Goal: Task Accomplishment & Management: Manage account settings

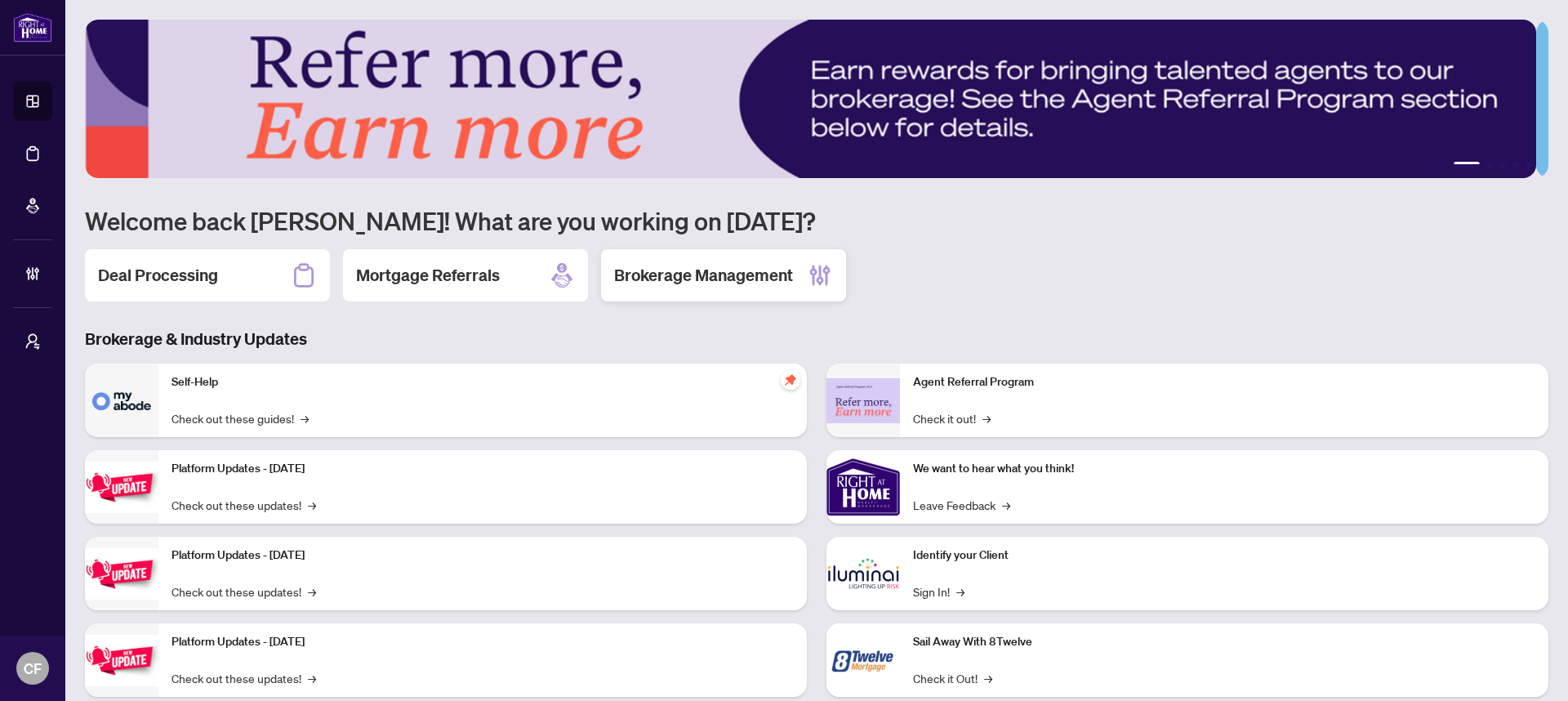
click at [709, 260] on div "Brokerage Management" at bounding box center [723, 276] width 245 height 52
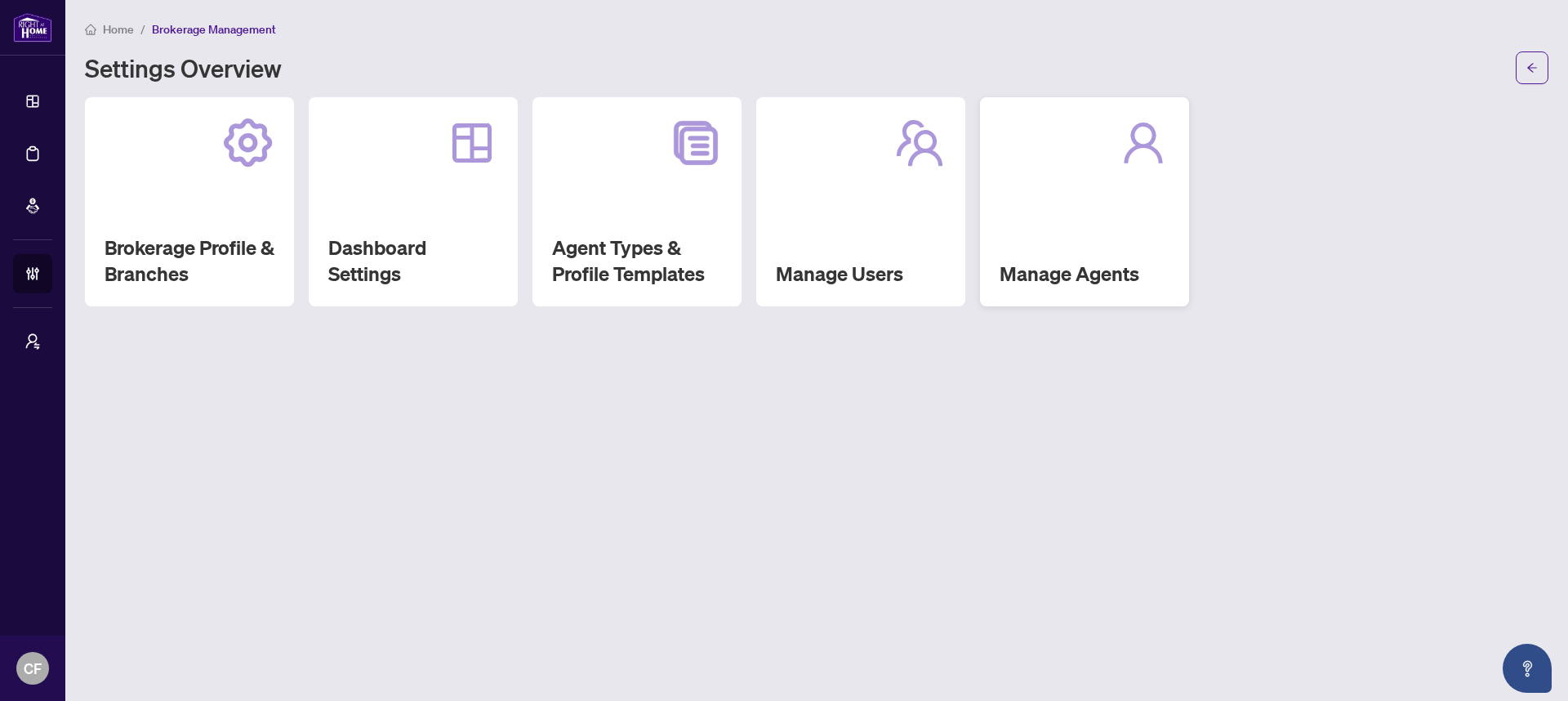
click at [1070, 214] on div "Manage Agents" at bounding box center [1084, 202] width 209 height 209
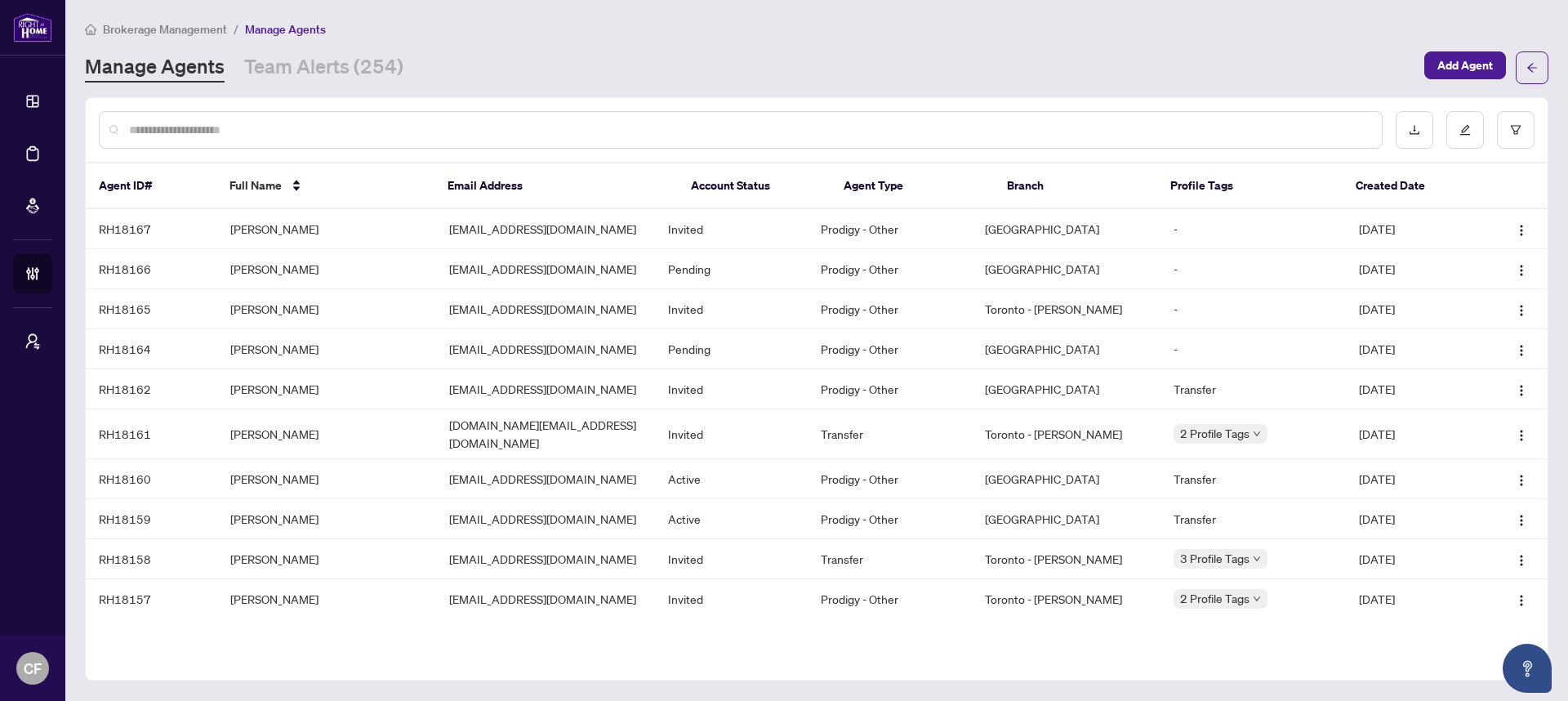
click at [974, 135] on input "text" at bounding box center [748, 130] width 1239 height 18
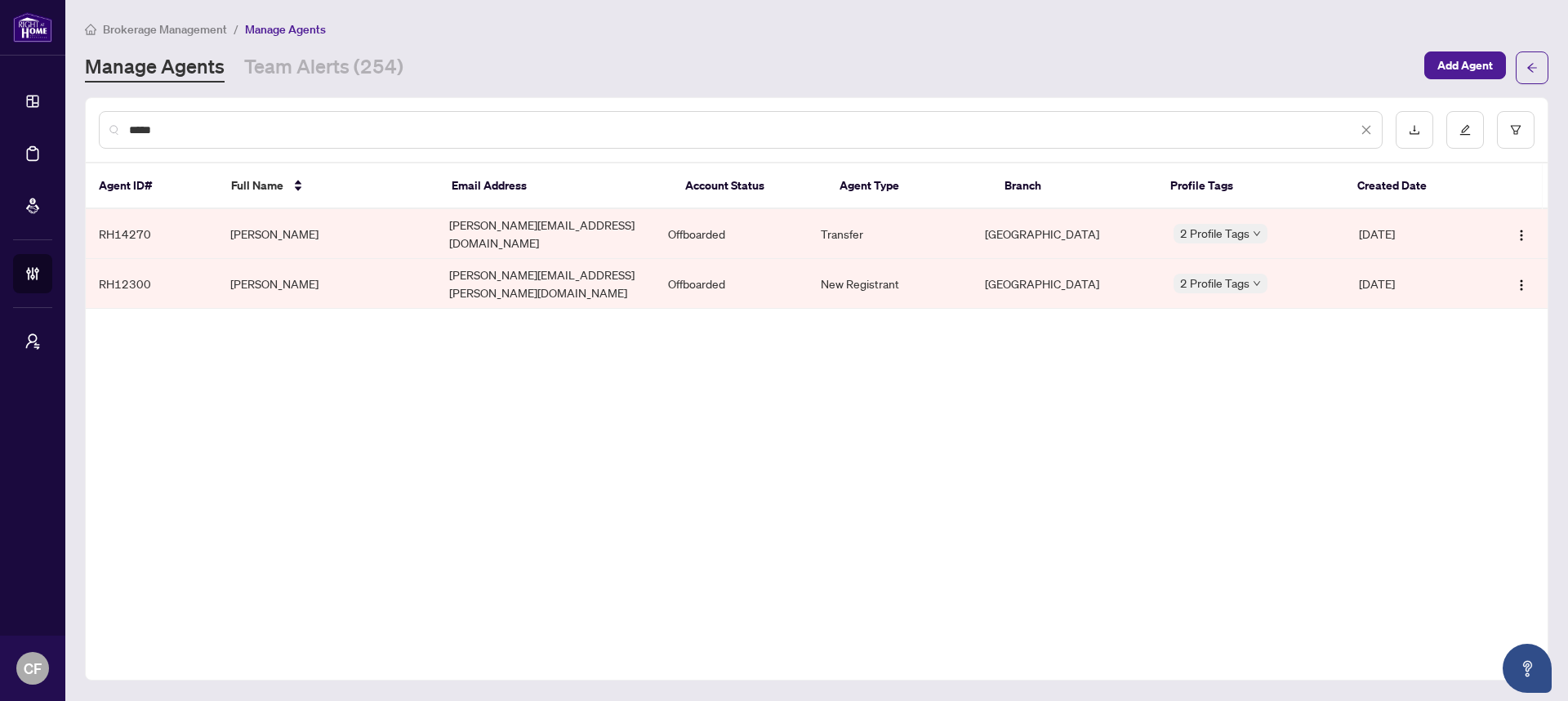
click at [1356, 124] on input "*****" at bounding box center [743, 130] width 1228 height 18
type input "*****"
click at [1365, 128] on icon "close" at bounding box center [1366, 131] width 9 height 9
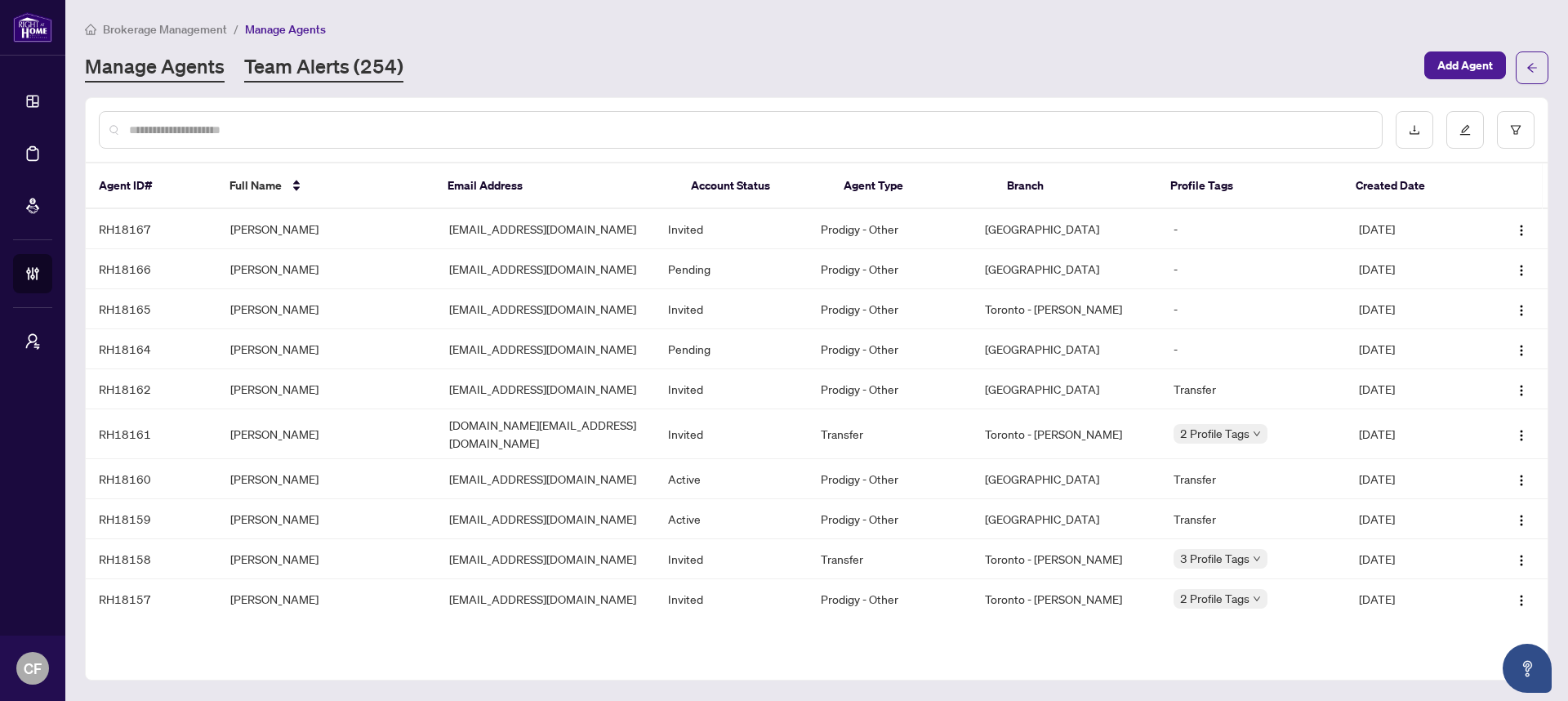
click at [372, 61] on link "Team Alerts (254)" at bounding box center [323, 68] width 159 height 30
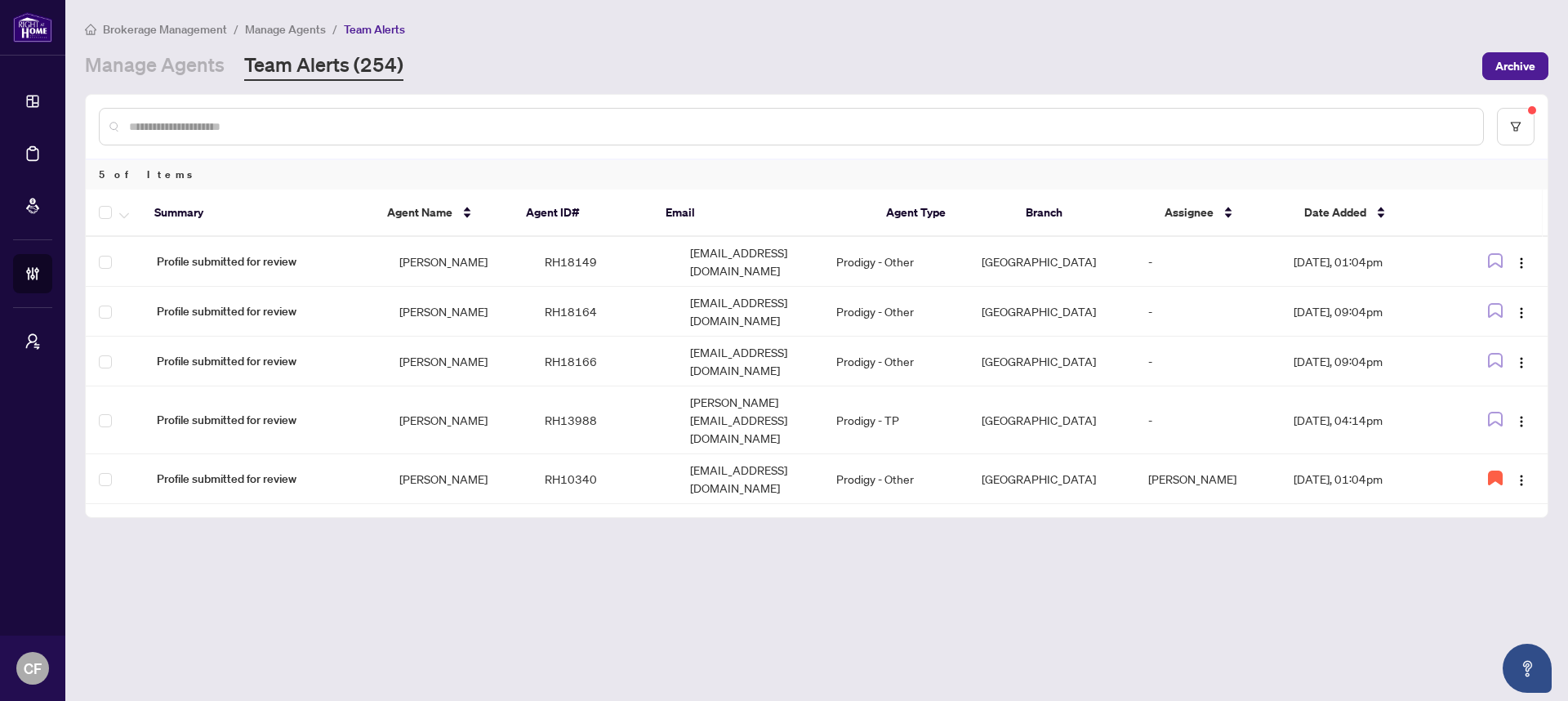
click at [573, 128] on input "text" at bounding box center [799, 127] width 1341 height 18
click at [537, 454] on td "RH10340" at bounding box center [603, 478] width 145 height 50
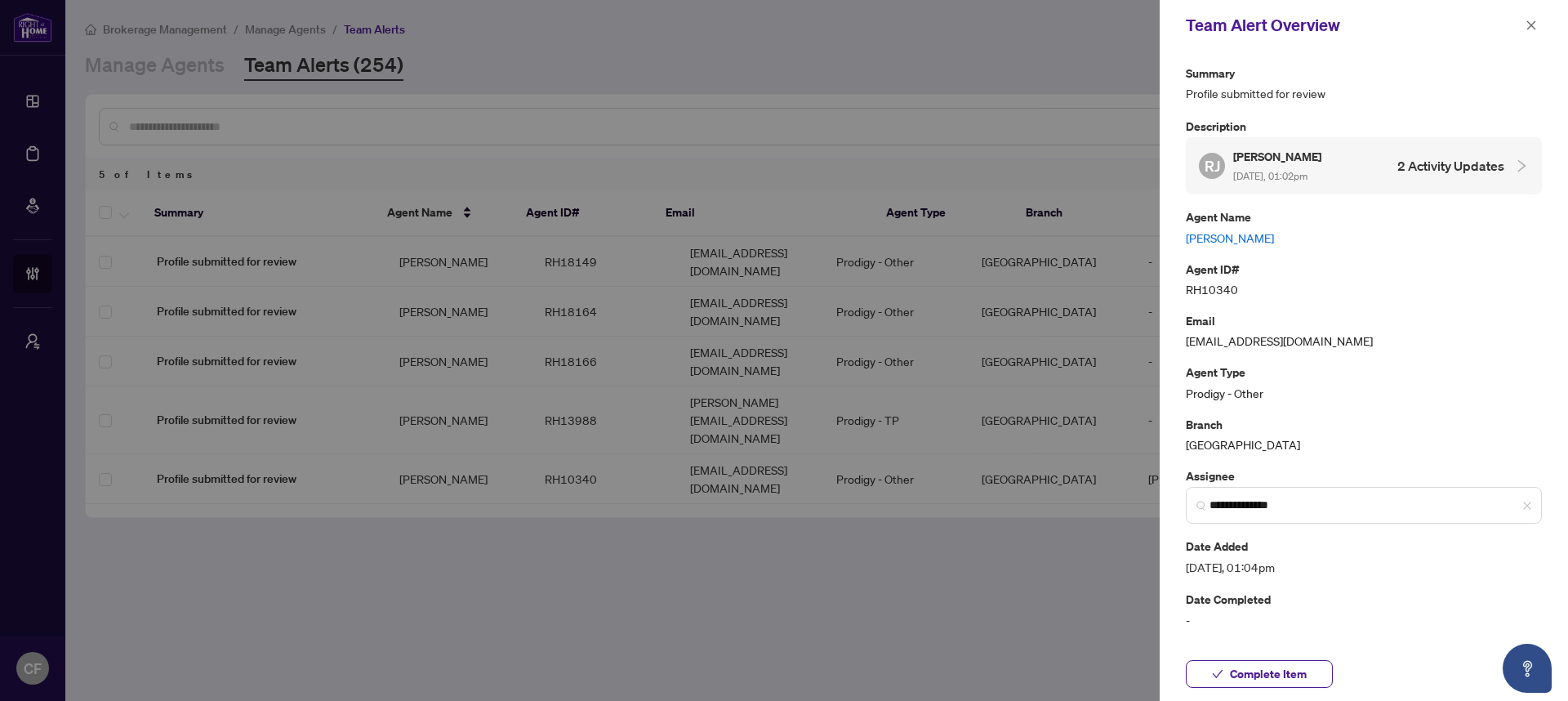
click at [1241, 232] on link "Rabia Javaid" at bounding box center [1363, 238] width 356 height 18
click at [1327, 674] on button "Complete Item" at bounding box center [1258, 674] width 147 height 28
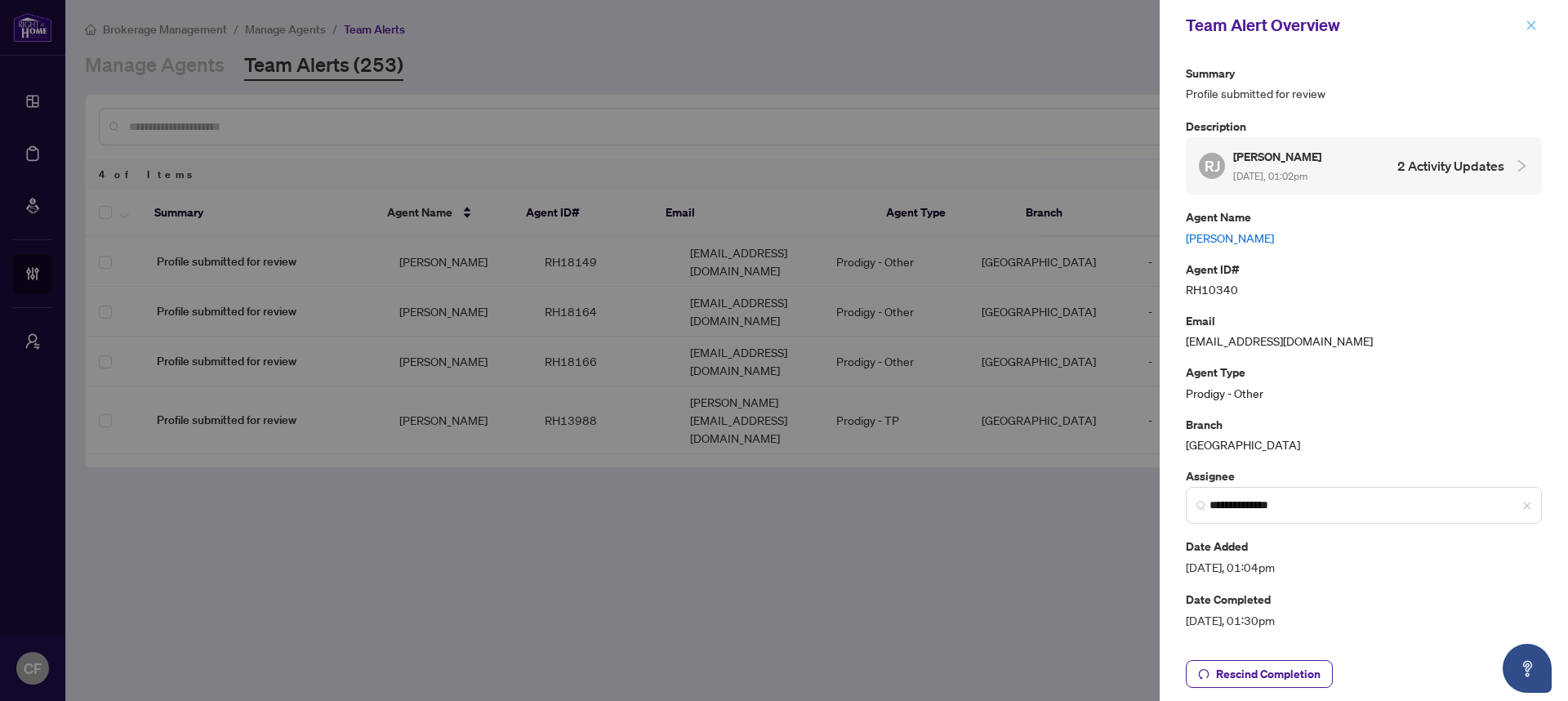
click at [1528, 32] on span "button" at bounding box center [1531, 25] width 12 height 26
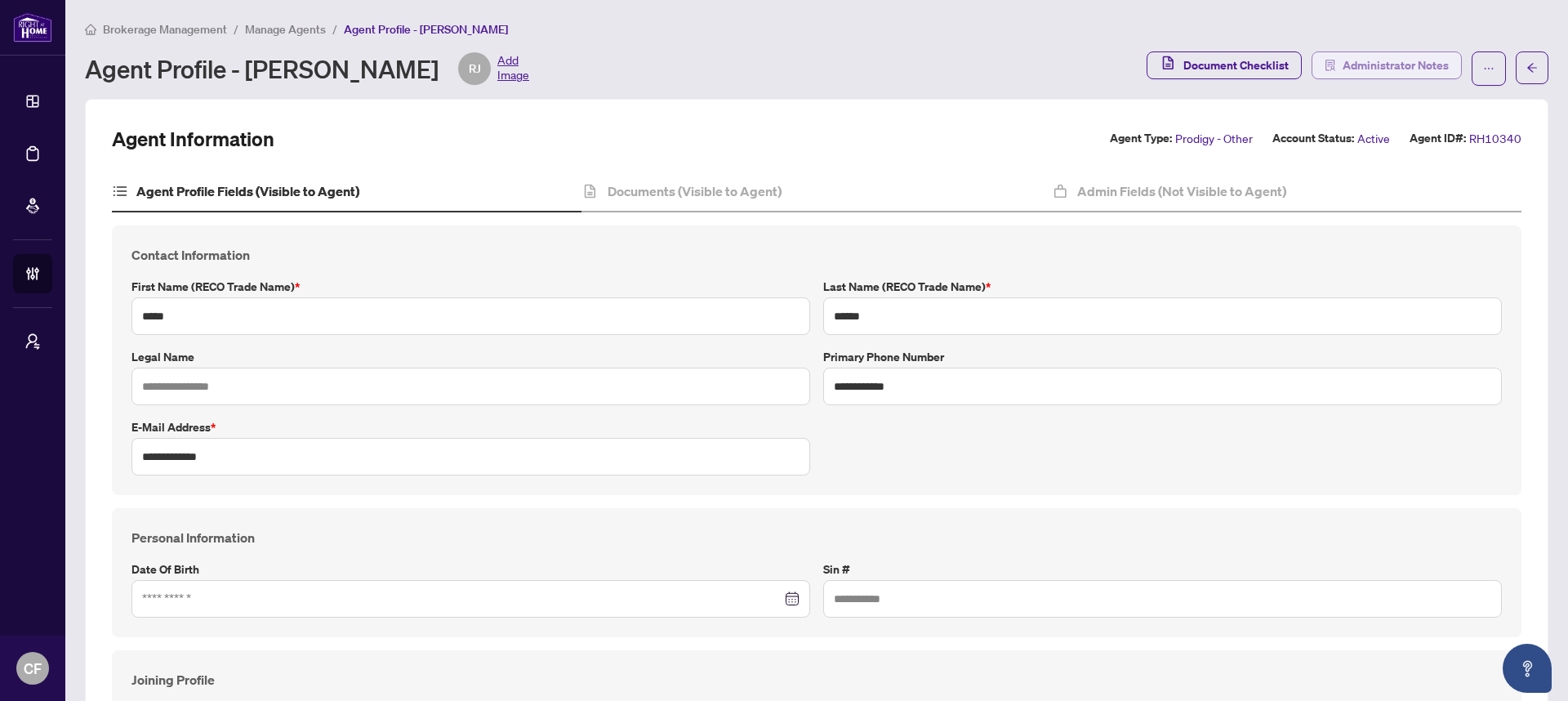
click at [1356, 71] on span "Administrator Notes" at bounding box center [1395, 65] width 106 height 26
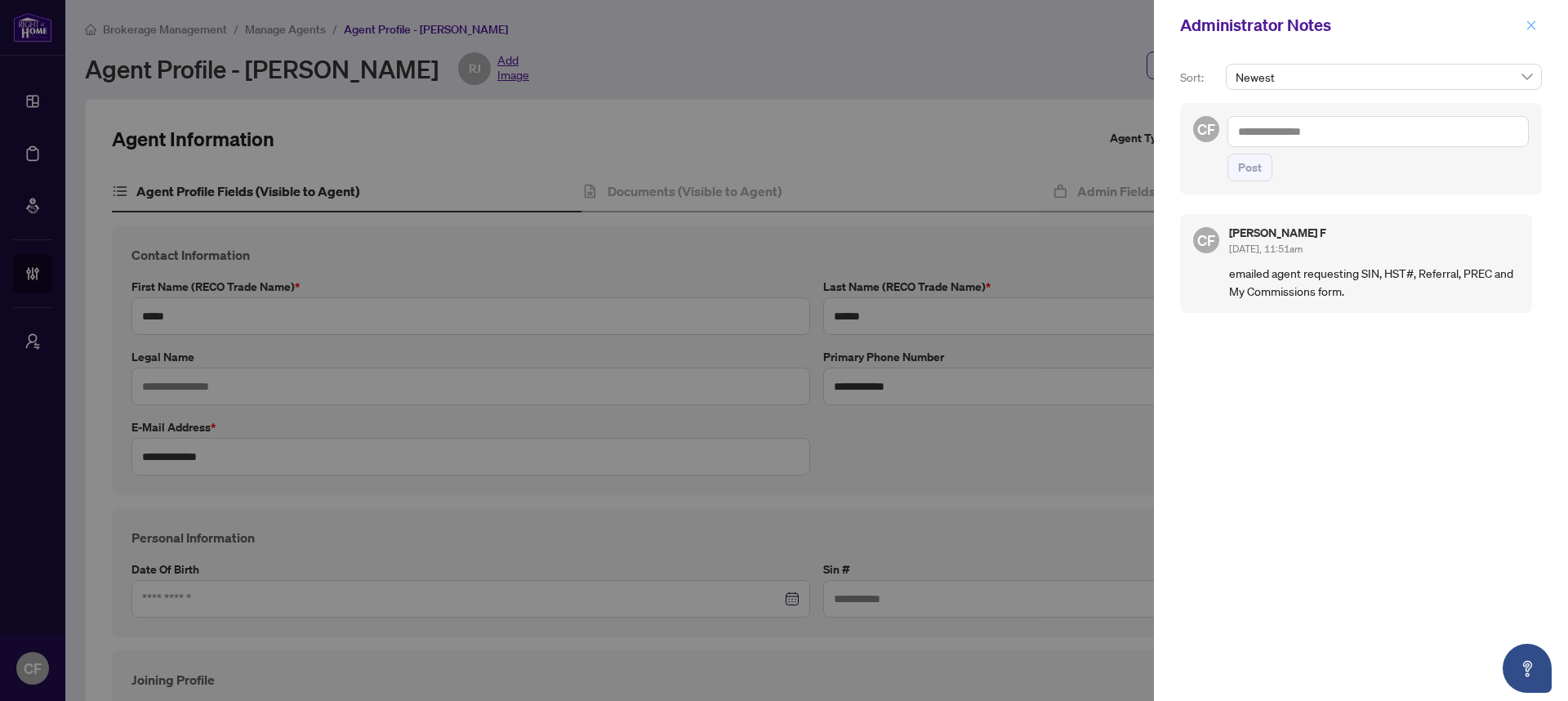
click at [1534, 17] on span "button" at bounding box center [1531, 25] width 12 height 26
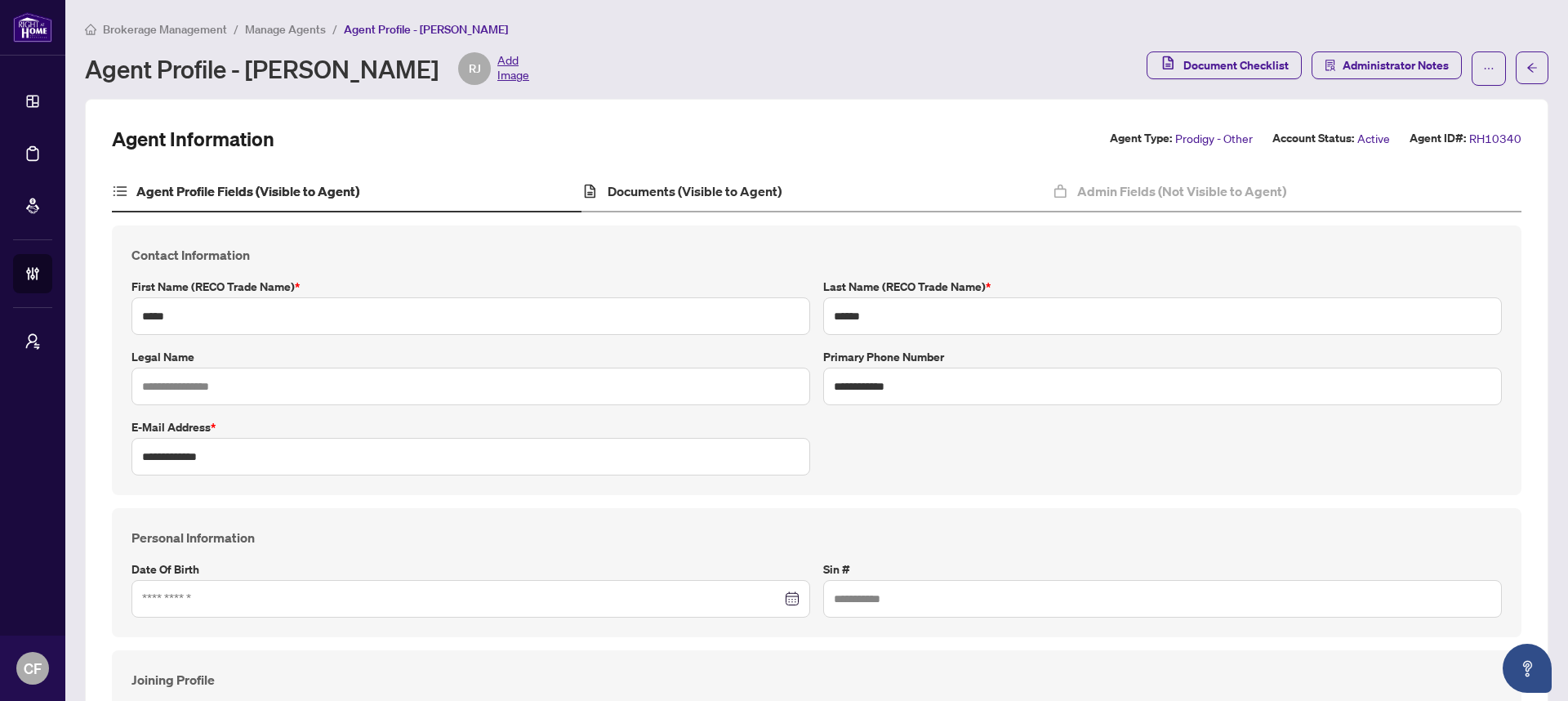
click at [782, 176] on div "Documents (Visible to Agent)" at bounding box center [815, 191] width 469 height 41
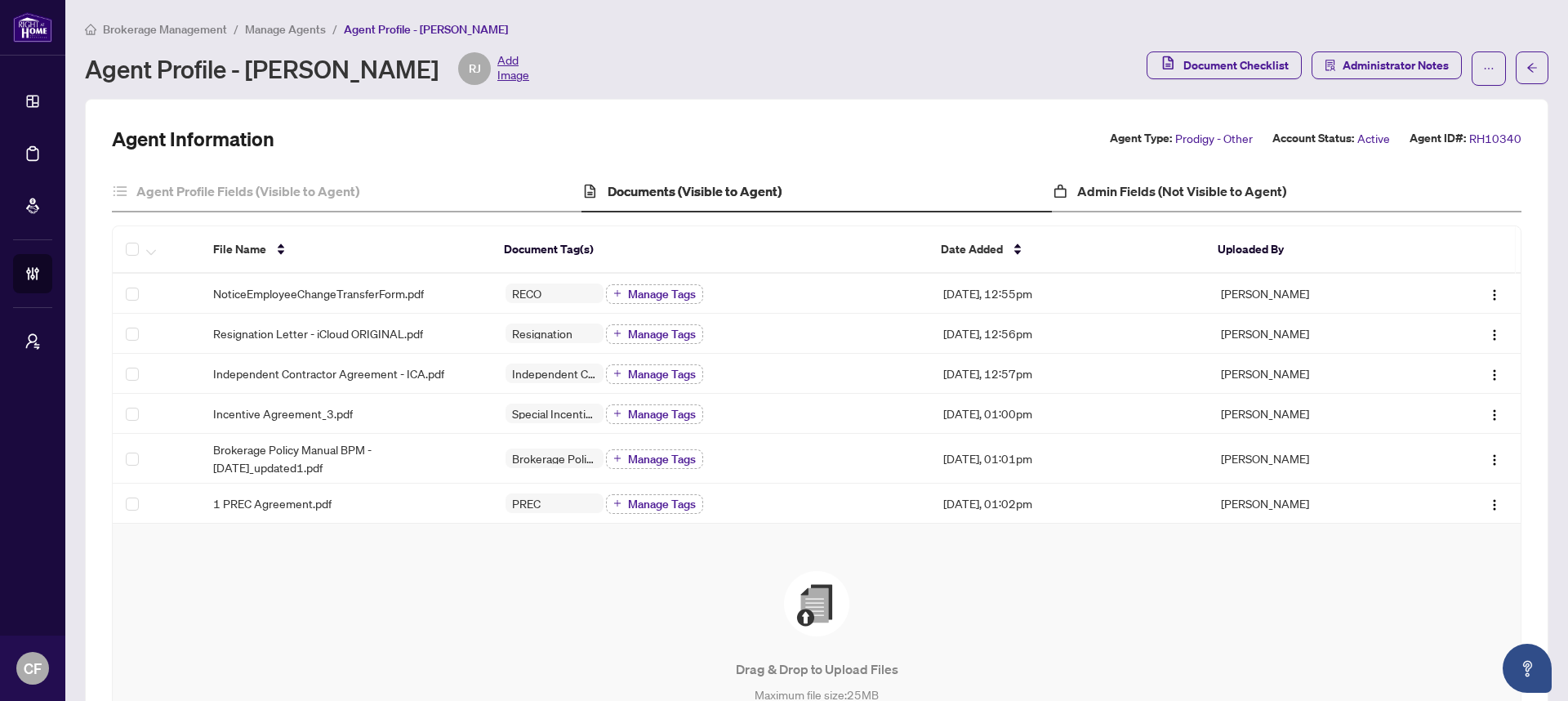
click at [1117, 204] on div "Admin Fields (Not Visible to Agent)" at bounding box center [1286, 191] width 469 height 41
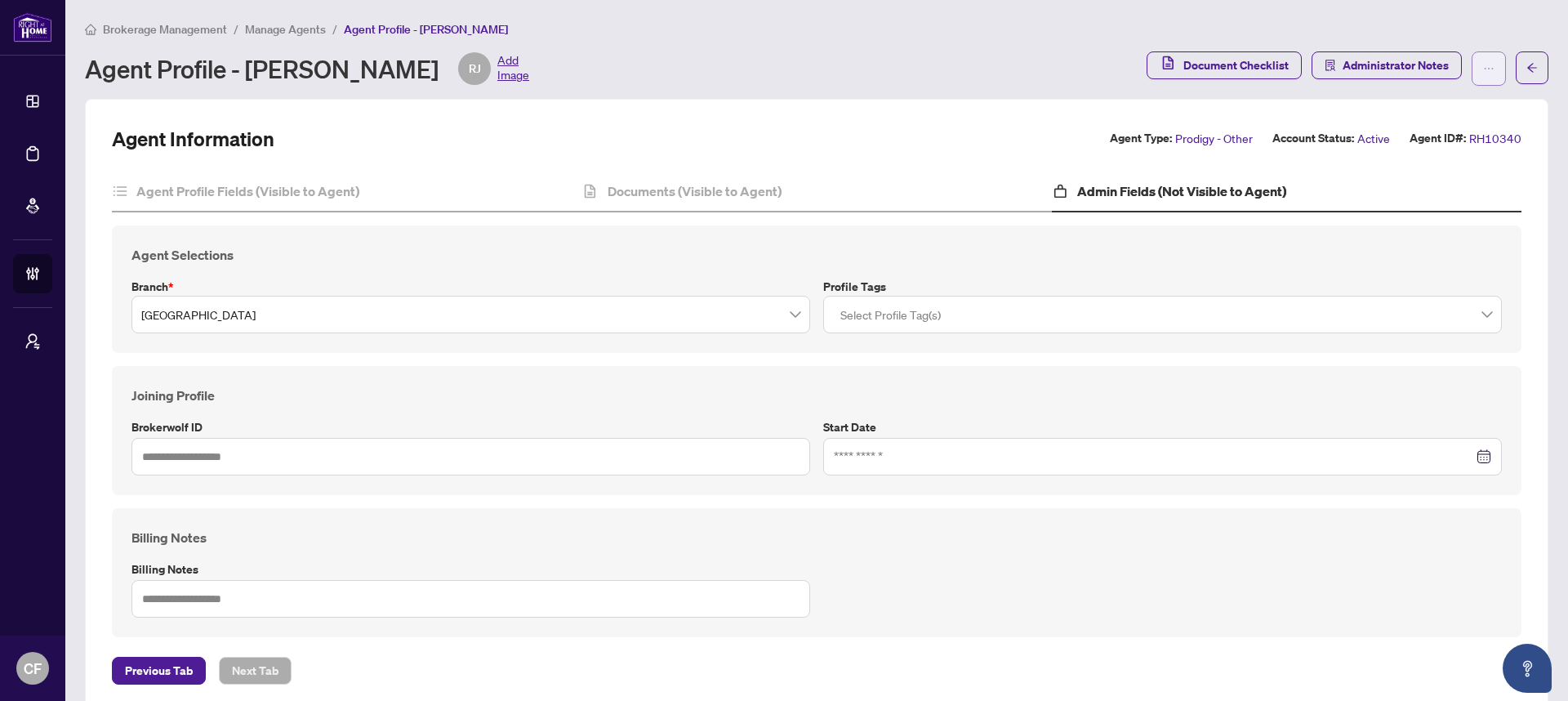
click at [1472, 56] on button "button" at bounding box center [1489, 68] width 34 height 34
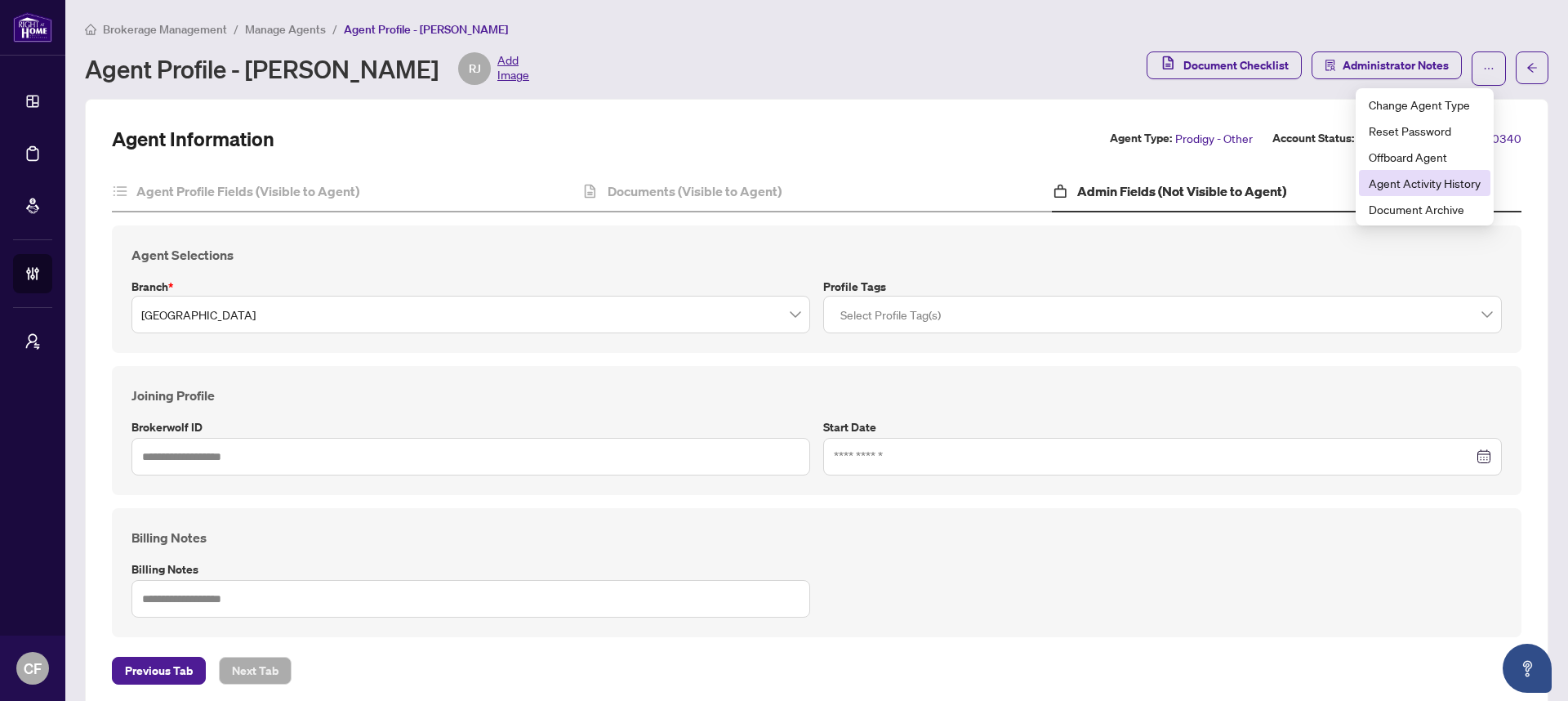
click at [1436, 194] on li "Agent Activity History" at bounding box center [1425, 183] width 131 height 26
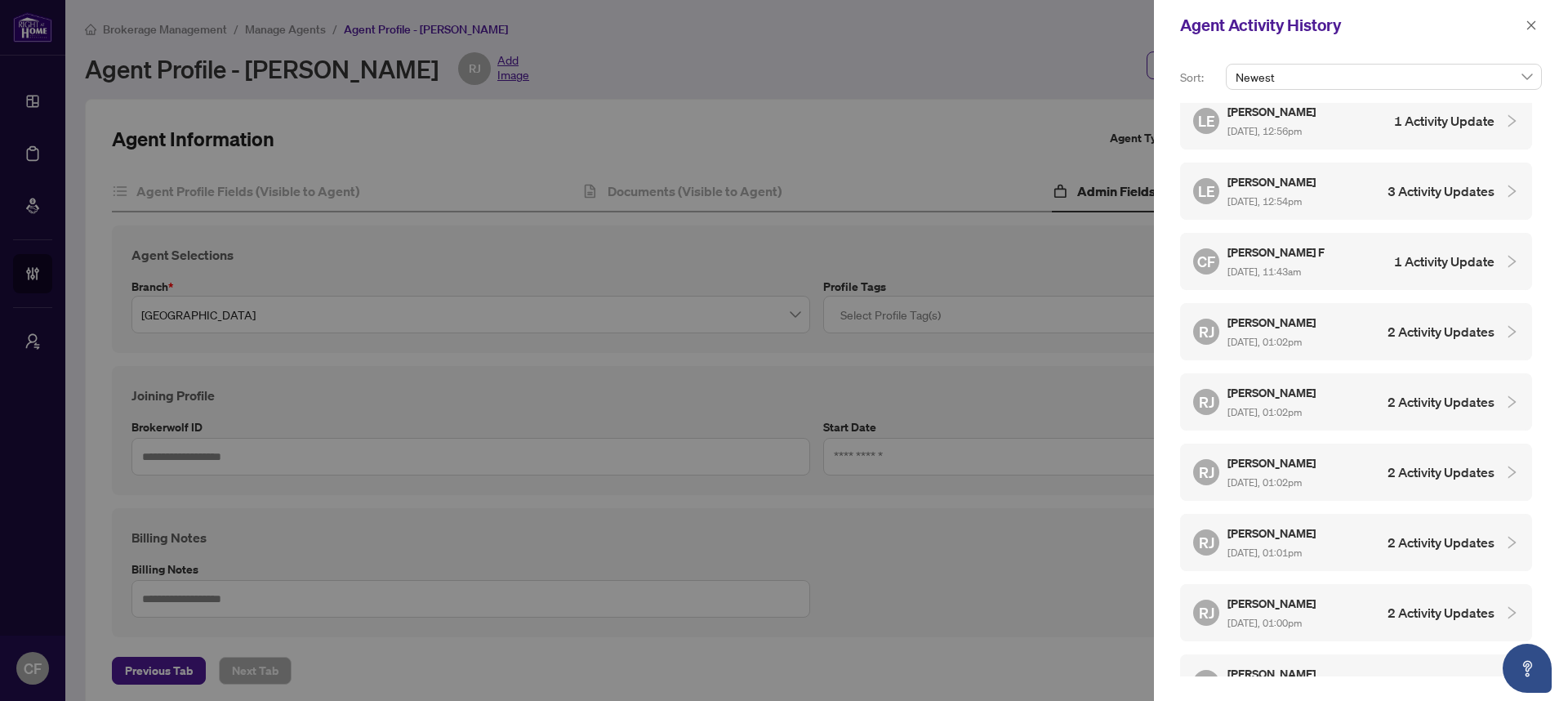
scroll to position [150, 0]
click at [1377, 265] on div "CF Chantel F Aug/22/2025, 11:43am 1 Activity Update" at bounding box center [1344, 263] width 302 height 38
click at [1409, 199] on div "LE Lina Estrela Aug/22/2025, 12:54pm 3 Activity Updates" at bounding box center [1344, 193] width 302 height 38
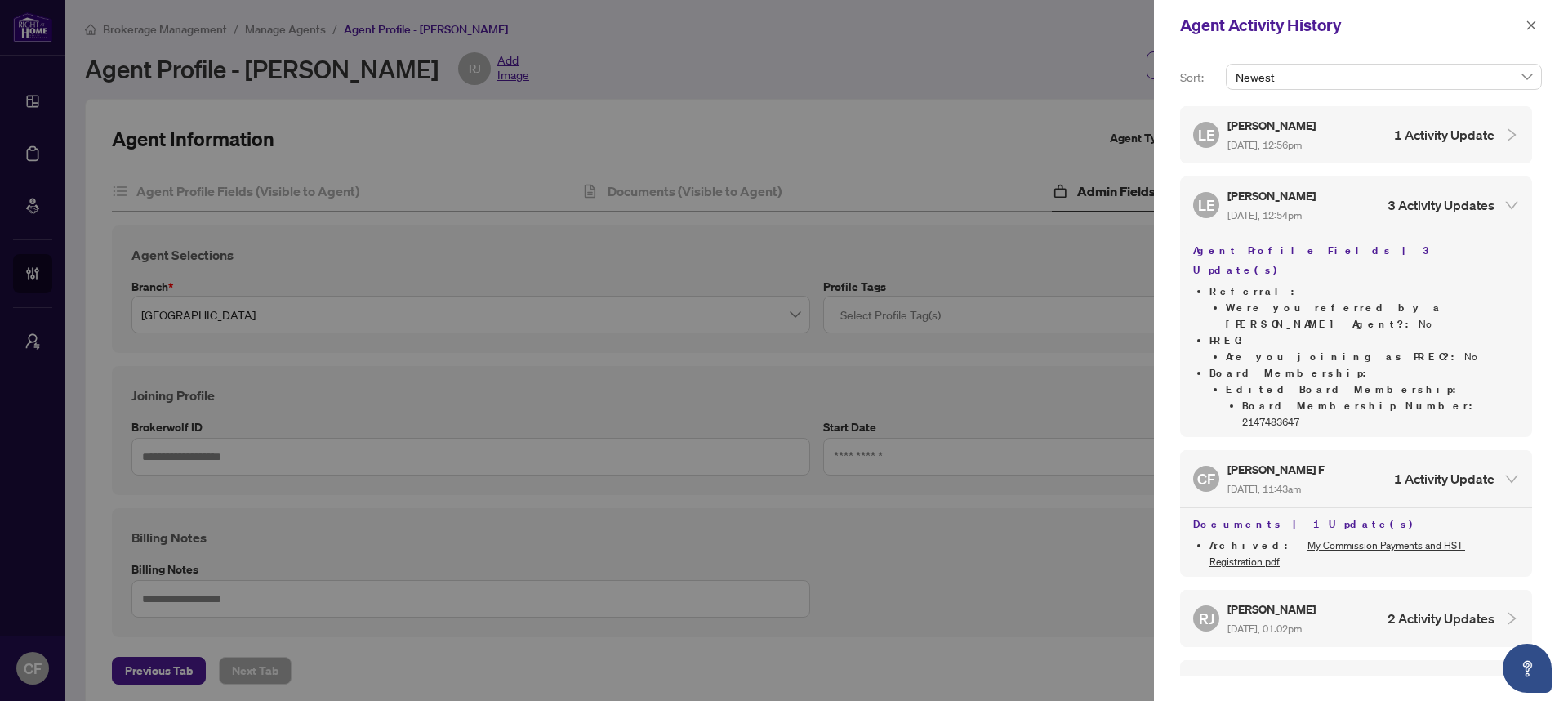
scroll to position [132, 0]
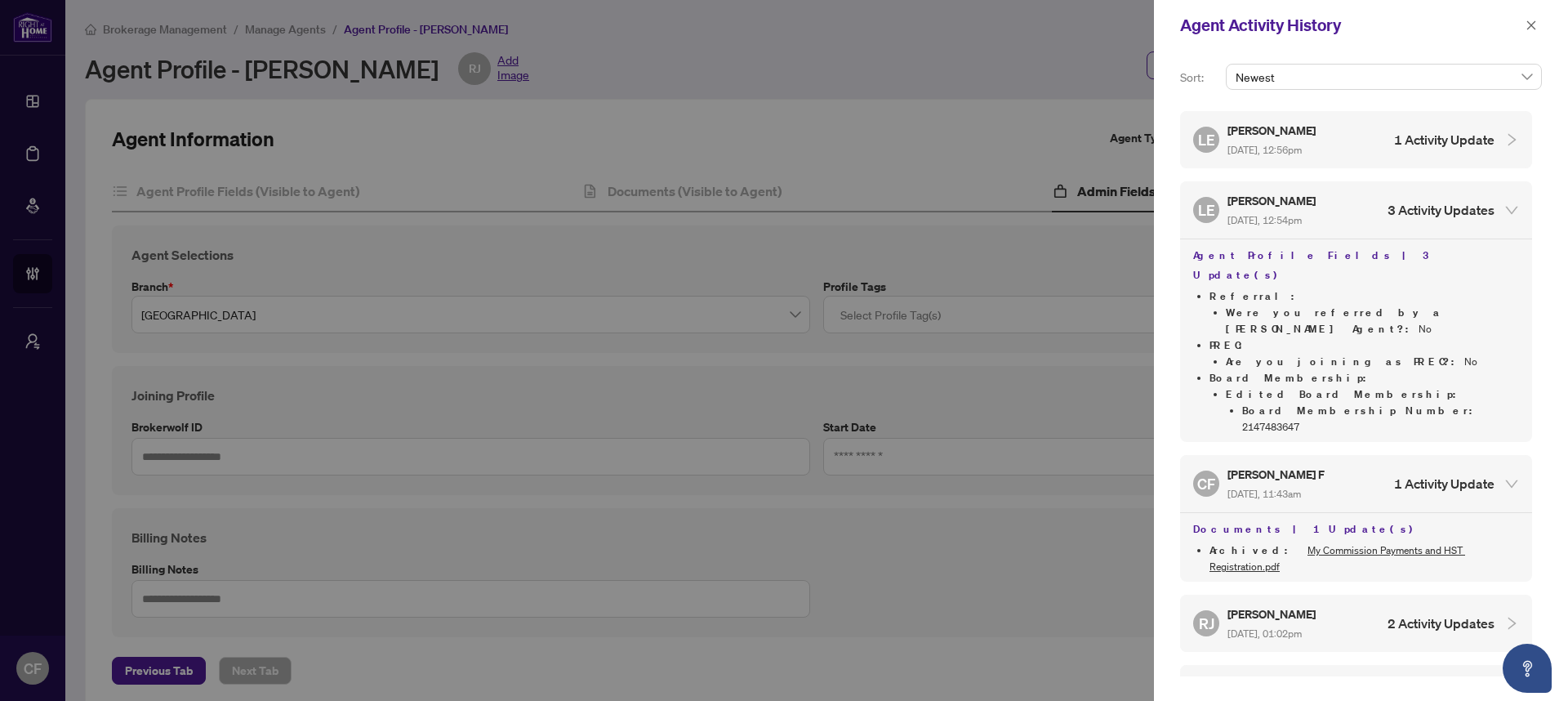
click at [1413, 173] on div "AV Ananya Venugopal Aug/23/2025, 04:10pm 2 Activity Updates LE Lina Estrela Aug…" at bounding box center [1361, 389] width 362 height 573
click at [1409, 144] on h4 "1 Activity Update" at bounding box center [1445, 140] width 101 height 20
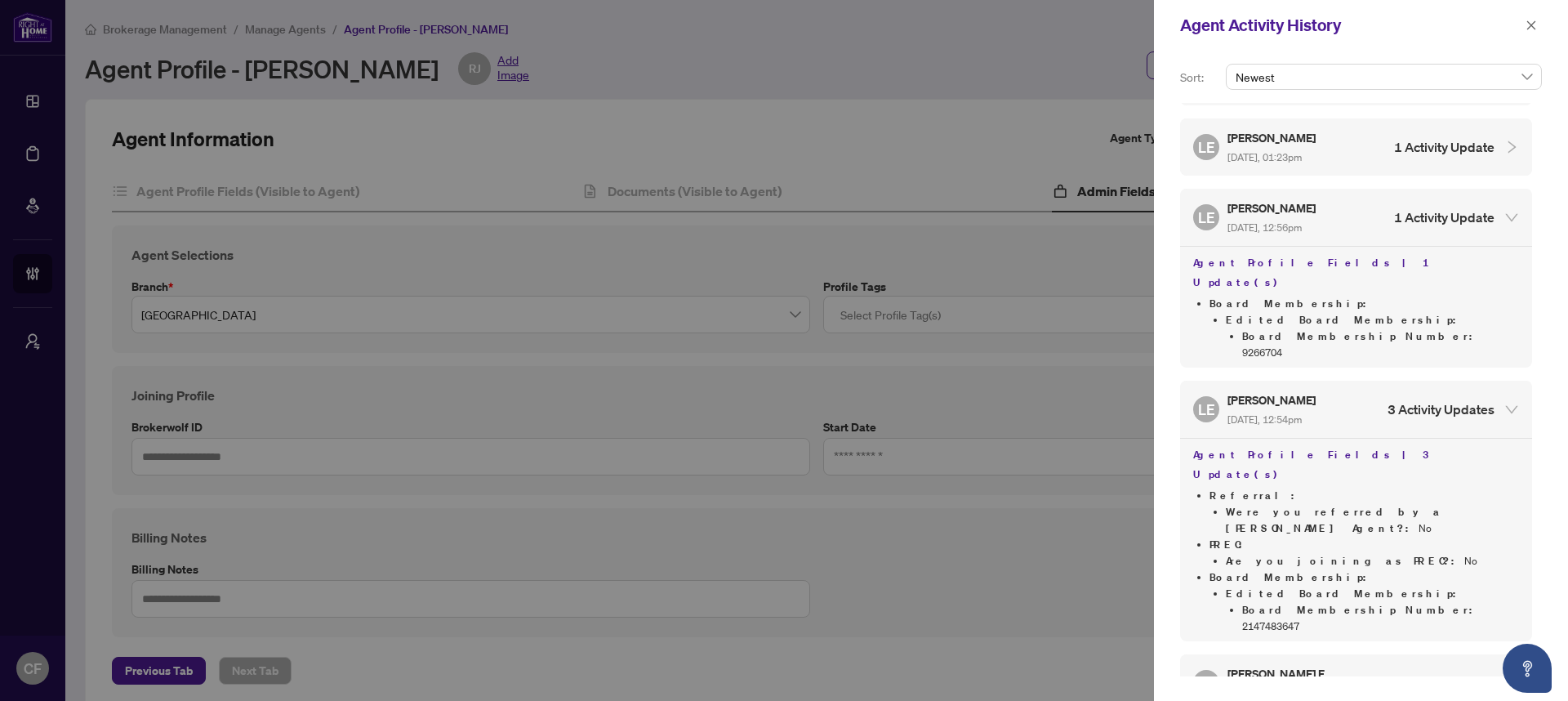
scroll to position [0, 0]
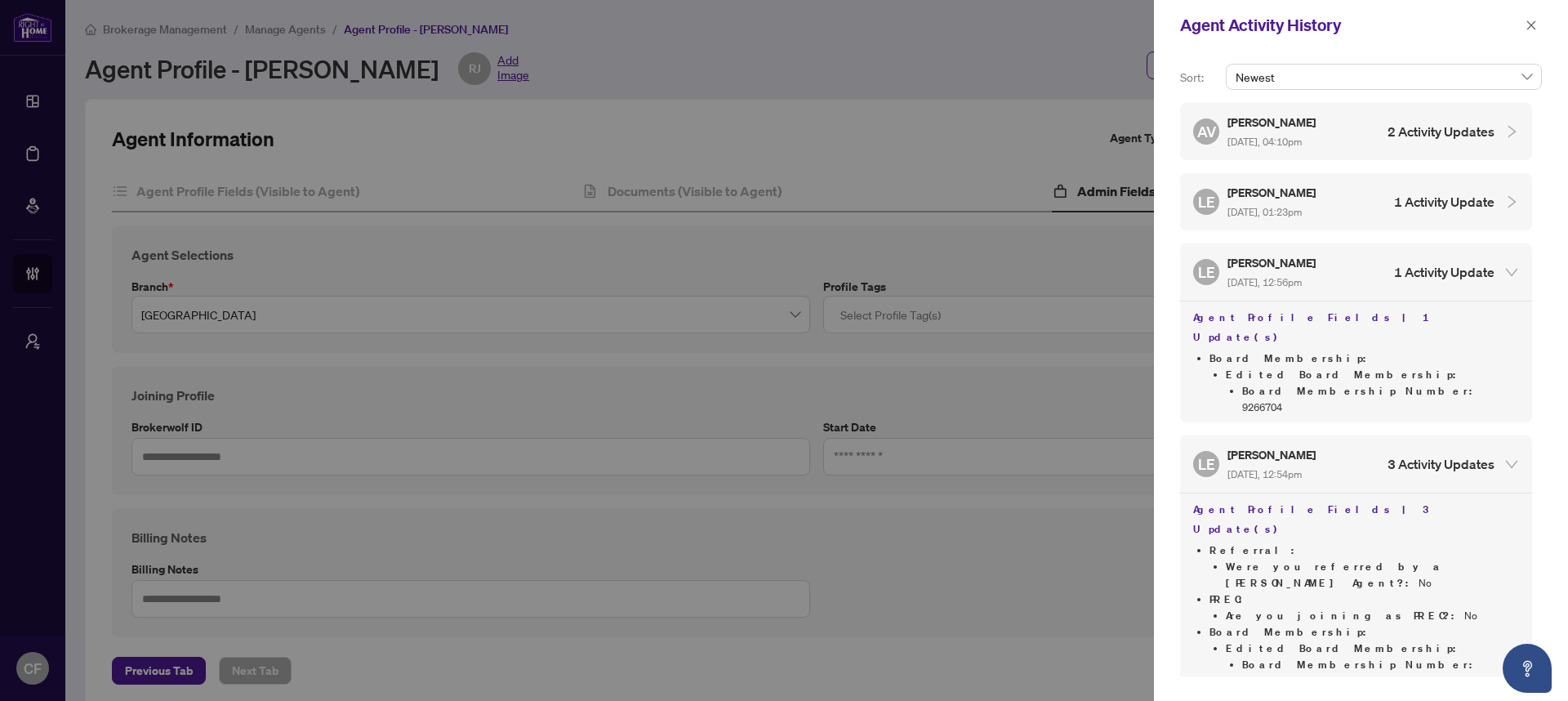
click at [1441, 226] on div "LE Lina Estrela Aug/22/2025, 01:23pm 1 Activity Update" at bounding box center [1355, 201] width 352 height 57
click at [1439, 214] on div "LE Lina Estrela Aug/22/2025, 01:23pm 1 Activity Update" at bounding box center [1344, 202] width 302 height 38
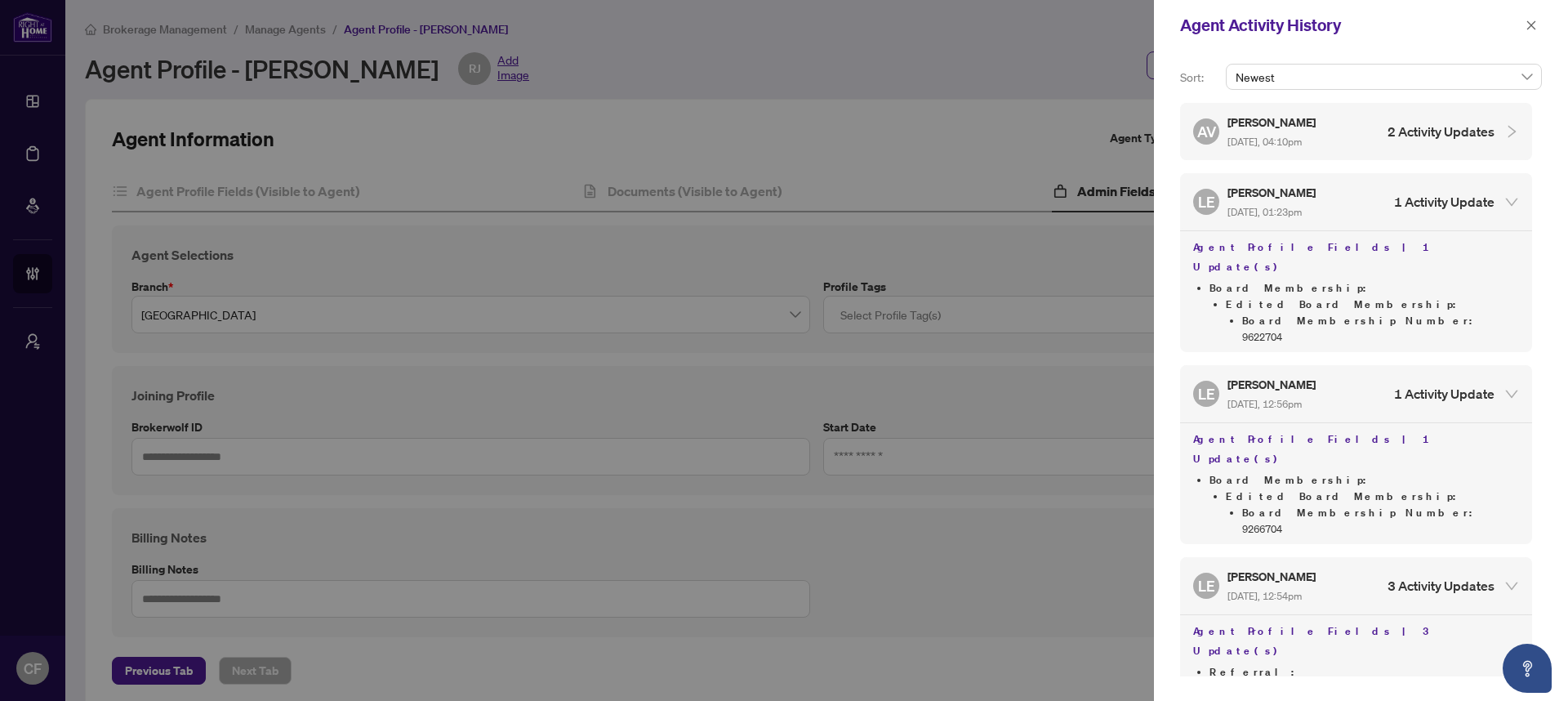
click at [1464, 127] on h4 "2 Activity Updates" at bounding box center [1440, 132] width 107 height 20
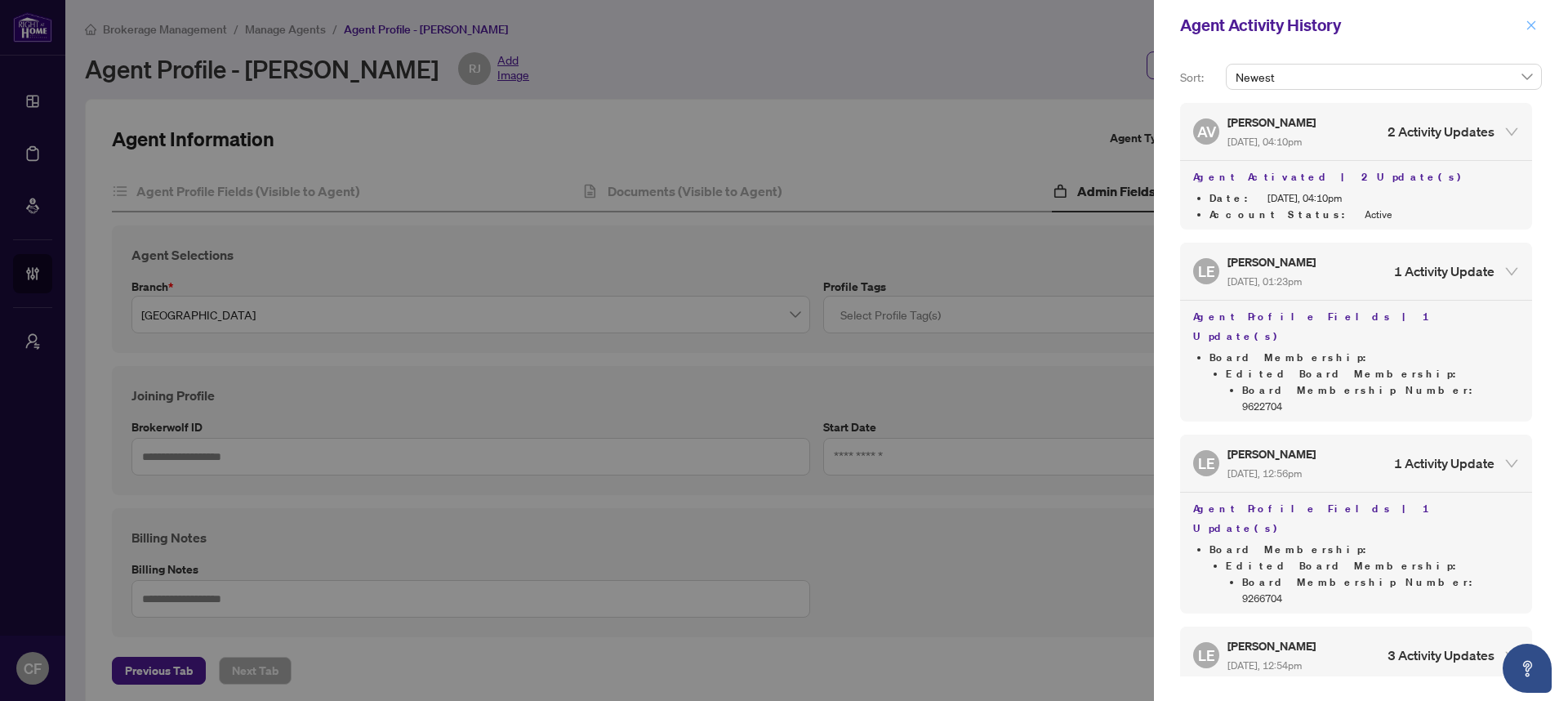
drag, startPoint x: 1523, startPoint y: 31, endPoint x: 1532, endPoint y: 31, distance: 9.0
click at [1523, 31] on button "button" at bounding box center [1531, 25] width 22 height 20
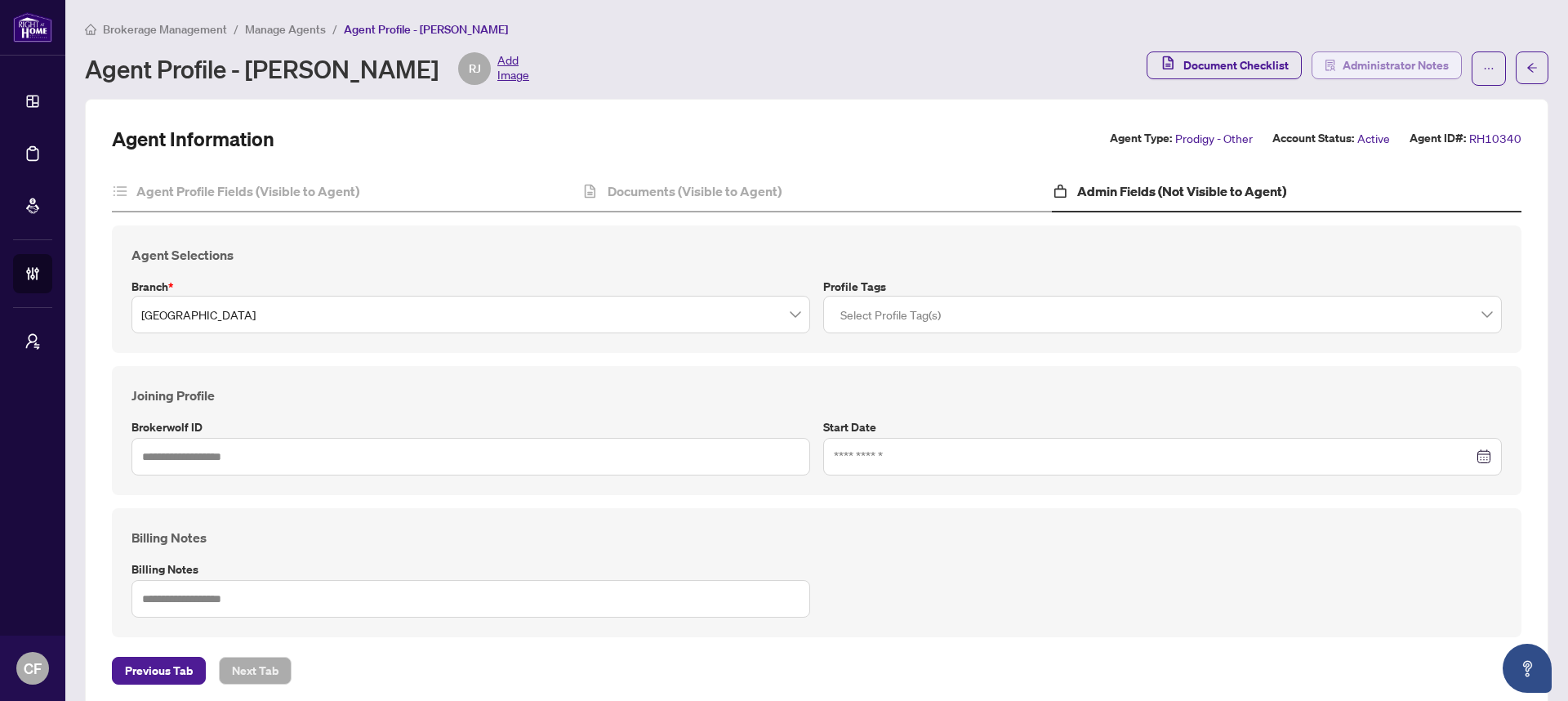
click at [1412, 68] on span "Administrator Notes" at bounding box center [1395, 65] width 106 height 26
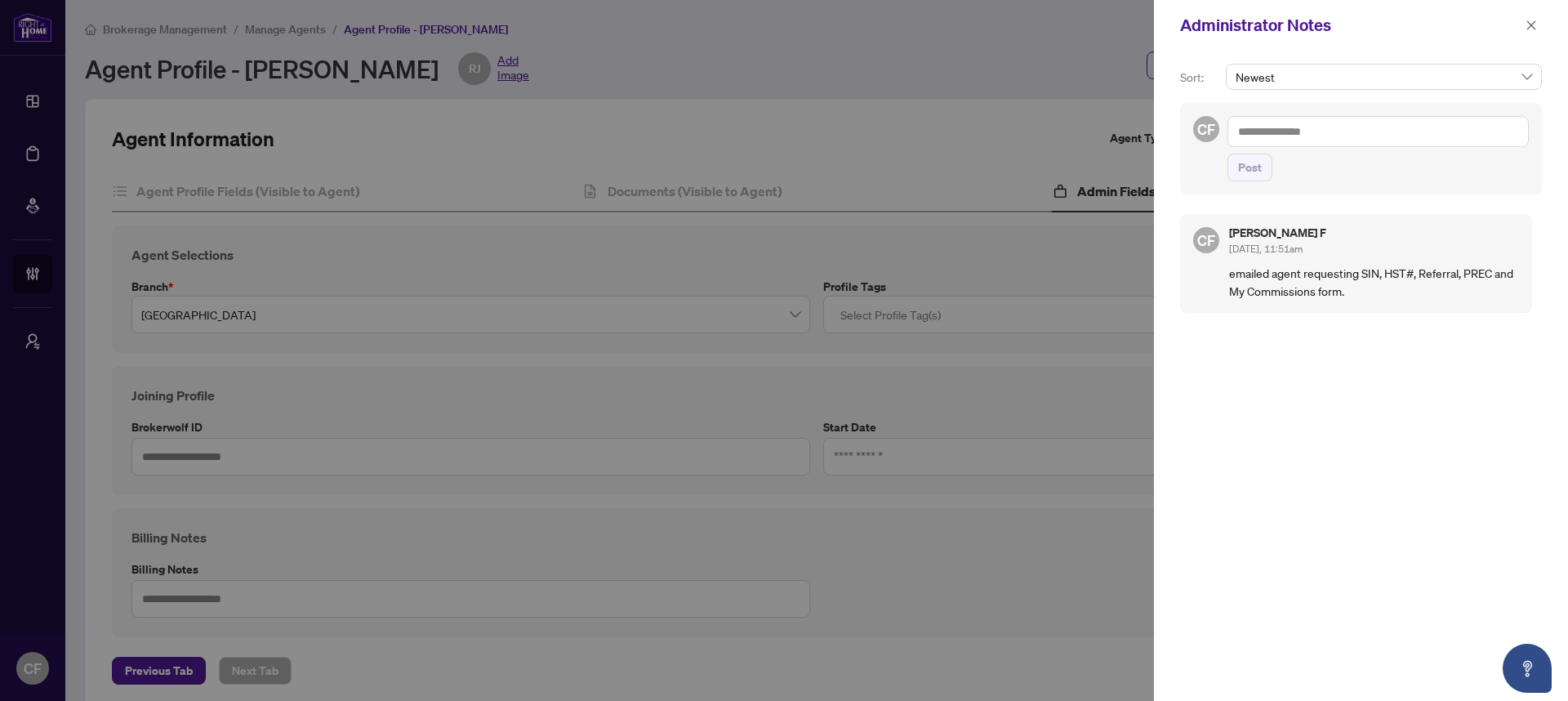
click at [1372, 120] on textarea at bounding box center [1378, 132] width 302 height 31
click at [1536, 21] on button "button" at bounding box center [1531, 25] width 22 height 20
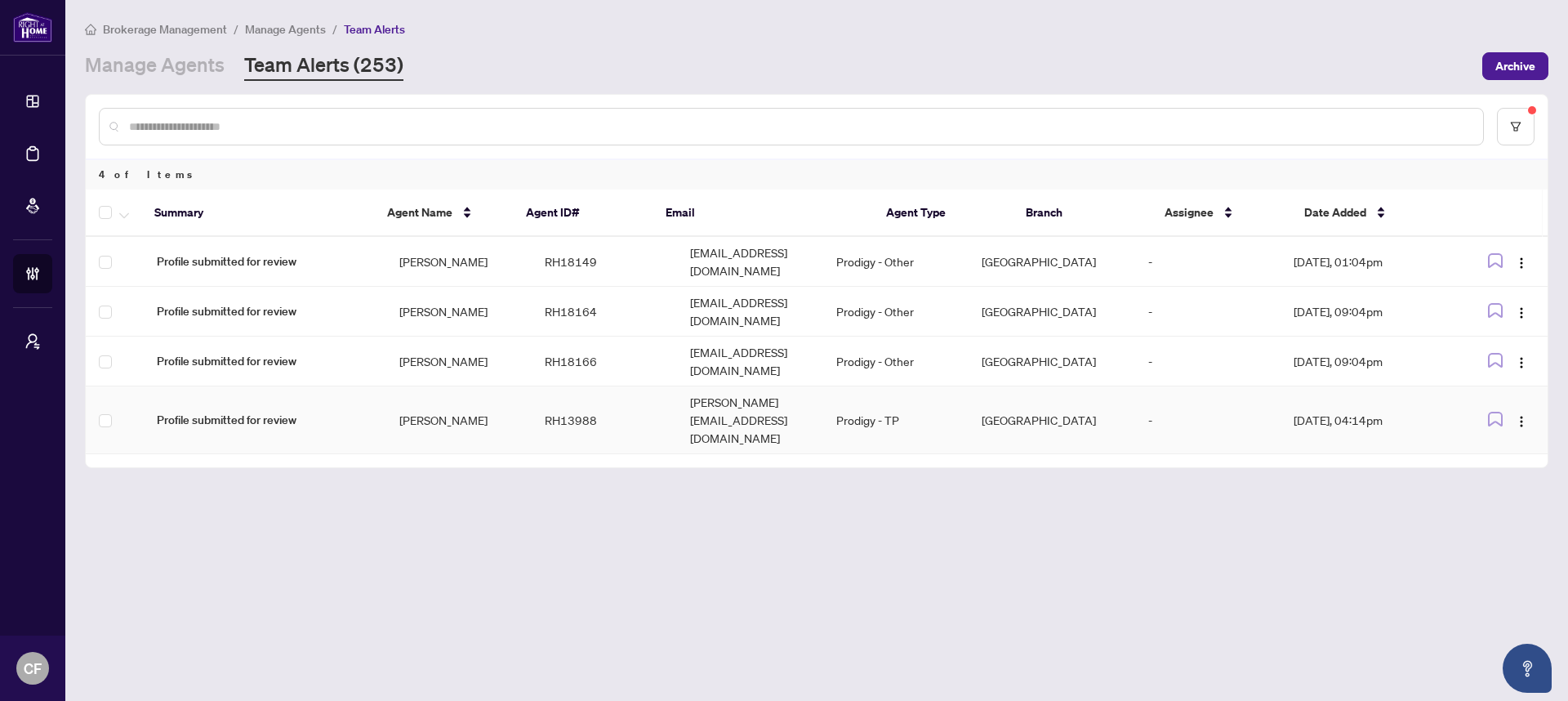
click at [699, 387] on td "[PERSON_NAME][EMAIL_ADDRESS][DOMAIN_NAME]" at bounding box center [750, 420] width 146 height 68
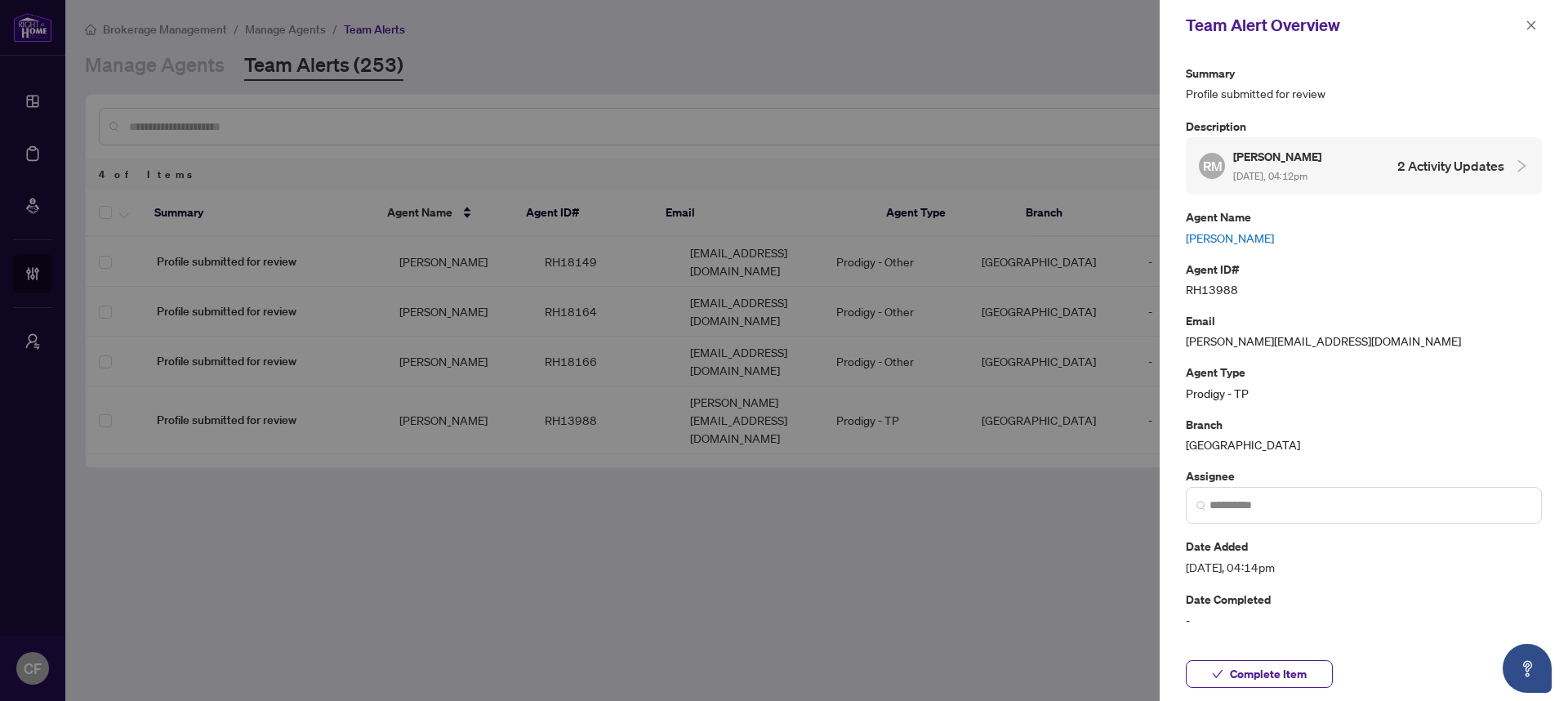
click at [1290, 229] on link "[PERSON_NAME]" at bounding box center [1363, 238] width 356 height 18
click at [1536, 23] on icon "close" at bounding box center [1531, 25] width 12 height 12
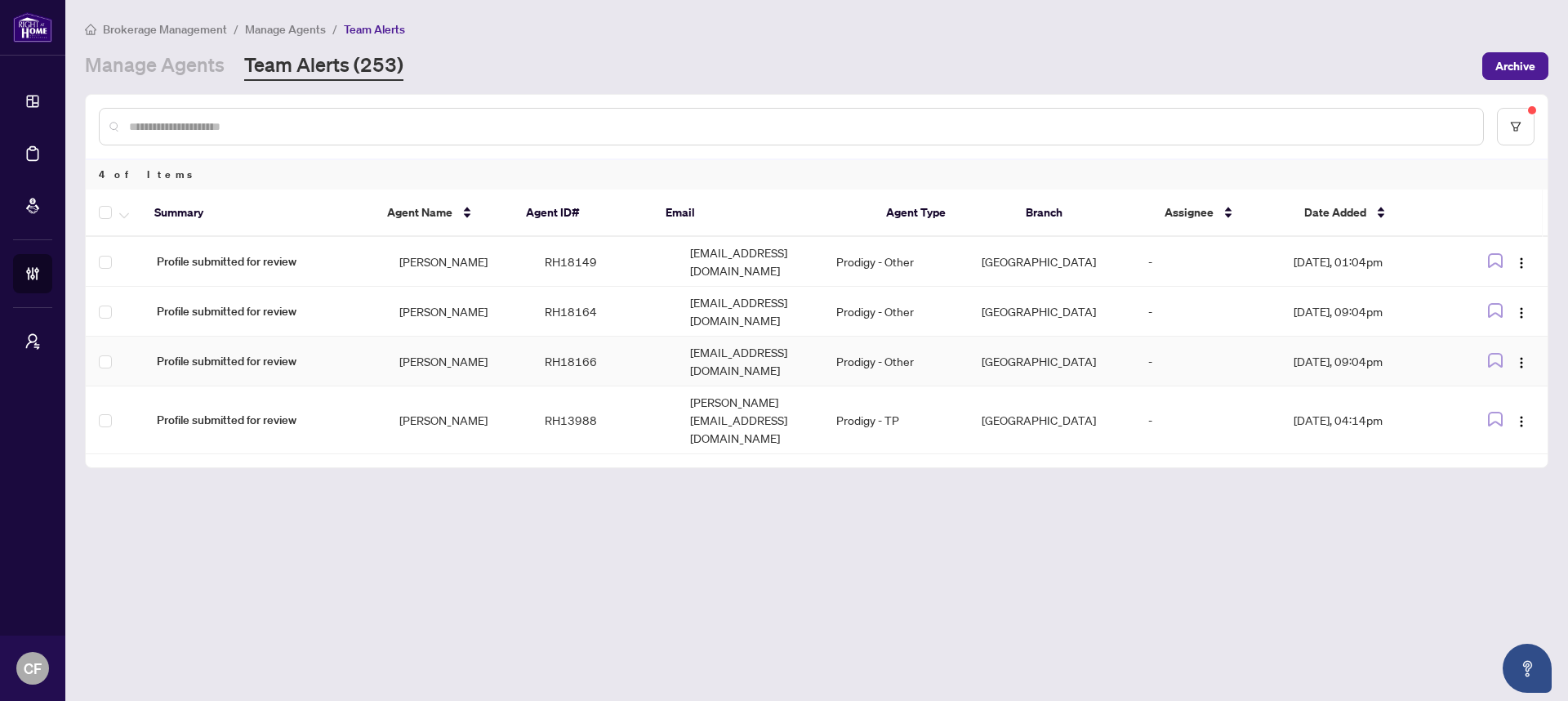
click at [893, 337] on td "Prodigy - Other" at bounding box center [895, 361] width 145 height 50
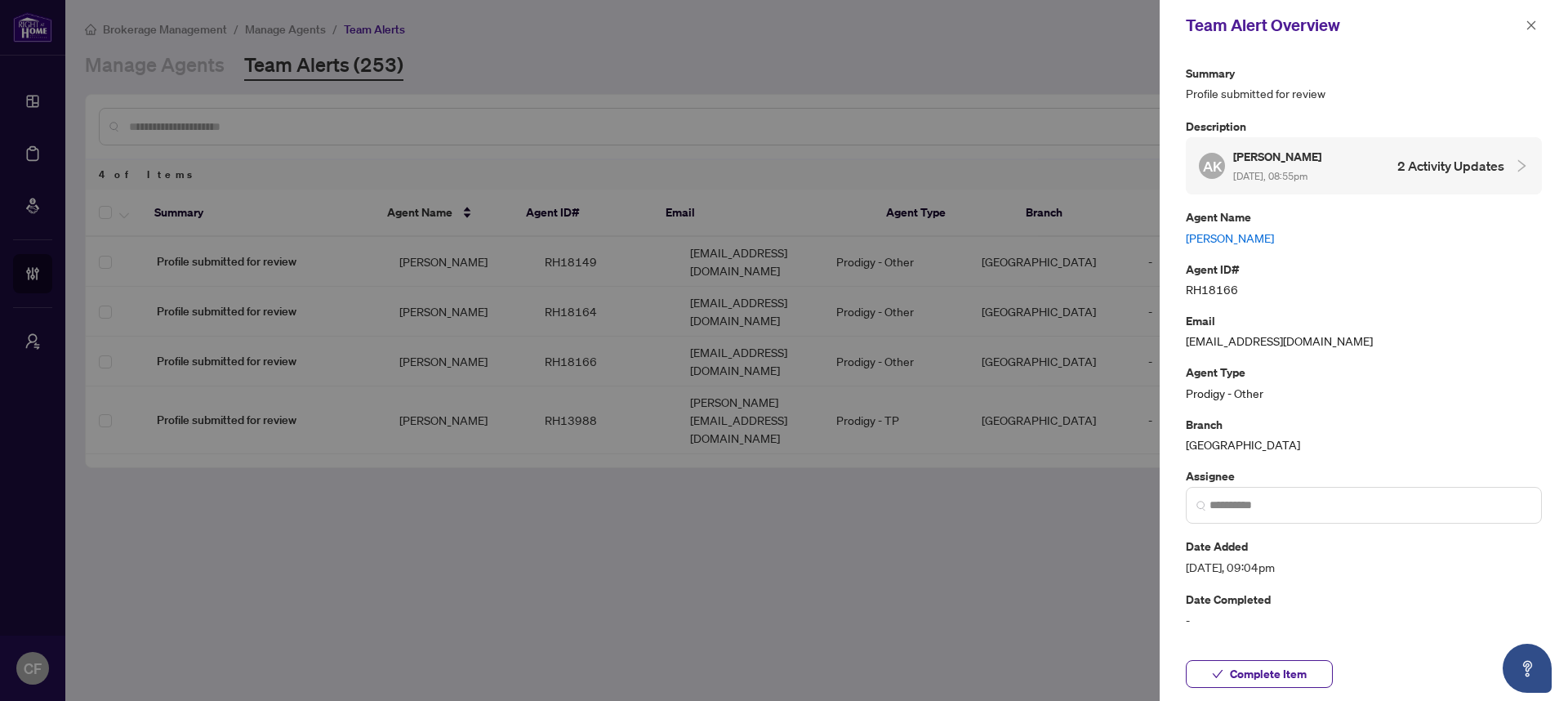
click at [1214, 234] on link "[PERSON_NAME]" at bounding box center [1363, 238] width 356 height 18
click at [1259, 512] on input "search" at bounding box center [1370, 505] width 322 height 17
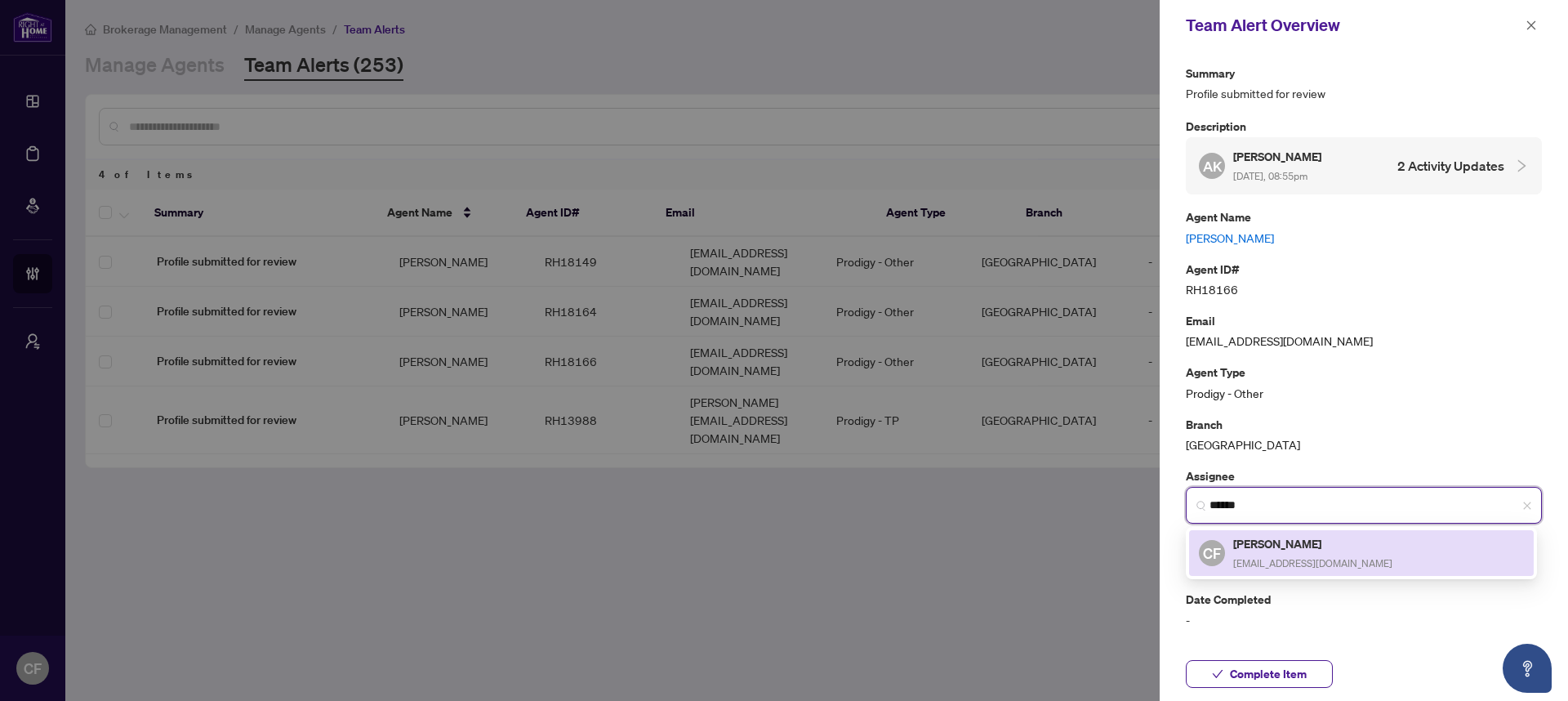
click at [1281, 534] on h5 "Chantel Franks" at bounding box center [1312, 543] width 159 height 19
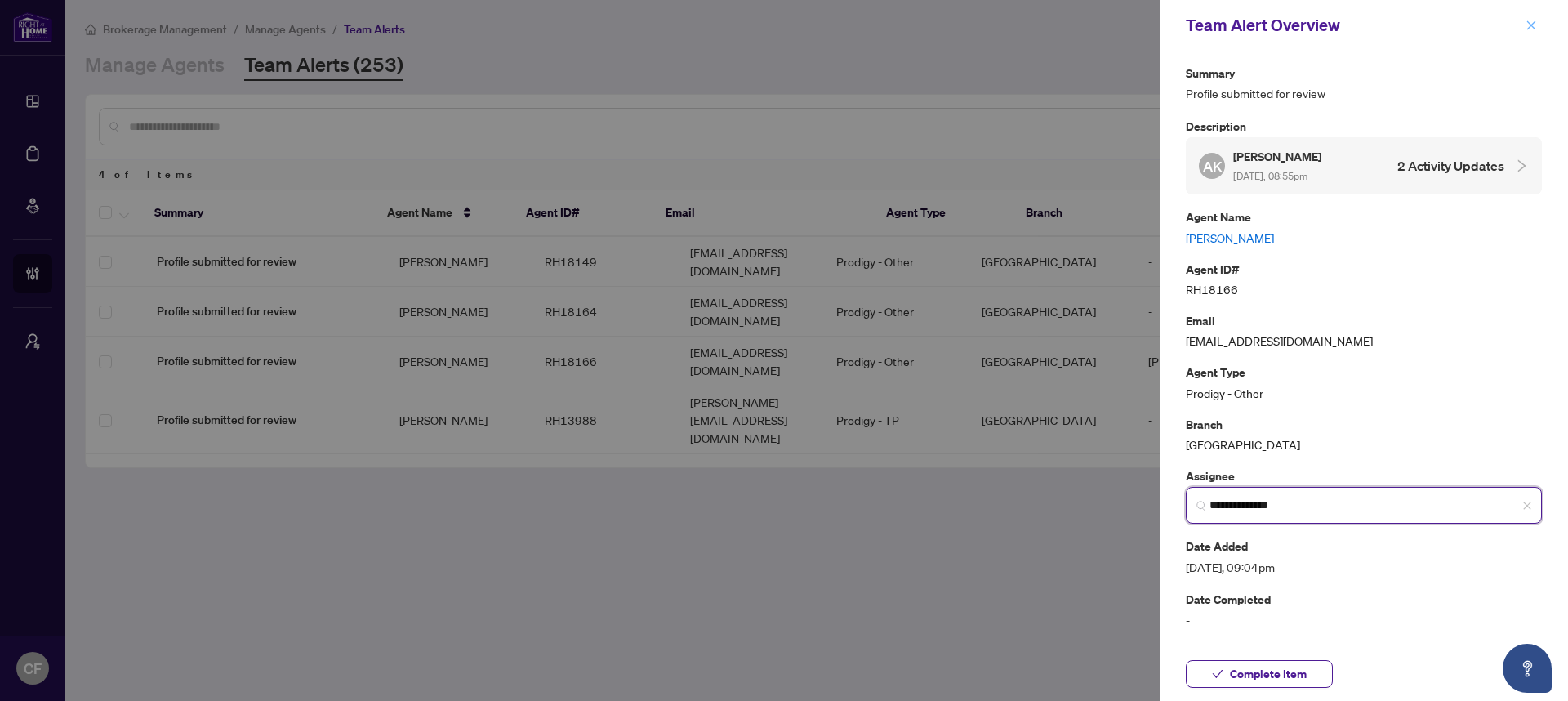
type input "**********"
click at [1536, 28] on icon "close" at bounding box center [1531, 25] width 12 height 12
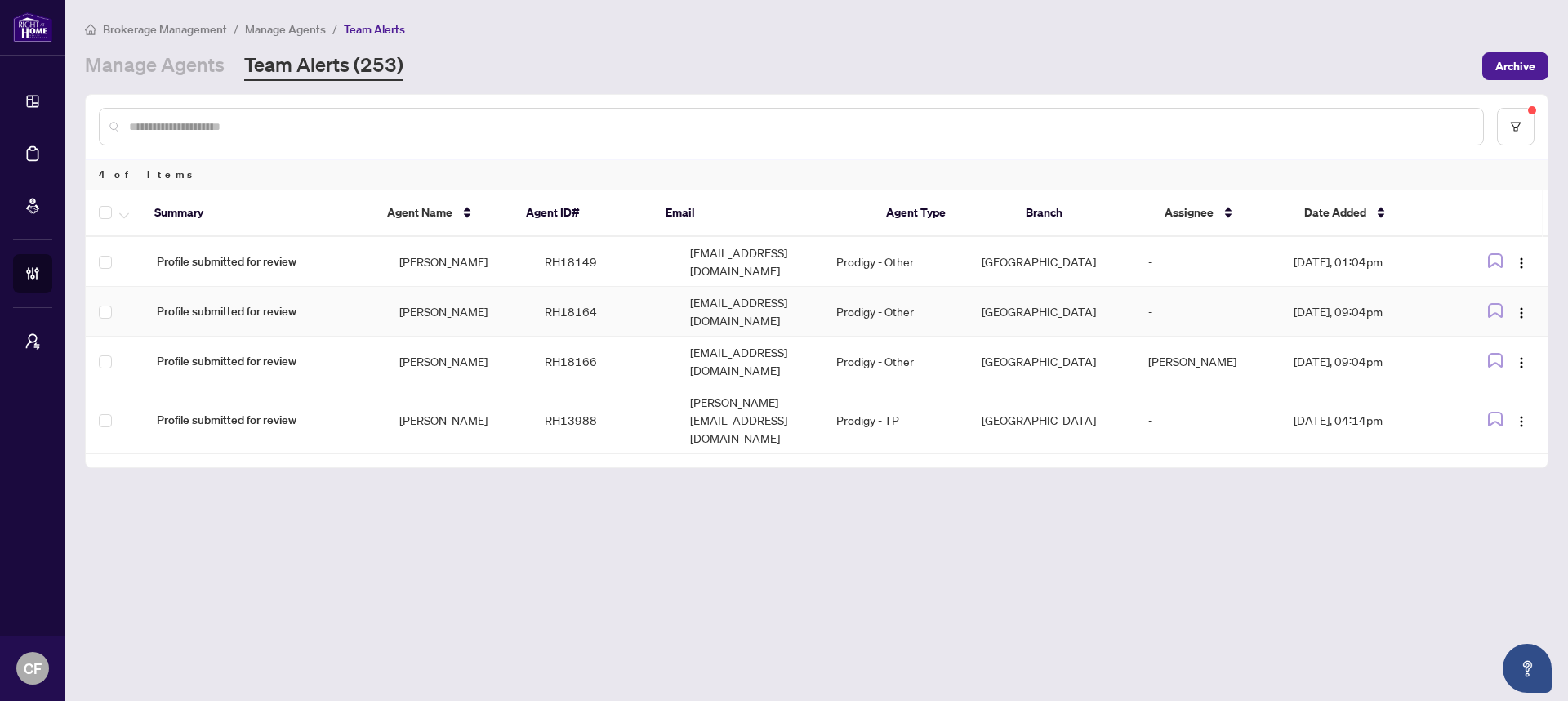
click at [804, 298] on td "danieladcosta26@gmail.com" at bounding box center [750, 311] width 146 height 50
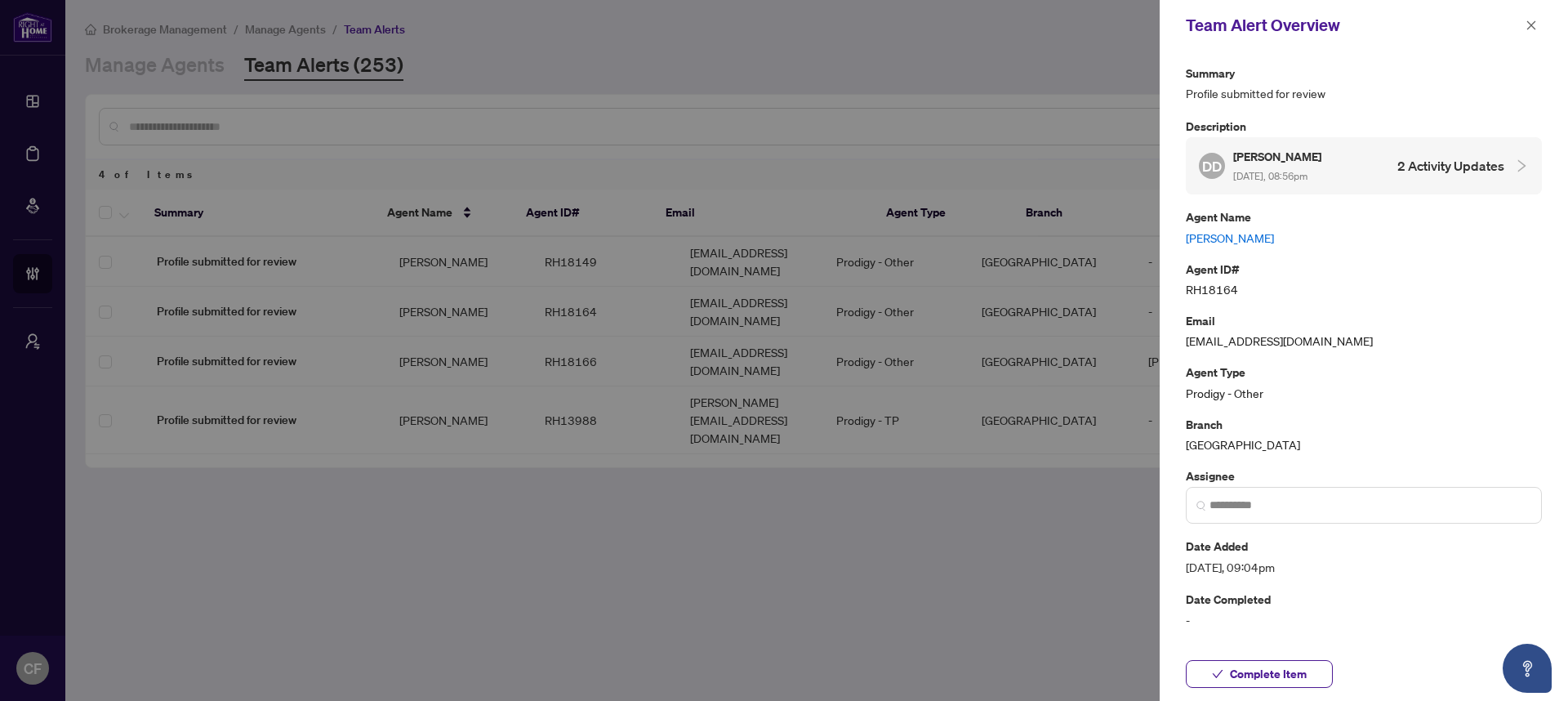
click at [1255, 229] on link "[PERSON_NAME]" at bounding box center [1363, 238] width 356 height 18
click at [1530, 35] on span "button" at bounding box center [1531, 25] width 12 height 26
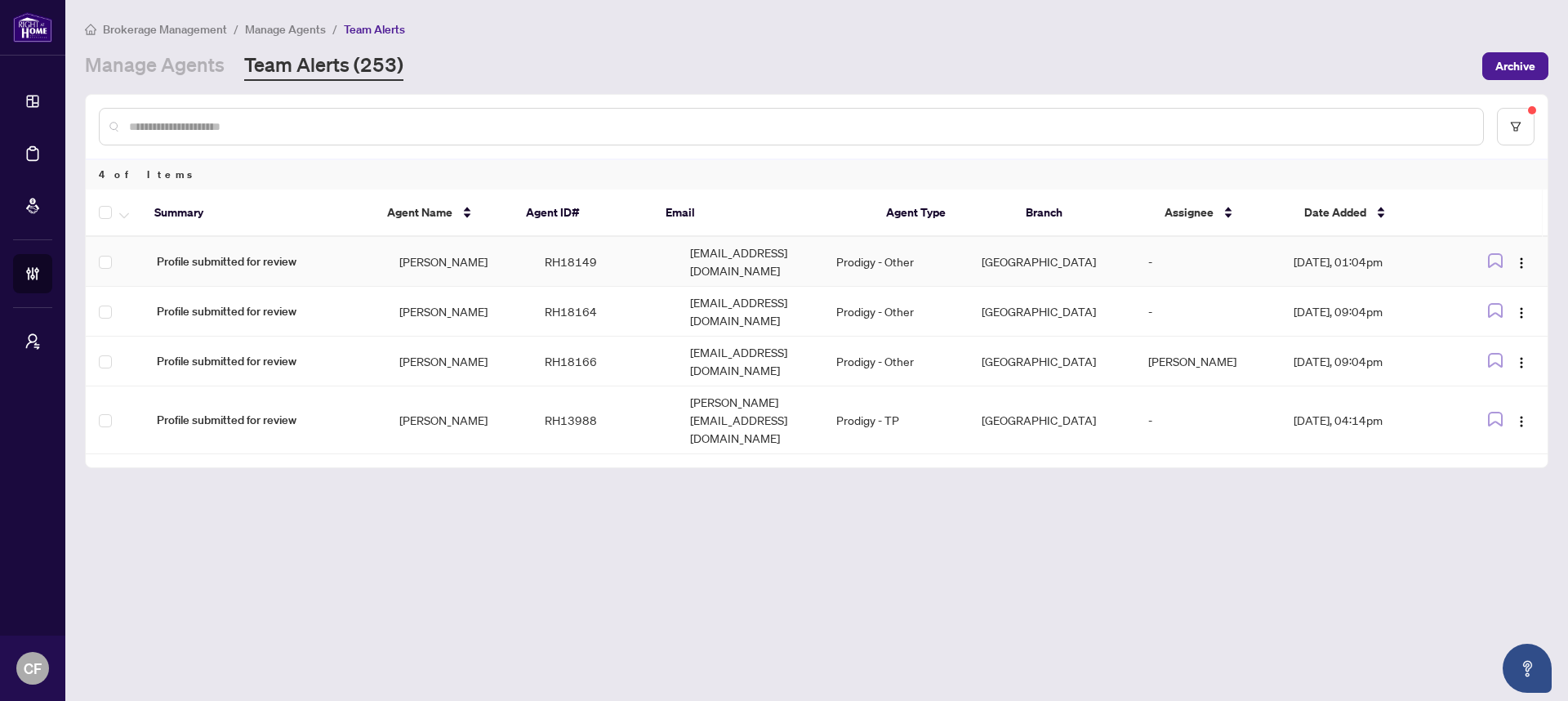
click at [579, 259] on td "RH18149" at bounding box center [603, 261] width 145 height 50
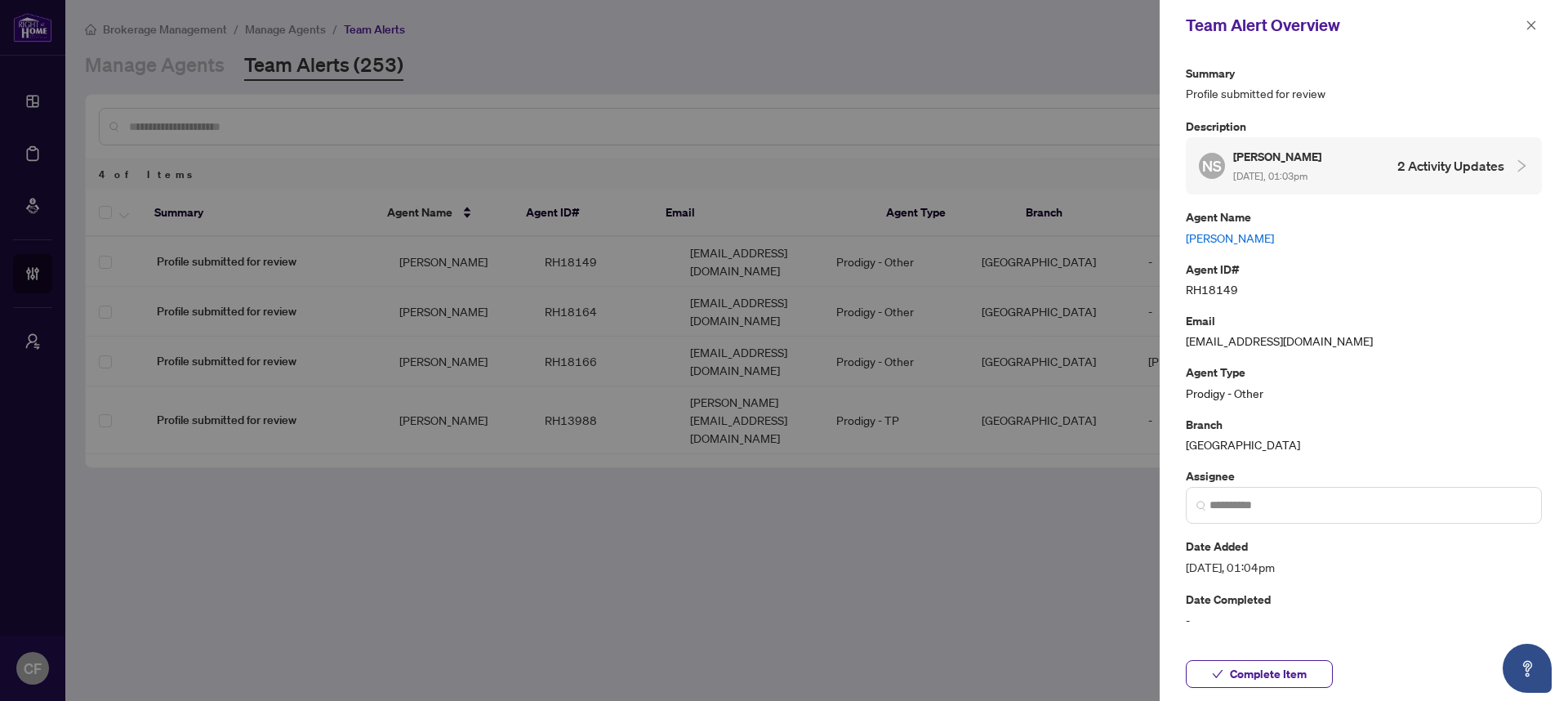
click at [1188, 241] on link "Namita Singh" at bounding box center [1363, 238] width 356 height 18
click at [1534, 26] on icon "close" at bounding box center [1531, 25] width 12 height 12
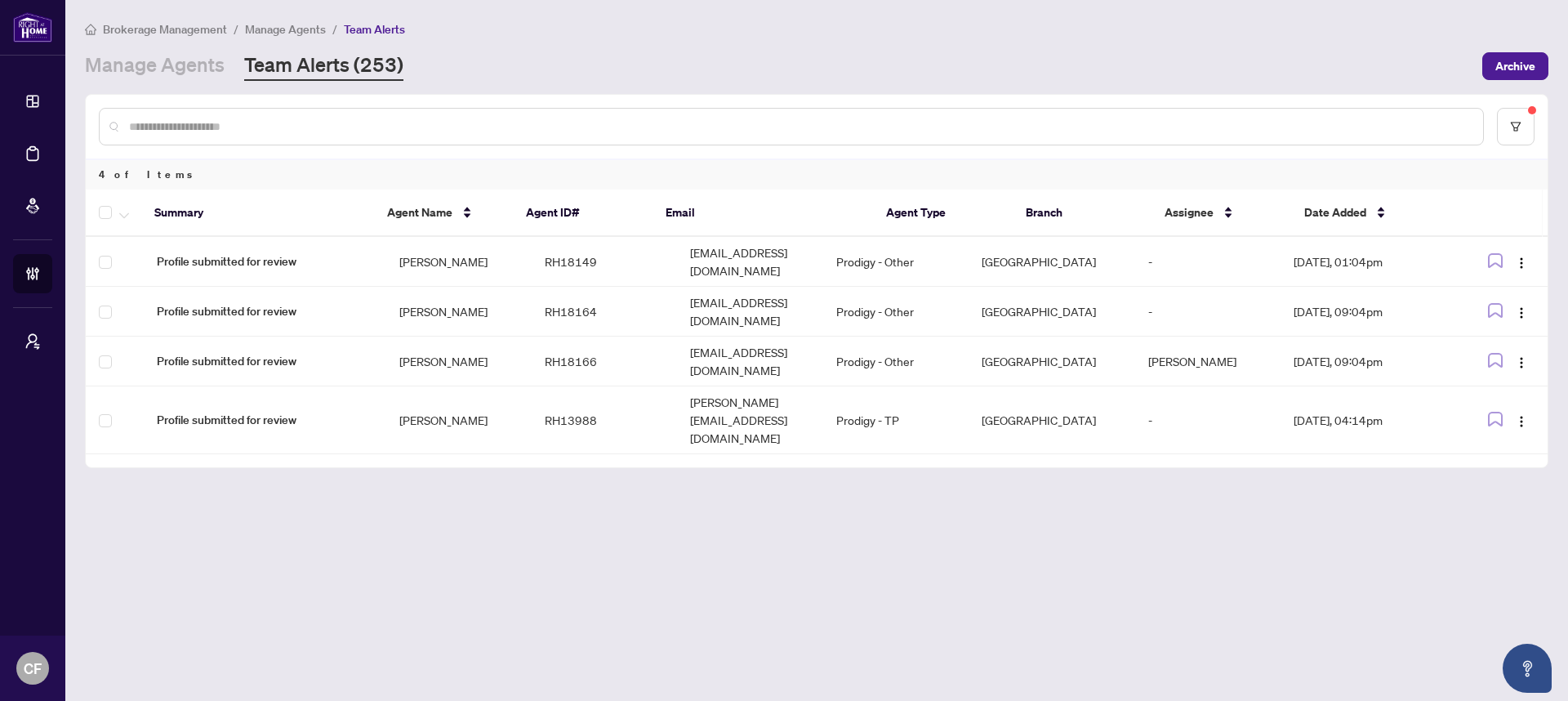
click at [626, 642] on main "Brokerage Management / Manage Agents / Team Alerts Manage Agents Team Alerts (2…" at bounding box center [817, 350] width 1502 height 701
click at [968, 352] on td "Prodigy - Other" at bounding box center [895, 361] width 145 height 50
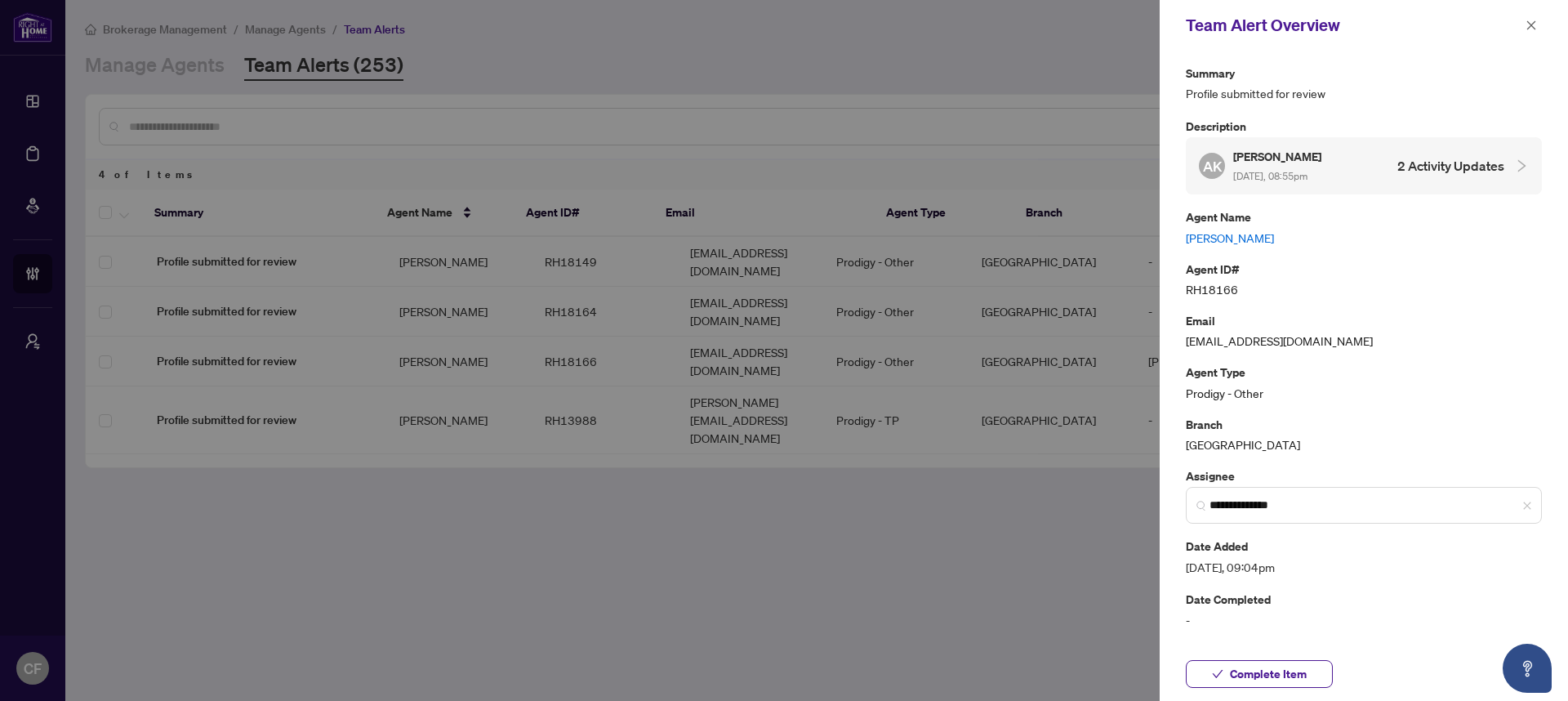
click at [1224, 219] on p "Agent Name" at bounding box center [1363, 216] width 356 height 19
click at [1225, 234] on link "Alex Kalra" at bounding box center [1363, 238] width 356 height 18
drag, startPoint x: 1526, startPoint y: 28, endPoint x: 1519, endPoint y: 36, distance: 10.6
click at [1526, 28] on icon "close" at bounding box center [1531, 25] width 12 height 12
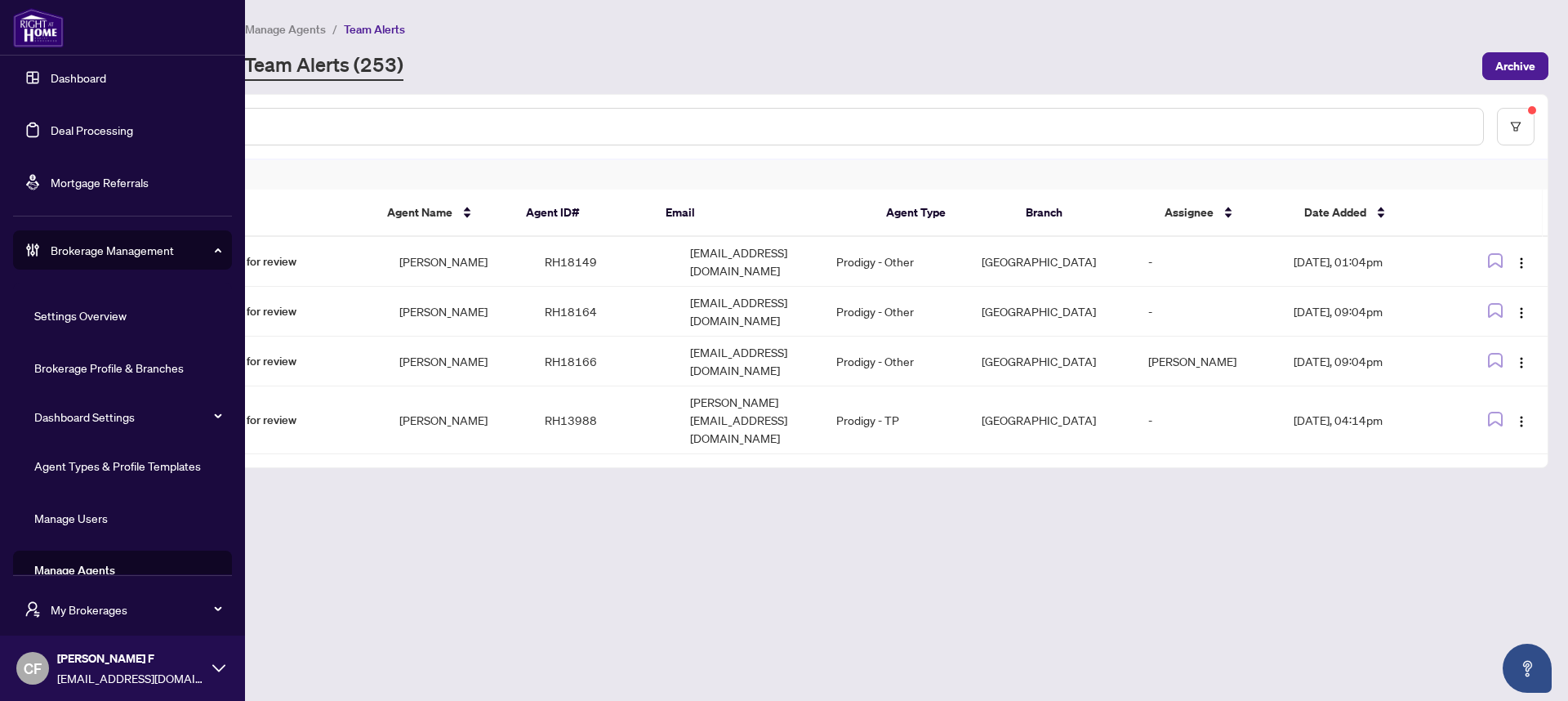
scroll to position [52, 0]
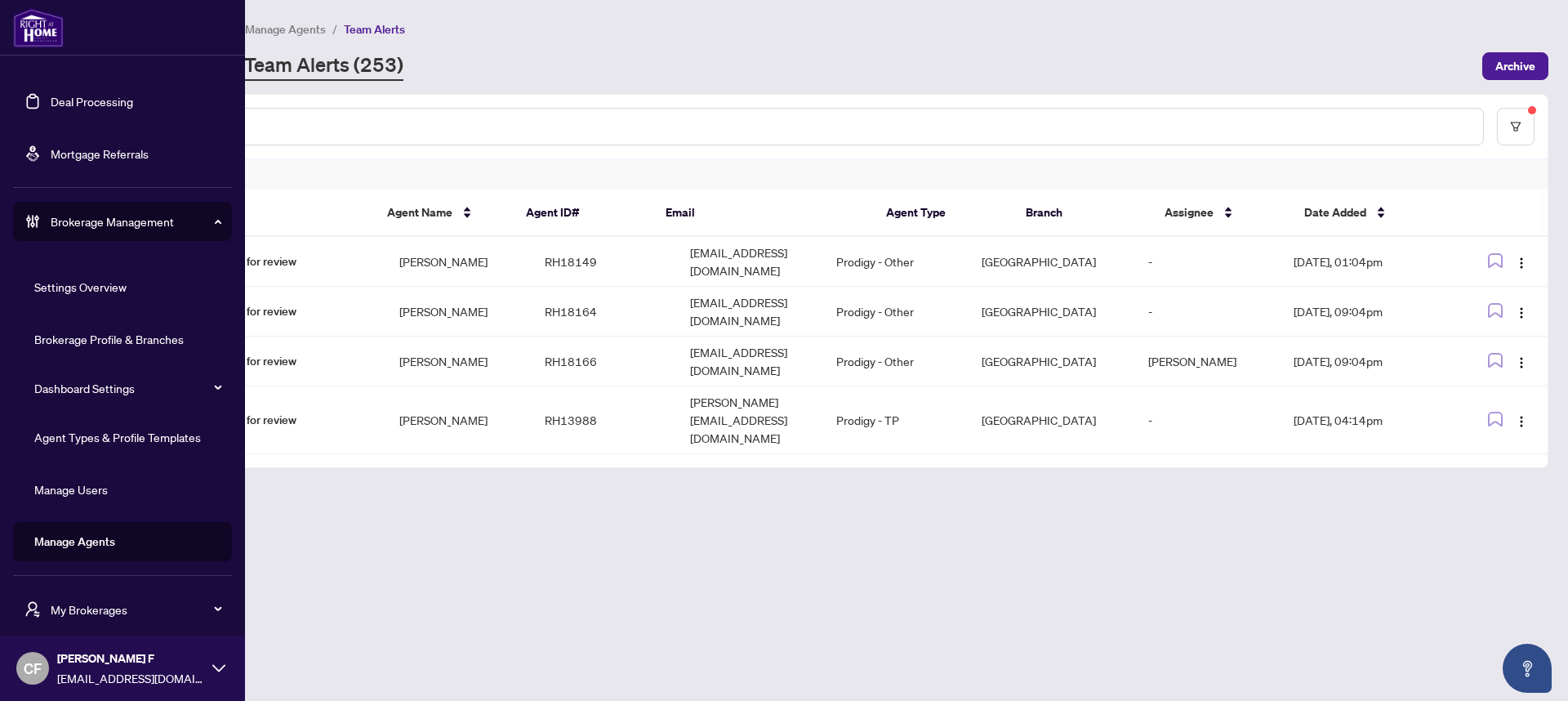
click at [99, 482] on link "Manage Users" at bounding box center [71, 489] width 74 height 14
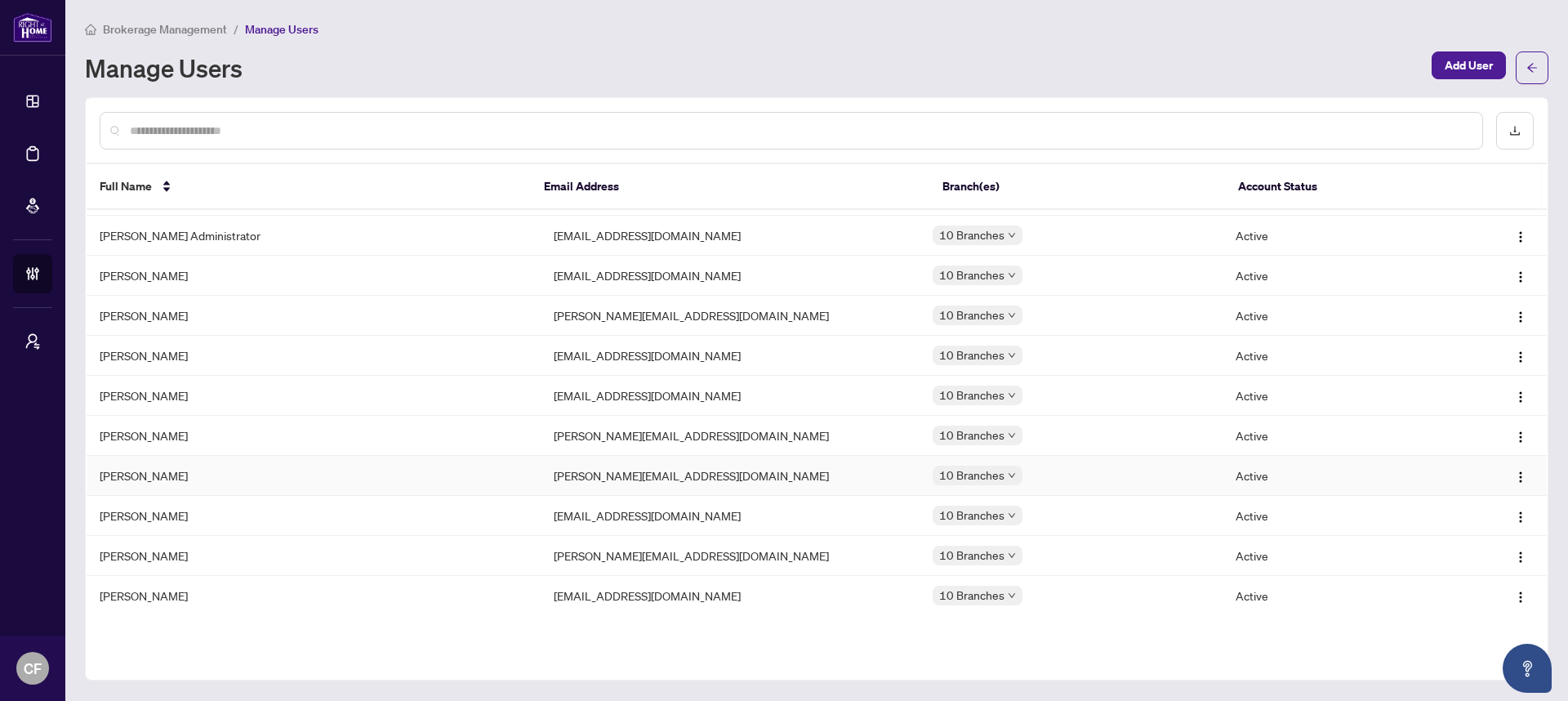
scroll to position [2075, 0]
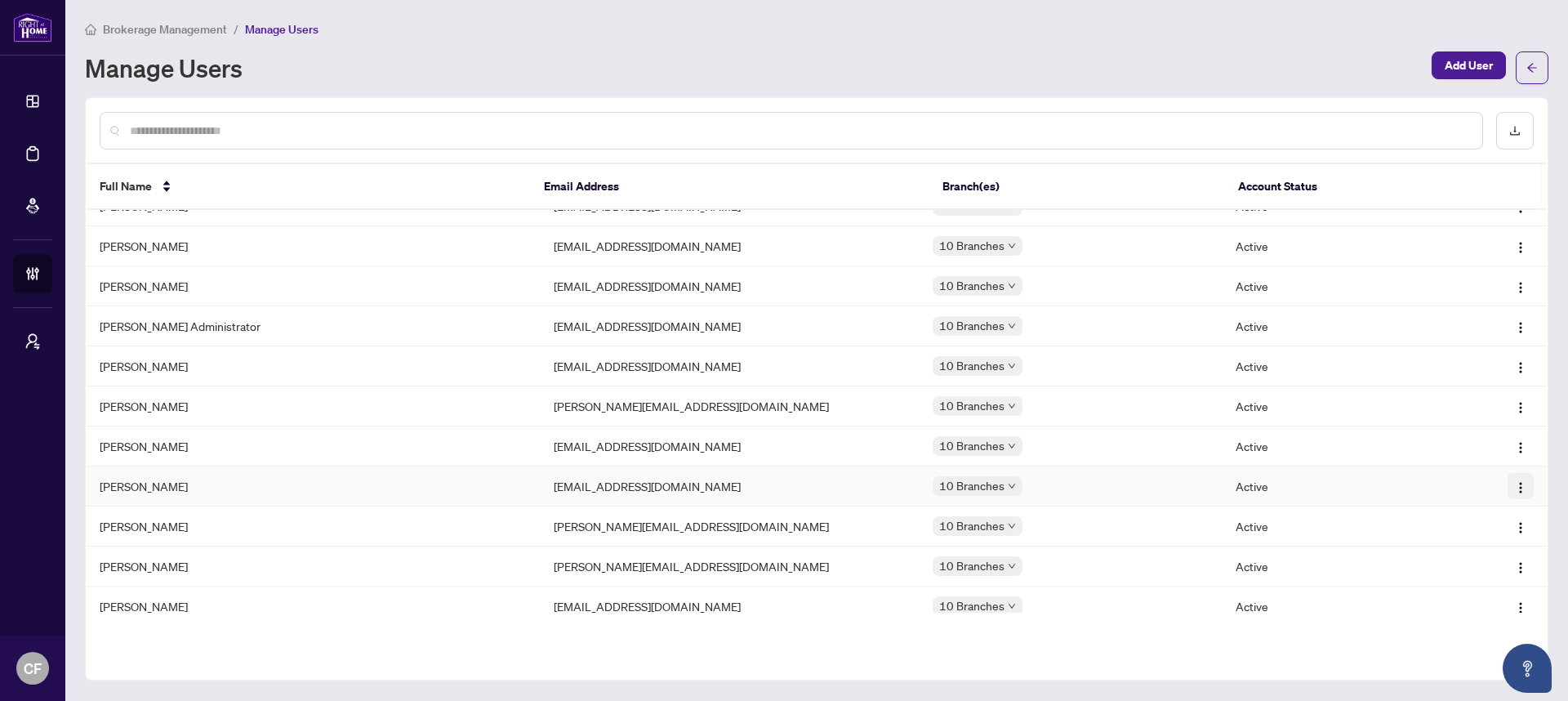
click at [1517, 486] on button "button" at bounding box center [1520, 486] width 26 height 26
click at [1446, 552] on span "Offboard User" at bounding box center [1474, 560] width 83 height 18
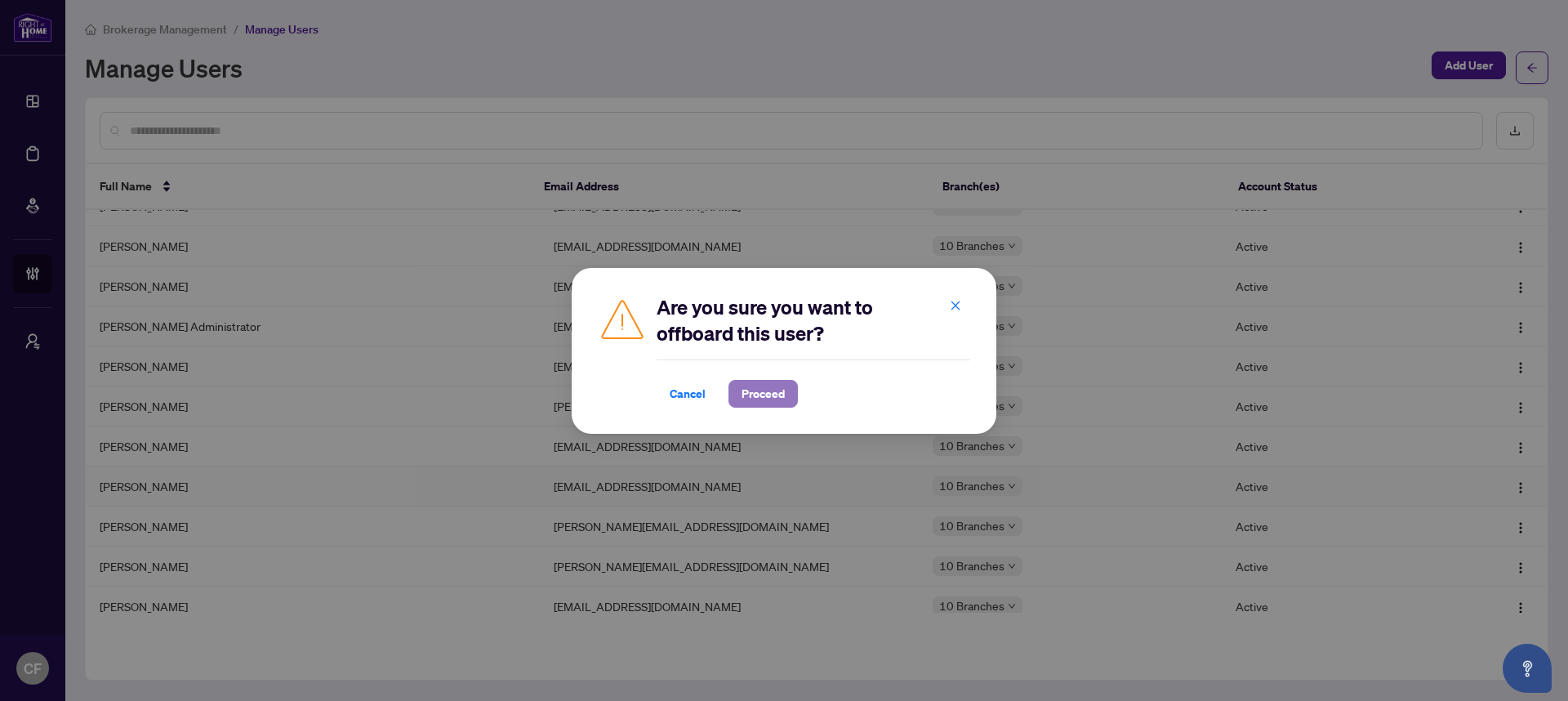
click at [789, 389] on button "Proceed" at bounding box center [763, 394] width 69 height 28
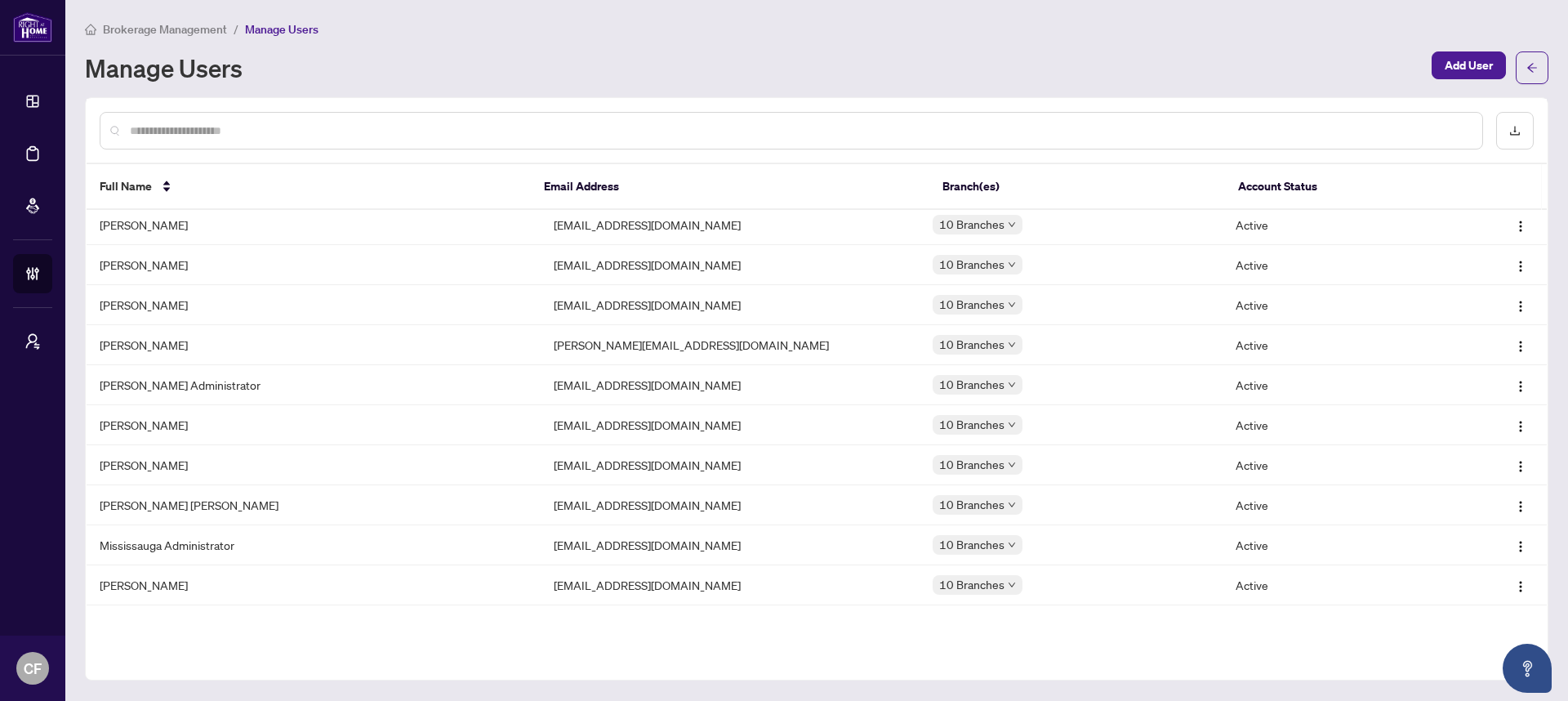
scroll to position [897, 0]
click at [336, 135] on input "text" at bounding box center [799, 131] width 1339 height 18
type input "*"
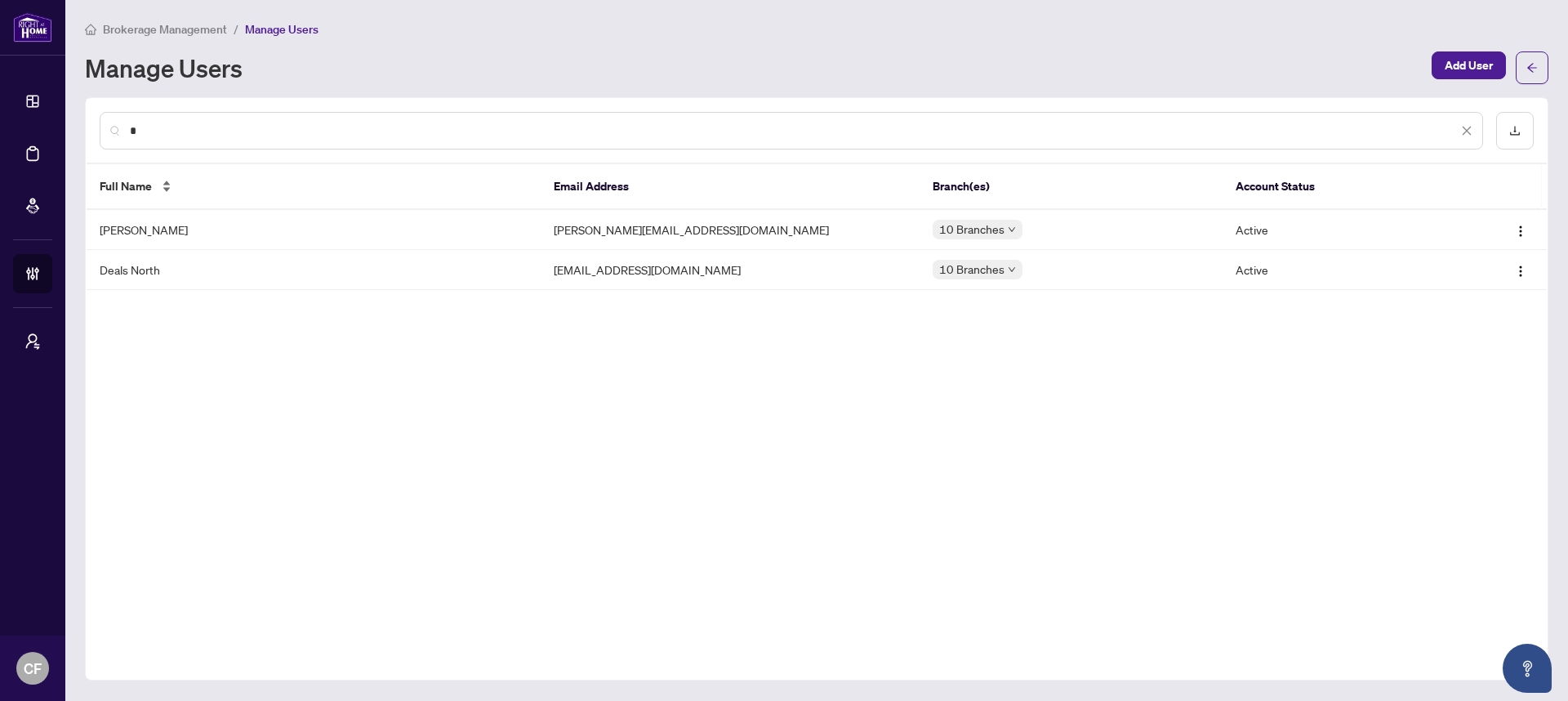
scroll to position [0, 0]
type input "****"
click at [1522, 231] on img "button" at bounding box center [1520, 231] width 14 height 14
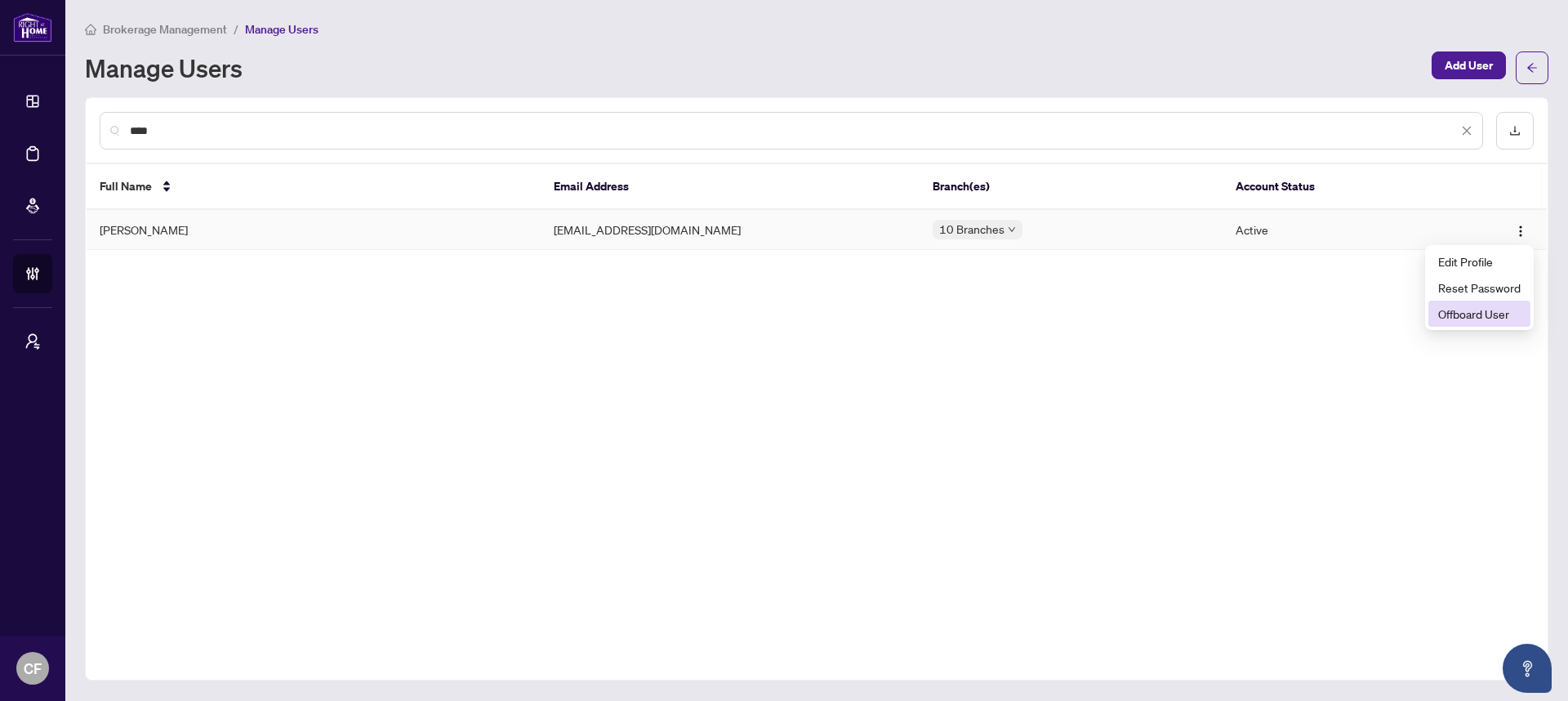
click at [1475, 314] on span "Offboard User" at bounding box center [1480, 314] width 83 height 18
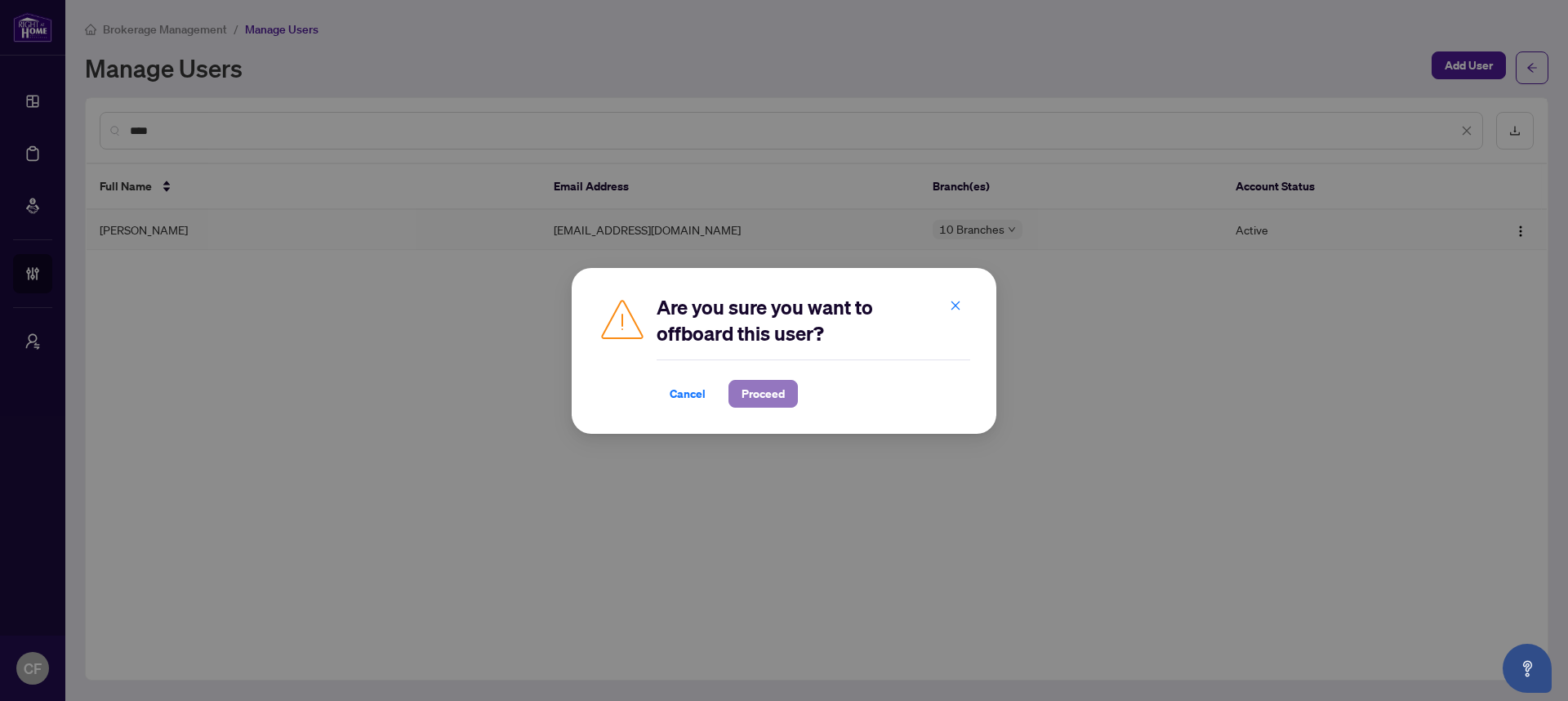
click at [771, 403] on span "Proceed" at bounding box center [763, 393] width 43 height 26
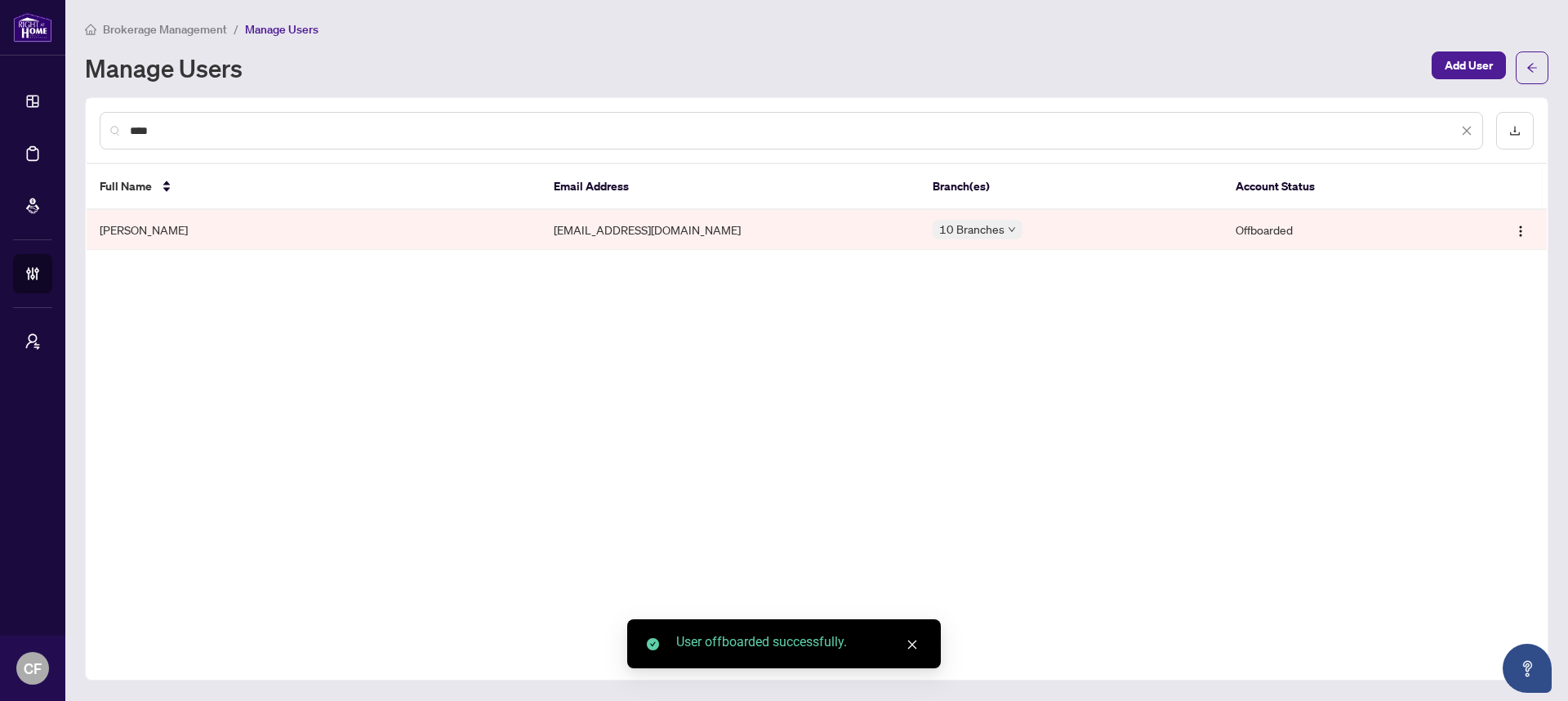
click at [1473, 131] on div "****" at bounding box center [792, 131] width 1383 height 38
click at [1468, 129] on icon "close" at bounding box center [1466, 131] width 12 height 12
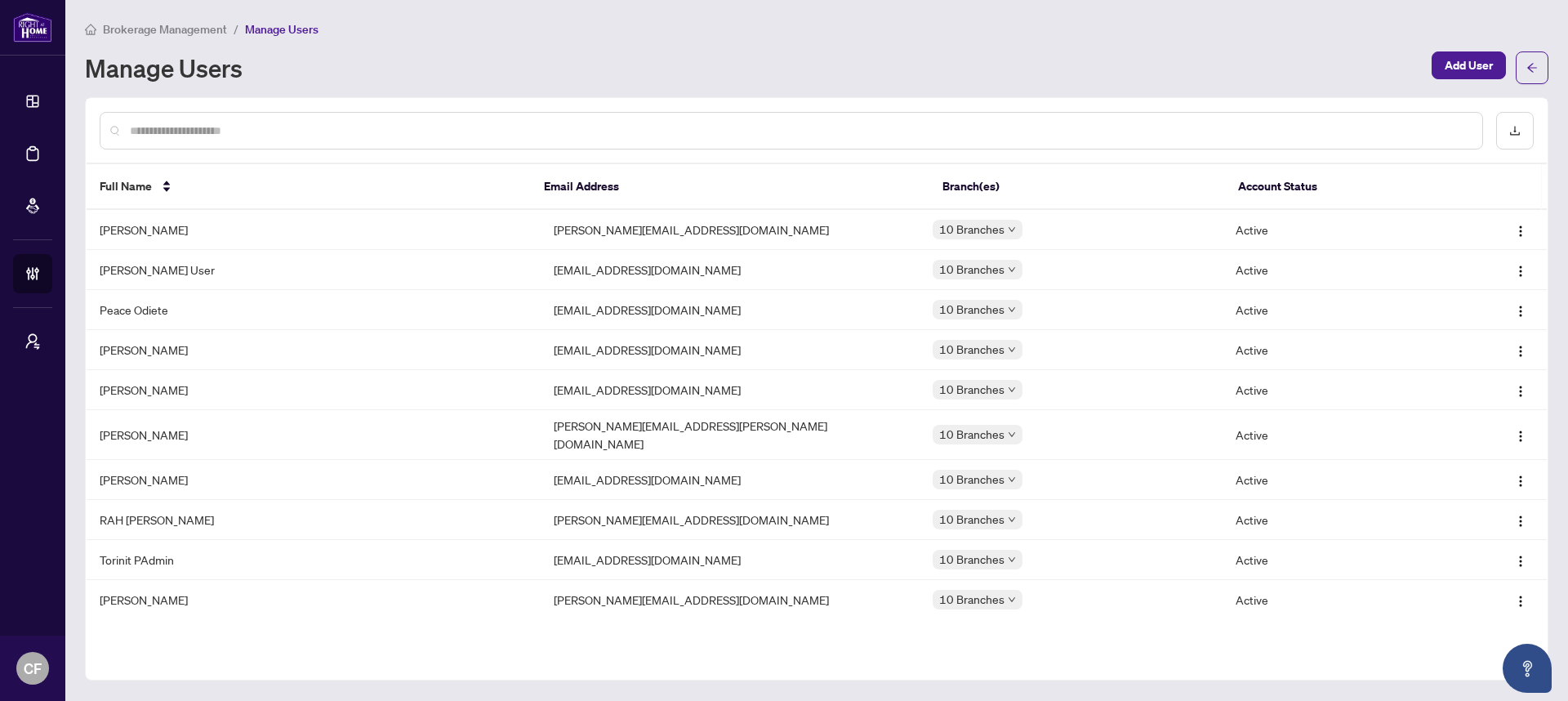
click at [166, 32] on span "Brokerage Management" at bounding box center [165, 29] width 124 height 14
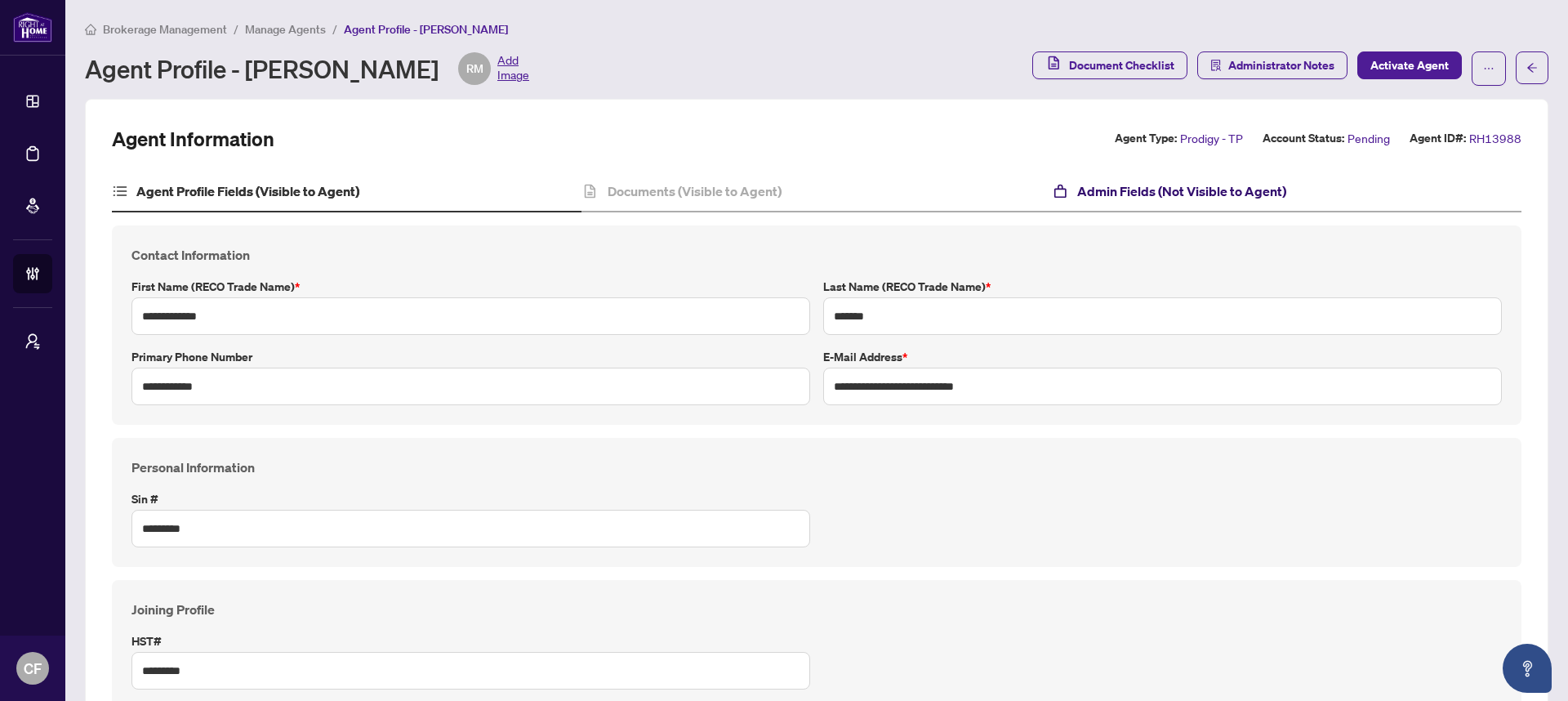
click at [1246, 199] on h4 "Admin Fields (Not Visible to Agent)" at bounding box center [1182, 191] width 209 height 20
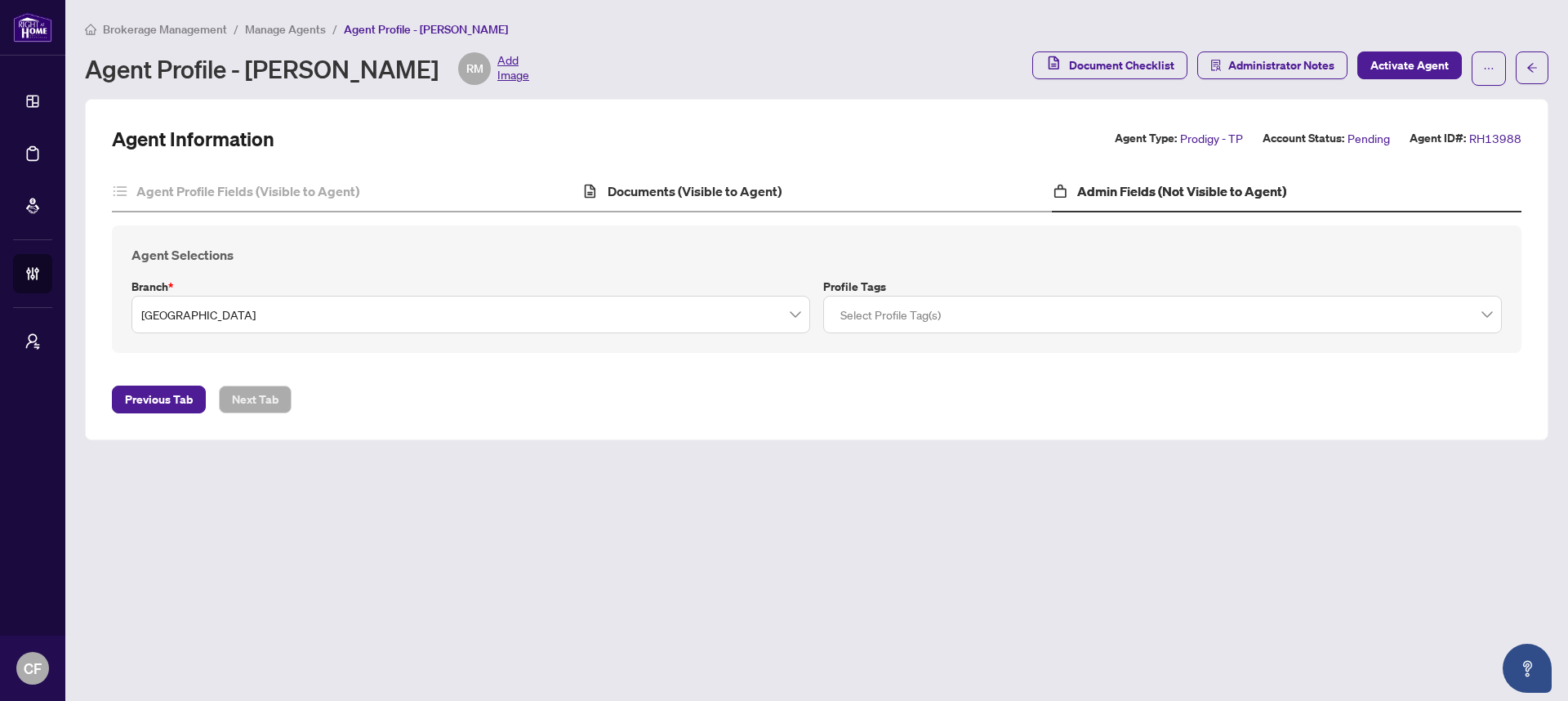
click at [874, 195] on div "Documents (Visible to Agent)" at bounding box center [815, 191] width 469 height 41
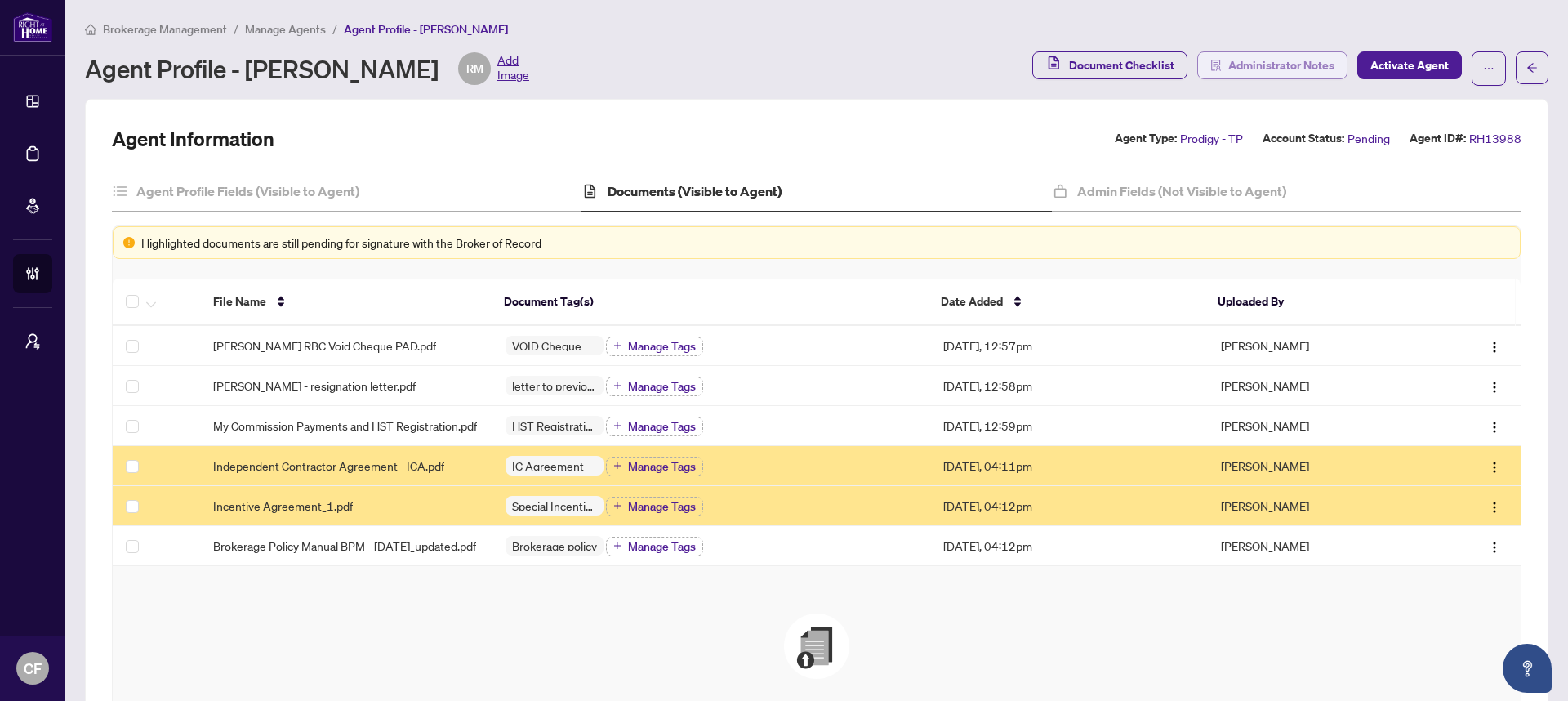
click at [1237, 62] on span "Administrator Notes" at bounding box center [1282, 65] width 106 height 26
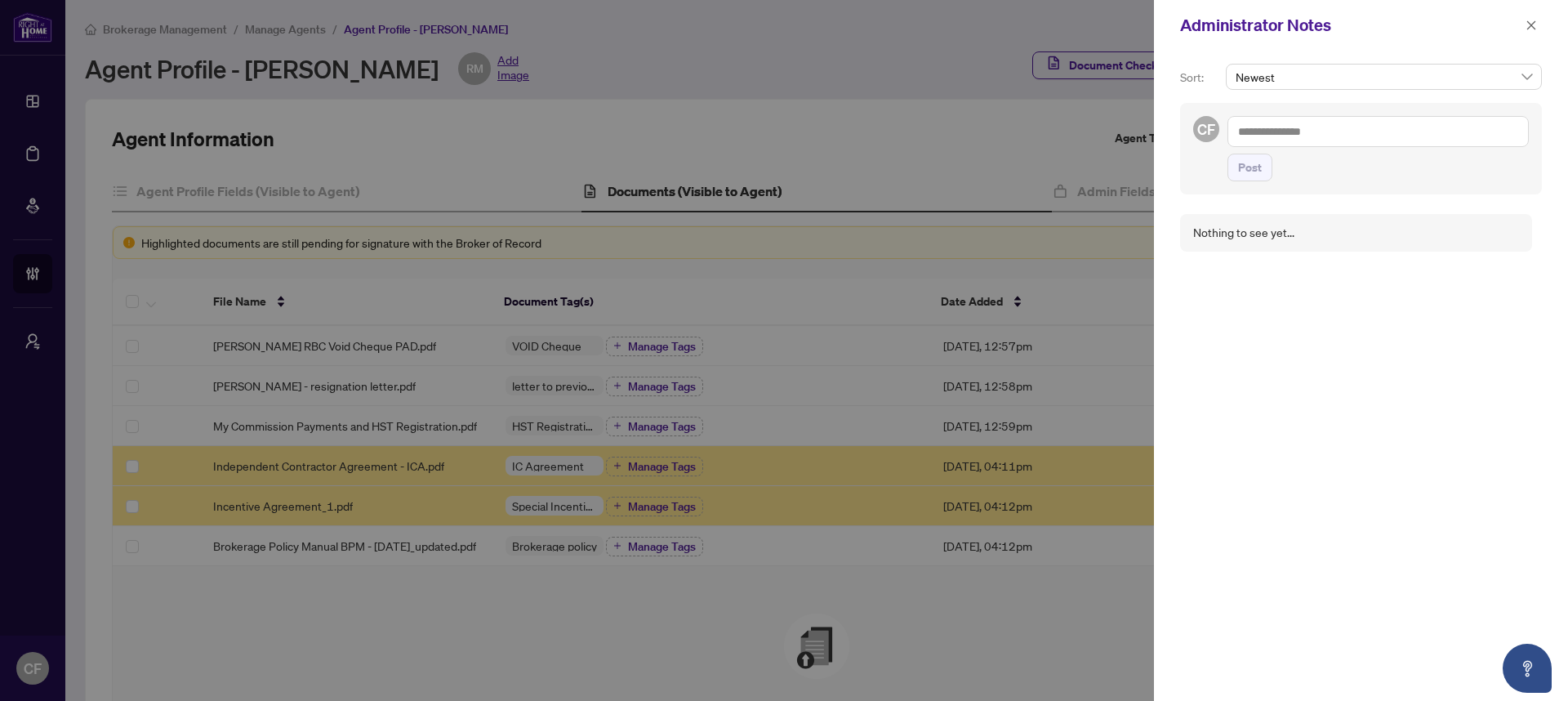
click at [1534, 23] on icon "close" at bounding box center [1531, 25] width 12 height 12
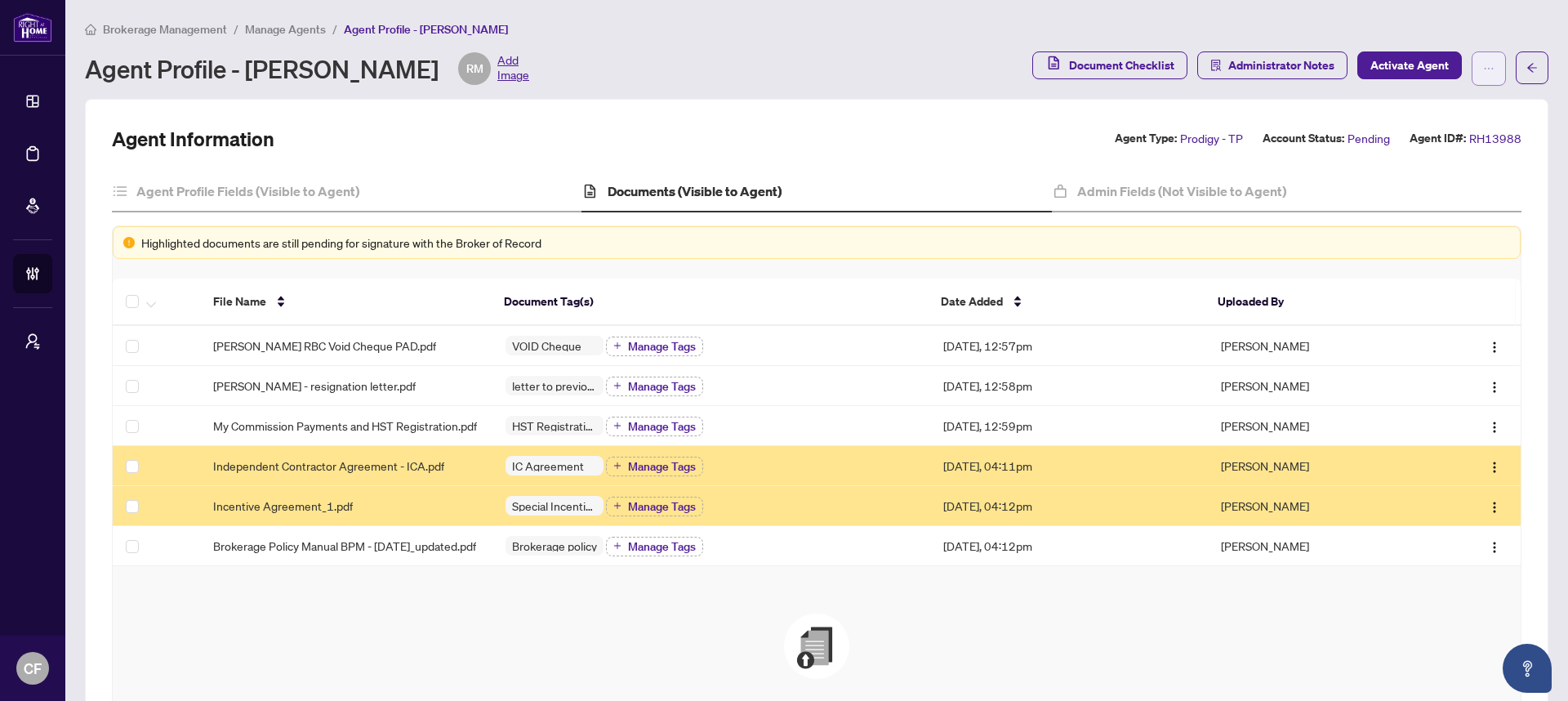
click at [1480, 51] on button "button" at bounding box center [1489, 68] width 34 height 34
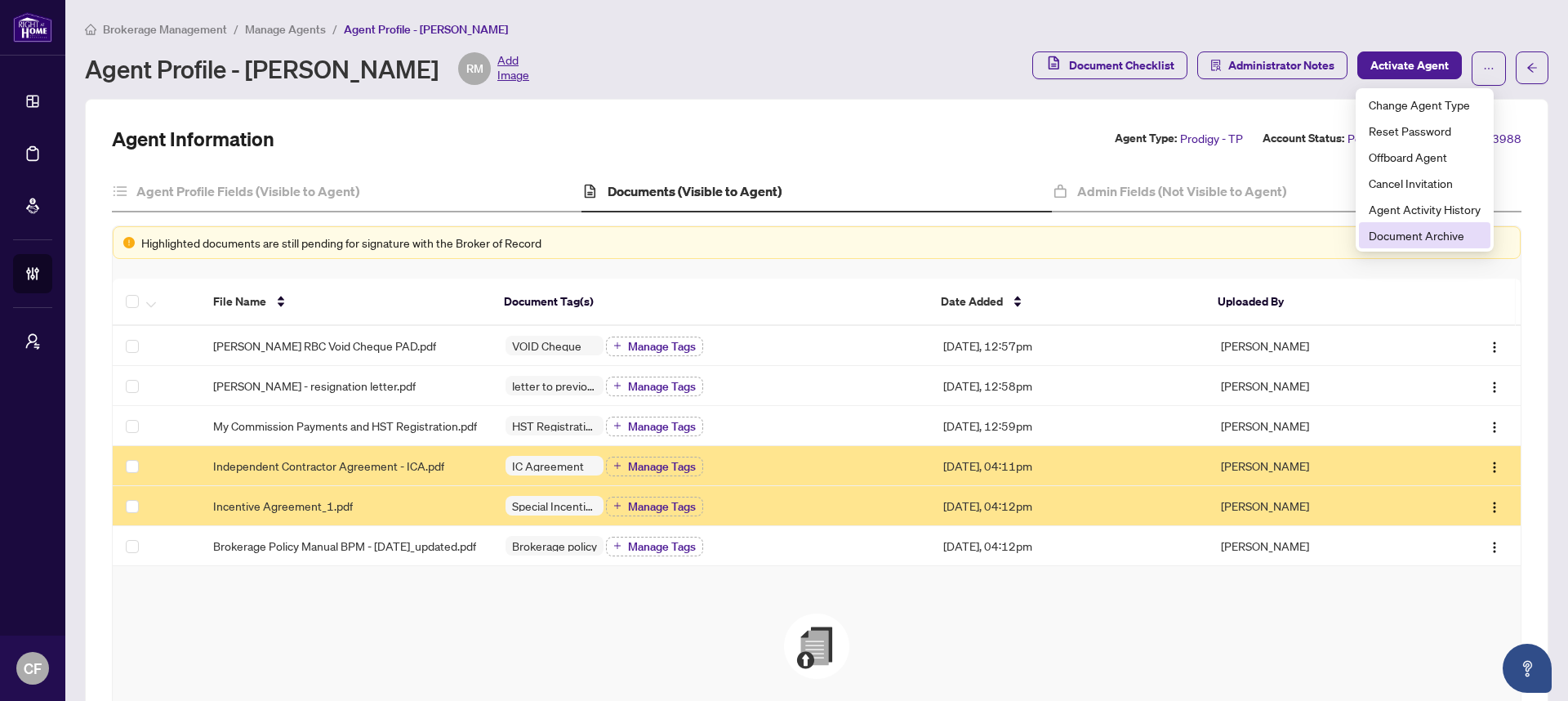
click at [1437, 235] on span "Document Archive" at bounding box center [1424, 235] width 112 height 18
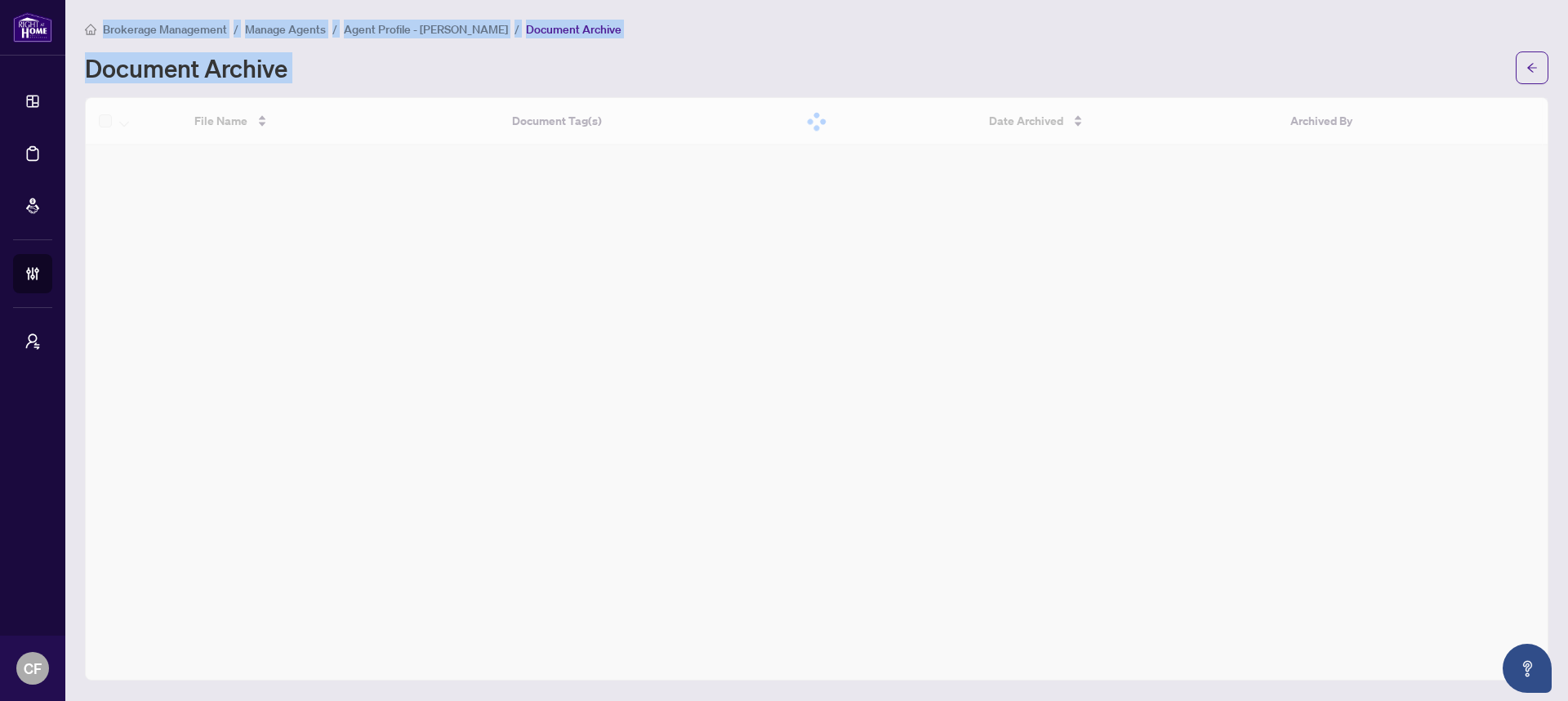
click at [1437, 235] on main "Brokerage Management / Manage Agents / Agent Profile - Robin Michael Azarcon / …" at bounding box center [817, 350] width 1502 height 701
click at [1525, 76] on button "button" at bounding box center [1532, 68] width 32 height 32
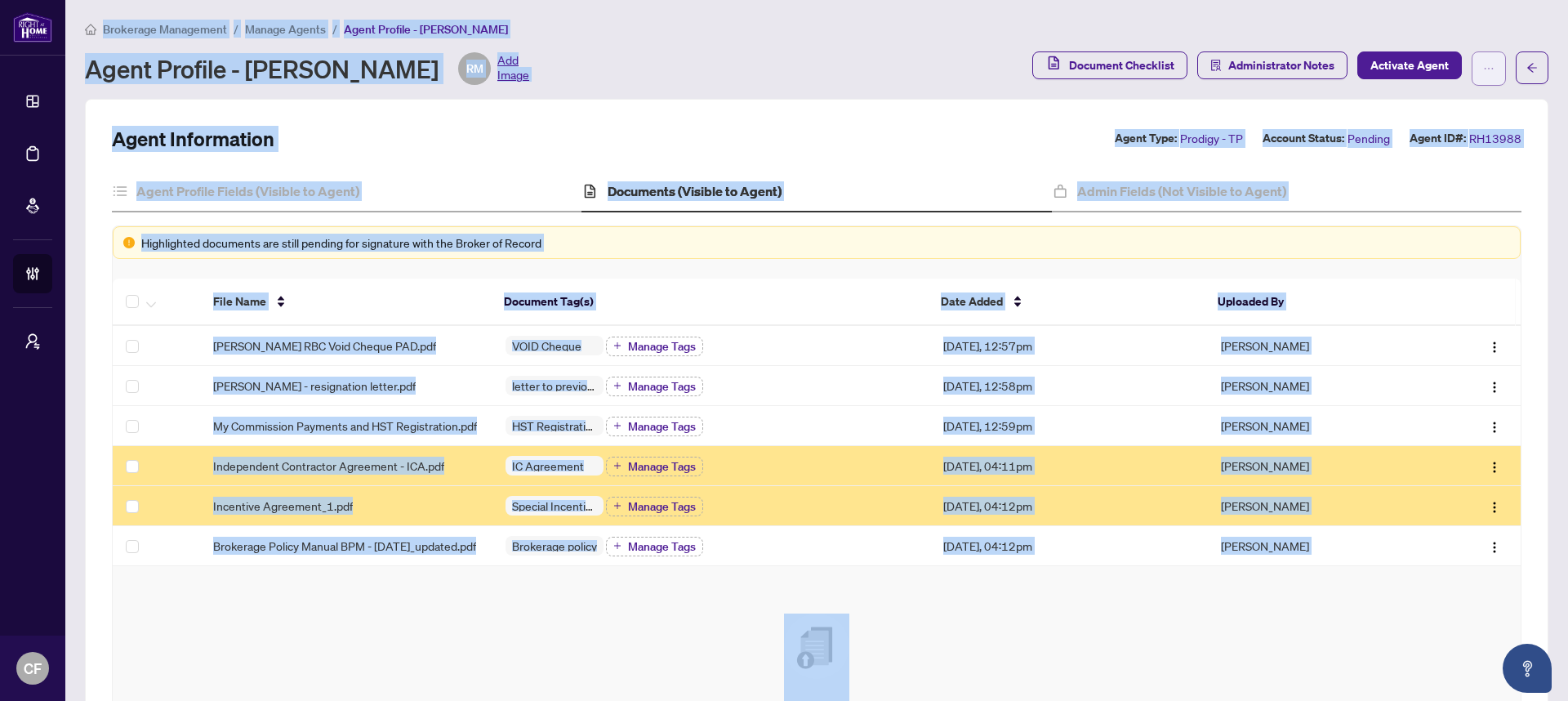
click at [1487, 67] on button "button" at bounding box center [1489, 68] width 34 height 34
click at [1491, 6] on main "Brokerage Management / Manage Agents / Agent Profile - Robin Michael Azarcon Ag…" at bounding box center [817, 350] width 1502 height 701
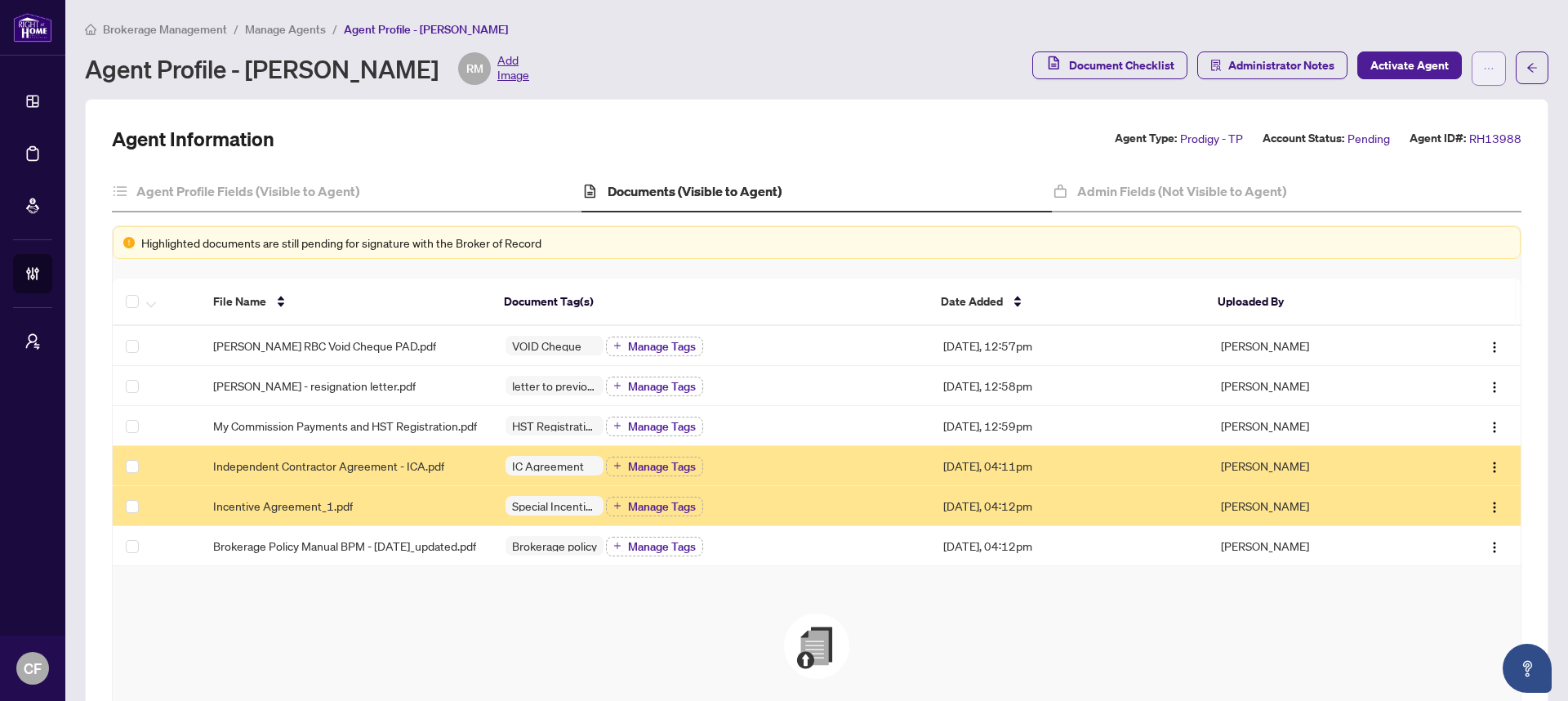
click at [1482, 72] on icon "ellipsis" at bounding box center [1488, 68] width 12 height 12
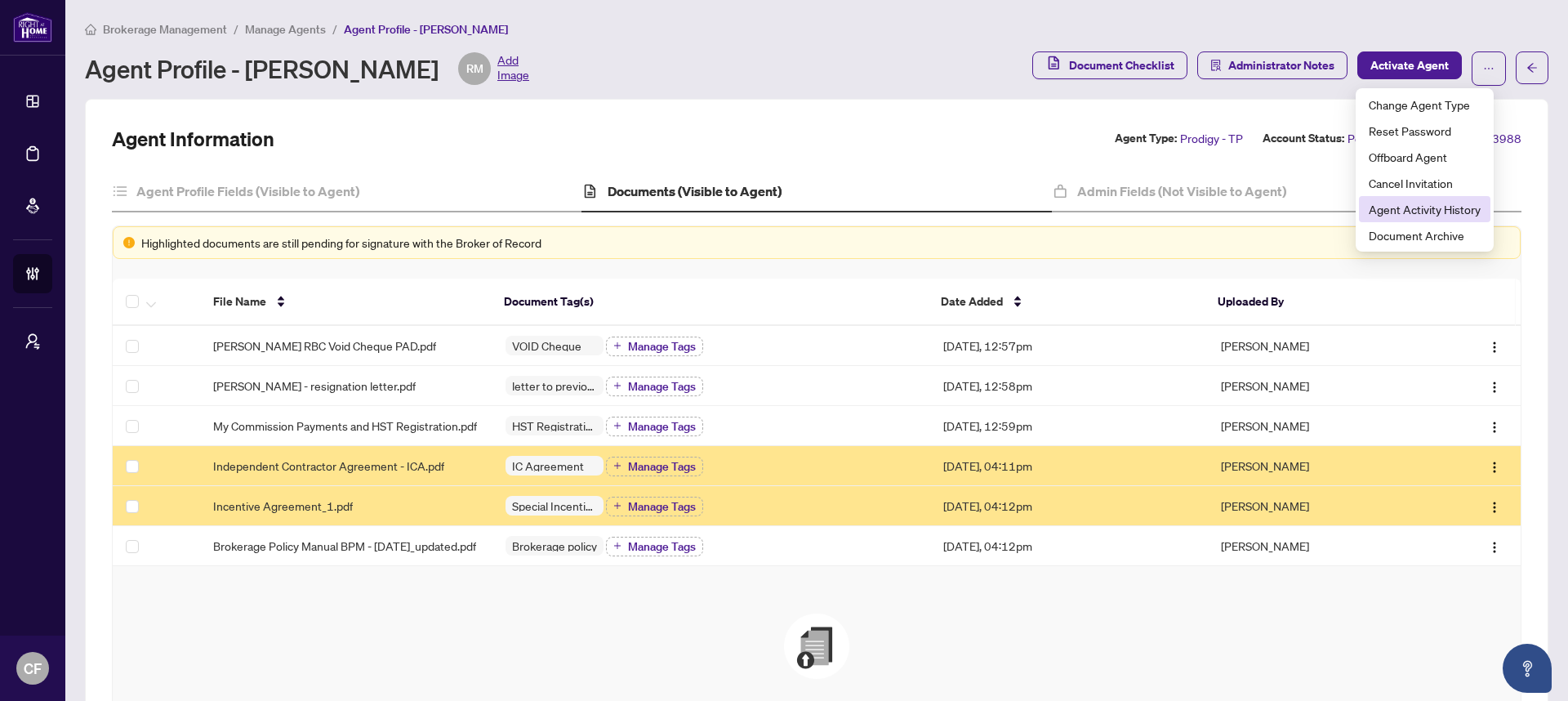
click at [1454, 217] on span "Agent Activity History" at bounding box center [1424, 209] width 112 height 18
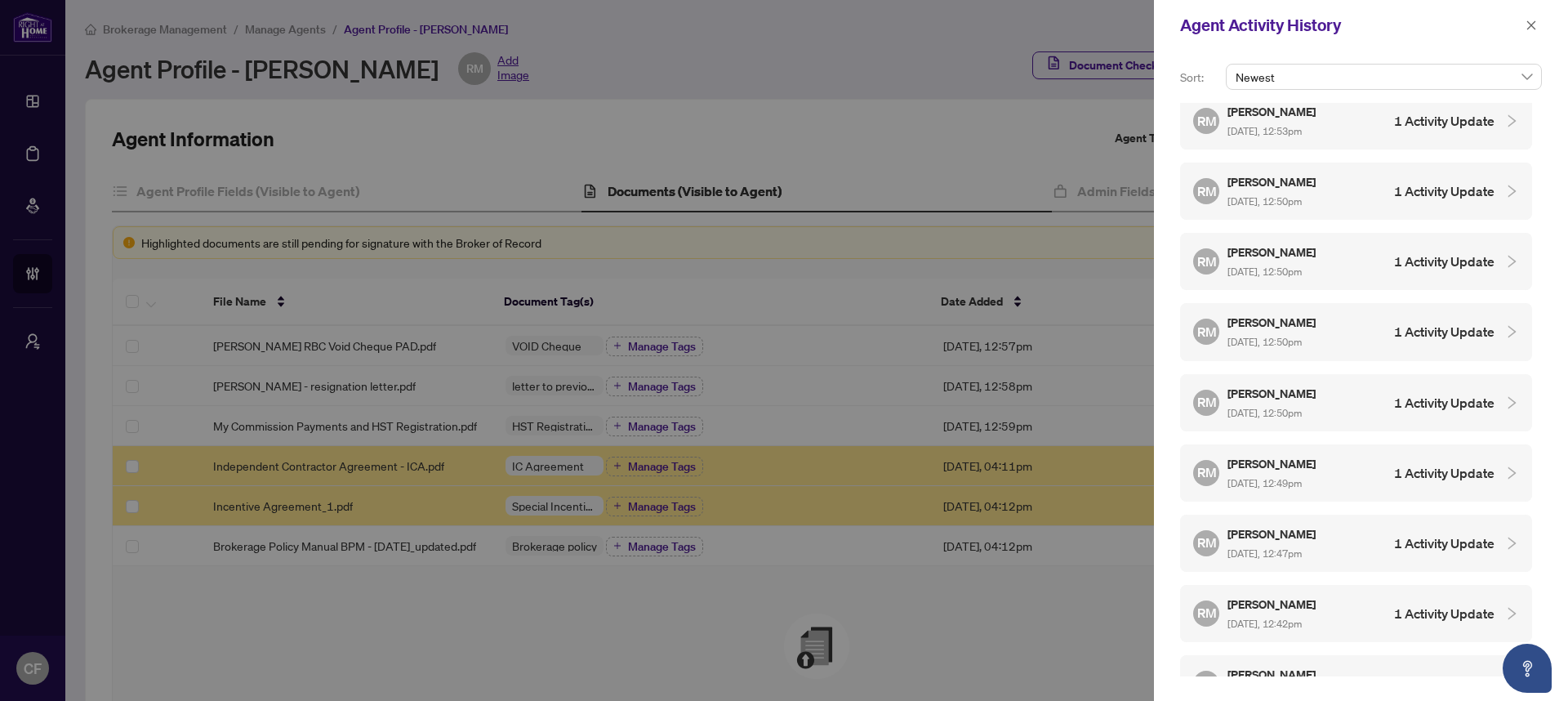
scroll to position [1359, 0]
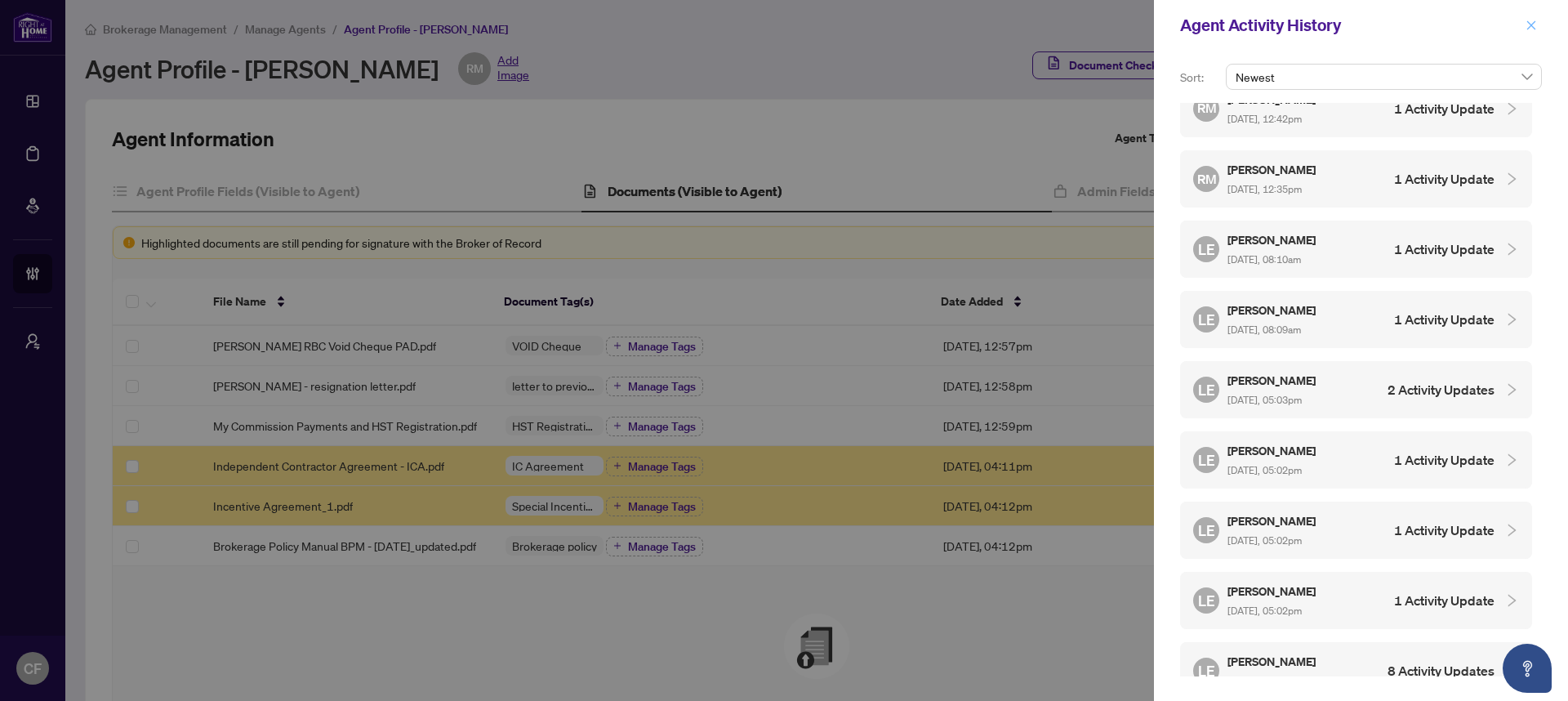
click at [1534, 28] on icon "close" at bounding box center [1531, 25] width 9 height 9
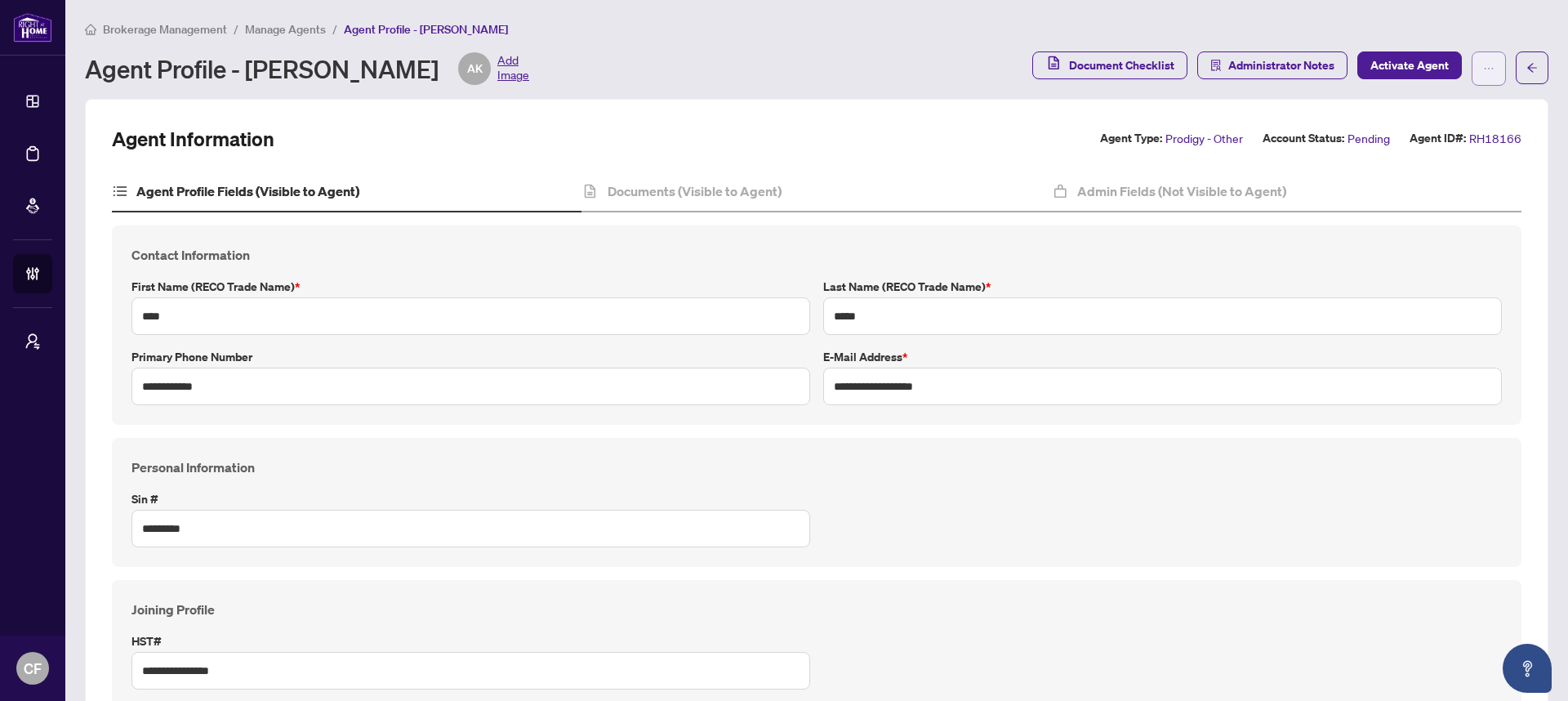
click at [1486, 80] on button "button" at bounding box center [1489, 68] width 34 height 34
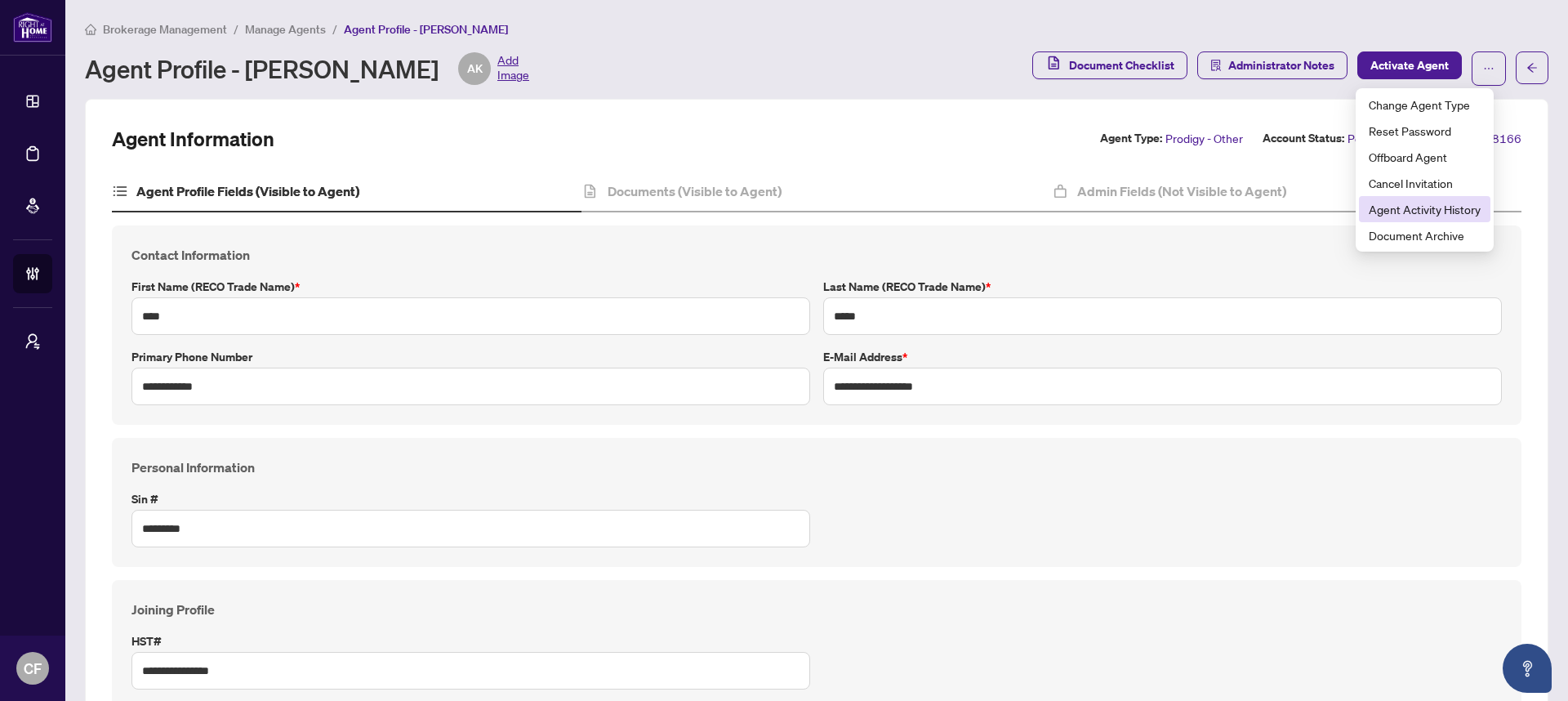
click at [1462, 211] on span "Agent Activity History" at bounding box center [1424, 209] width 112 height 18
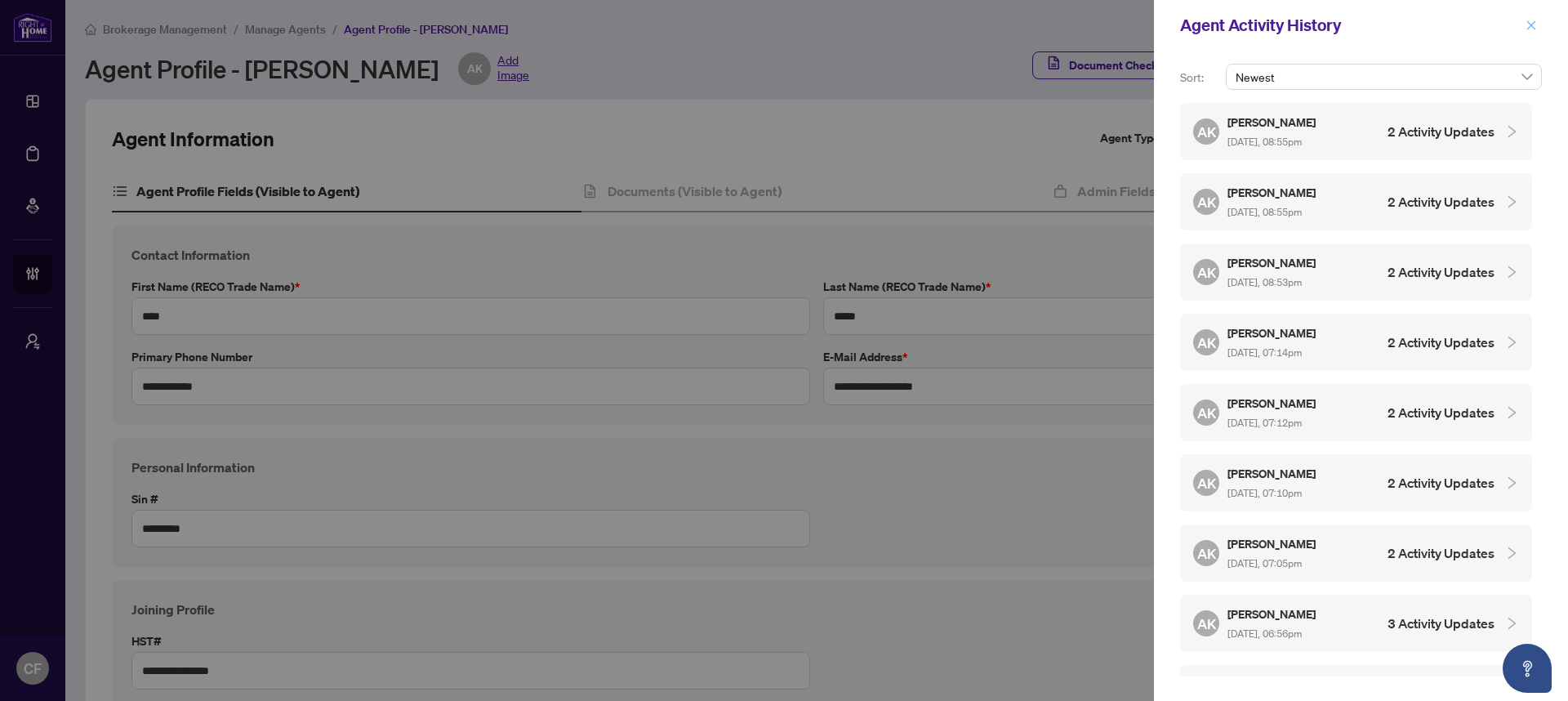
click at [1526, 24] on icon "close" at bounding box center [1531, 25] width 12 height 12
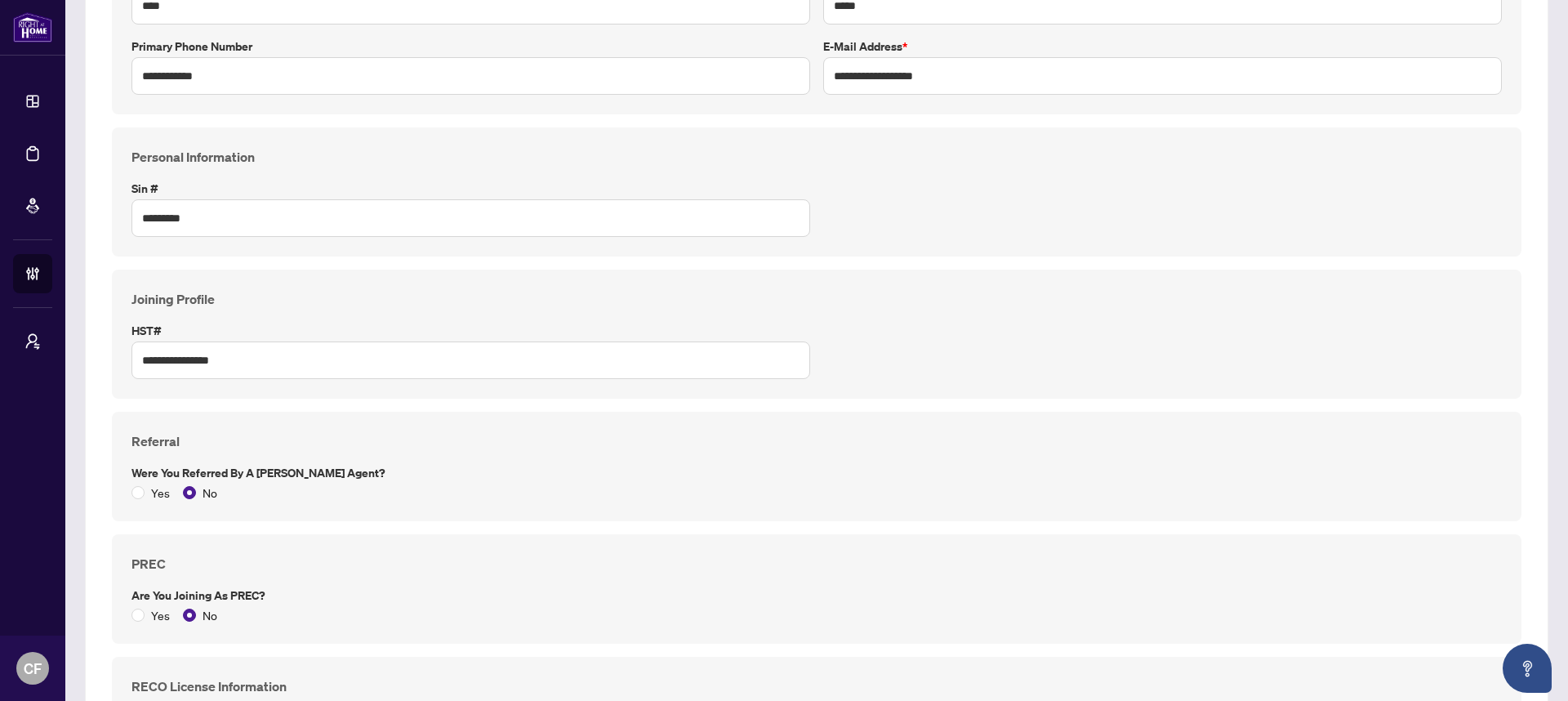
scroll to position [123, 0]
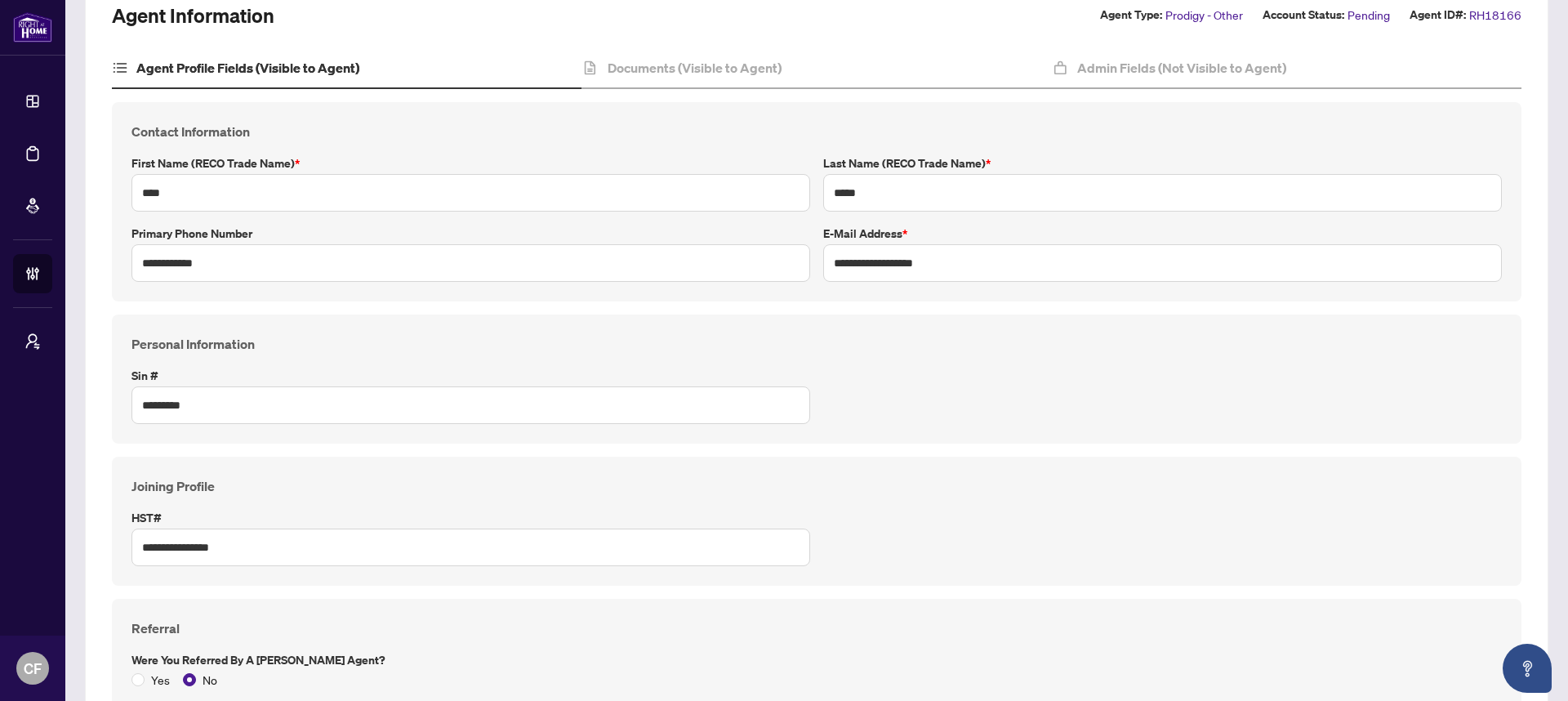
click at [751, 58] on h4 "Documents (Visible to Agent)" at bounding box center [694, 68] width 174 height 20
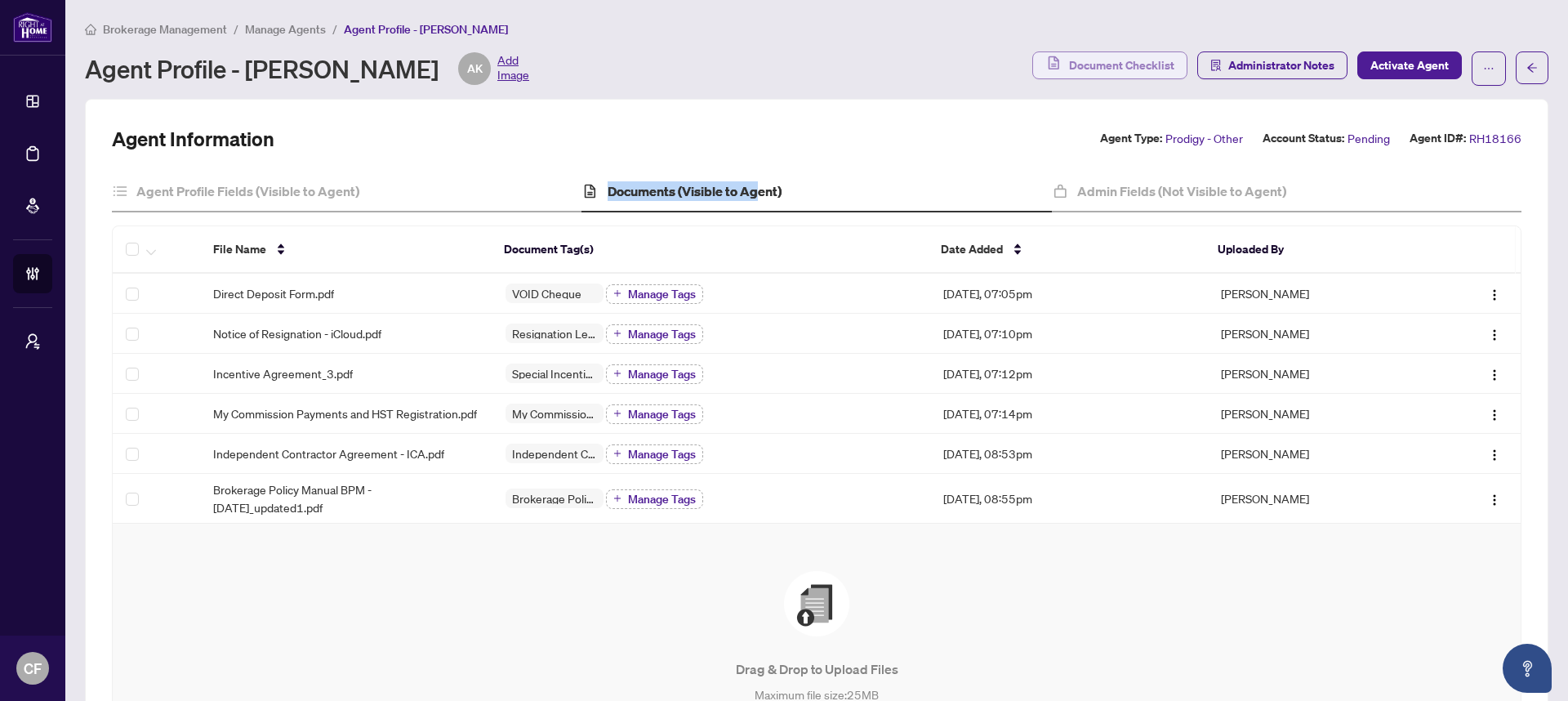
click at [1110, 71] on span "Document Checklist" at bounding box center [1121, 65] width 105 height 26
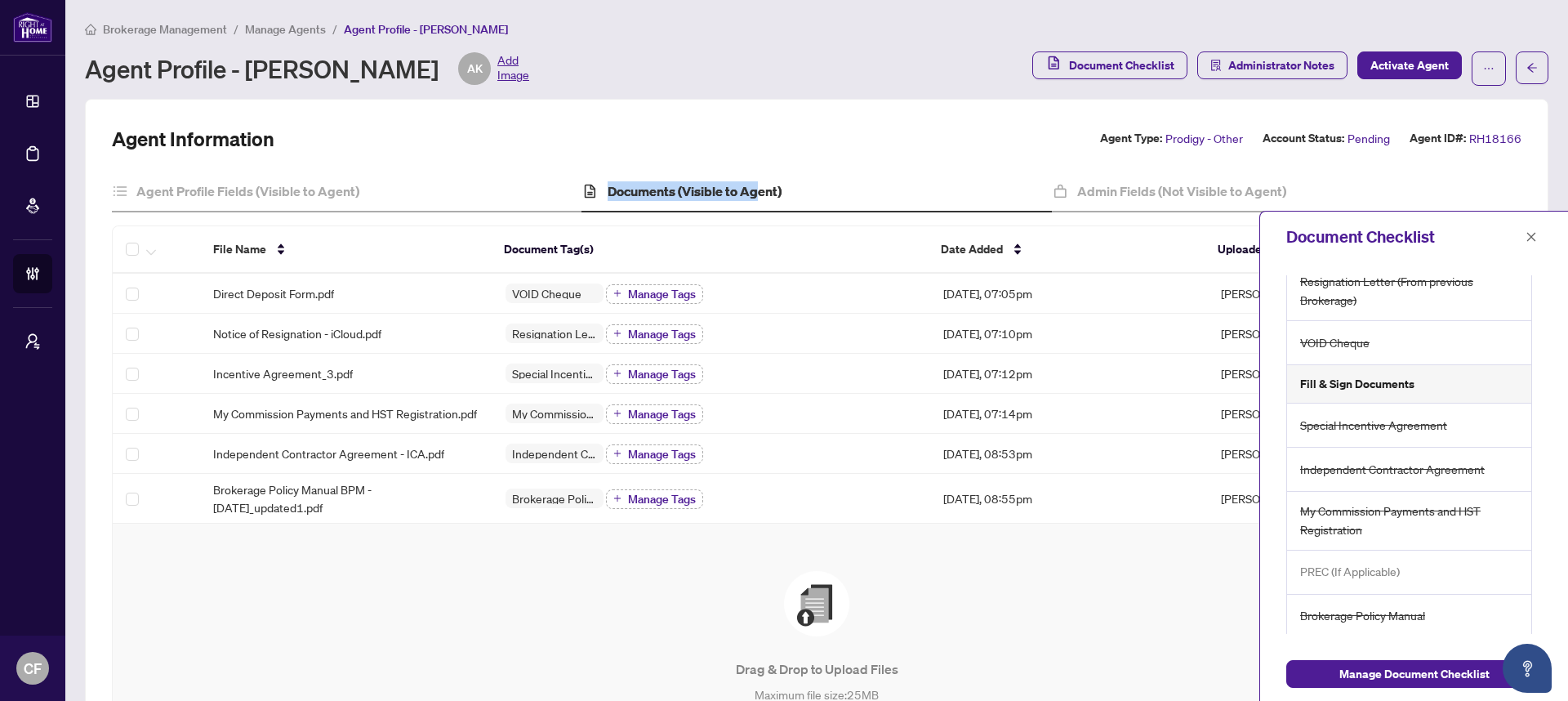
scroll to position [58, 0]
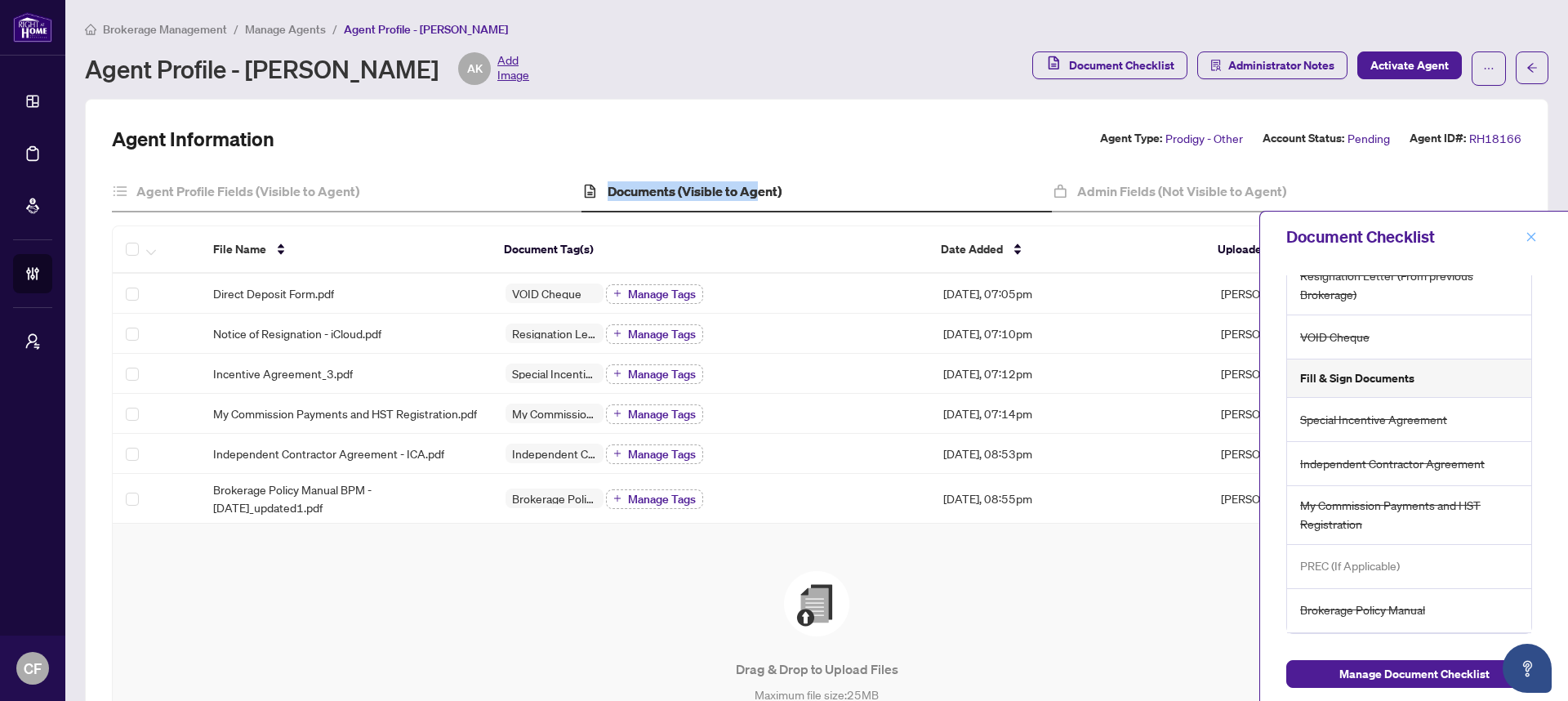
drag, startPoint x: 1536, startPoint y: 237, endPoint x: 1504, endPoint y: 235, distance: 32.1
click at [1538, 237] on button "button" at bounding box center [1531, 237] width 22 height 20
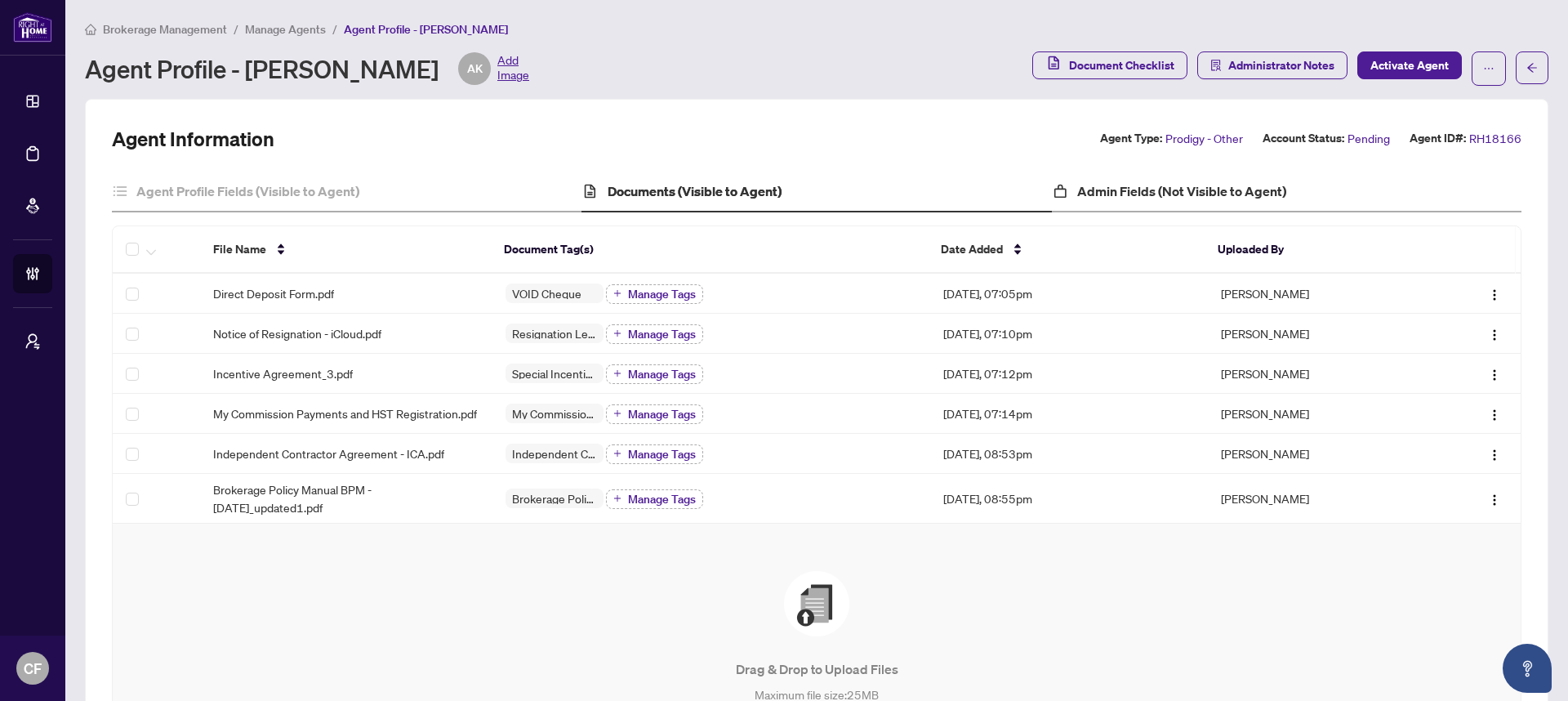
click at [1282, 196] on div "Admin Fields (Not Visible to Agent)" at bounding box center [1286, 191] width 469 height 41
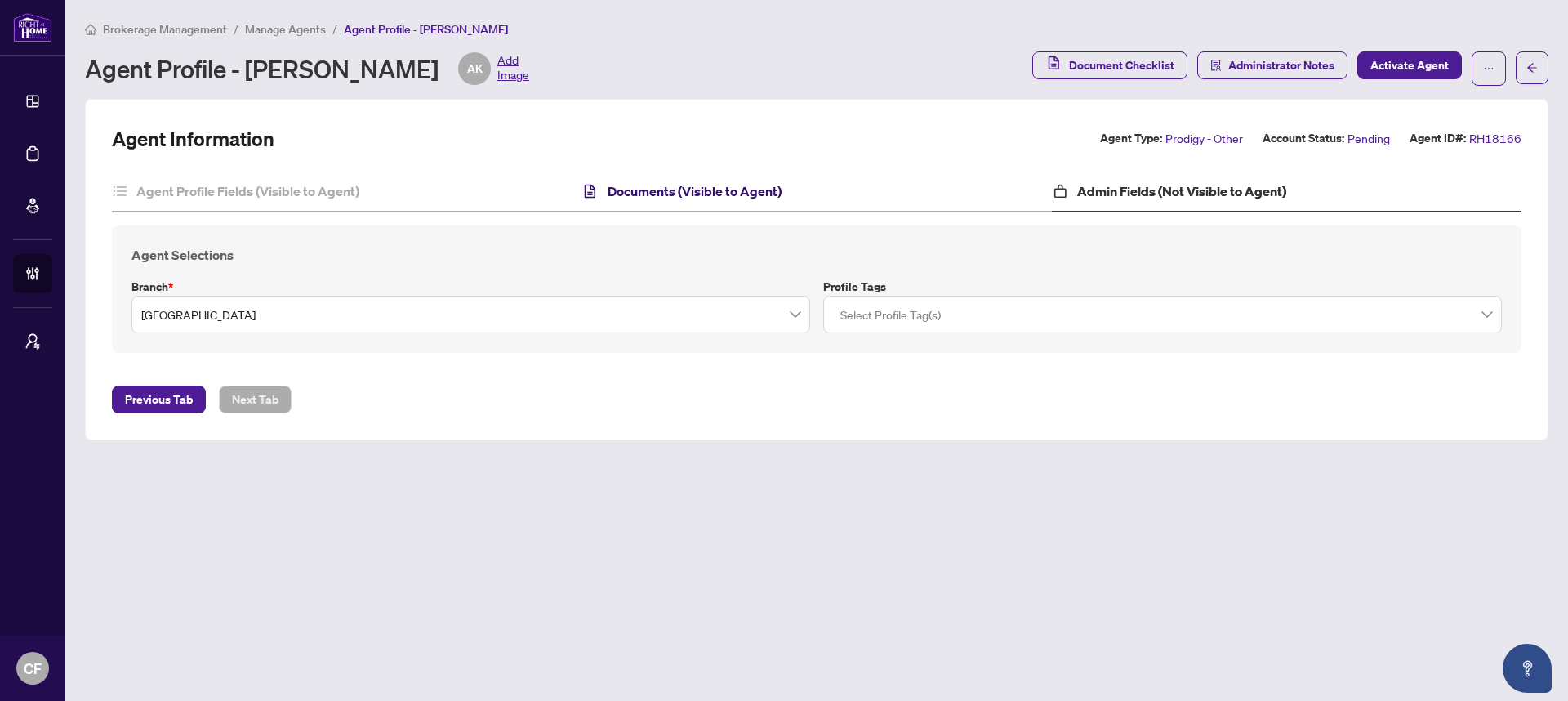
click at [727, 195] on h4 "Documents (Visible to Agent)" at bounding box center [694, 191] width 174 height 20
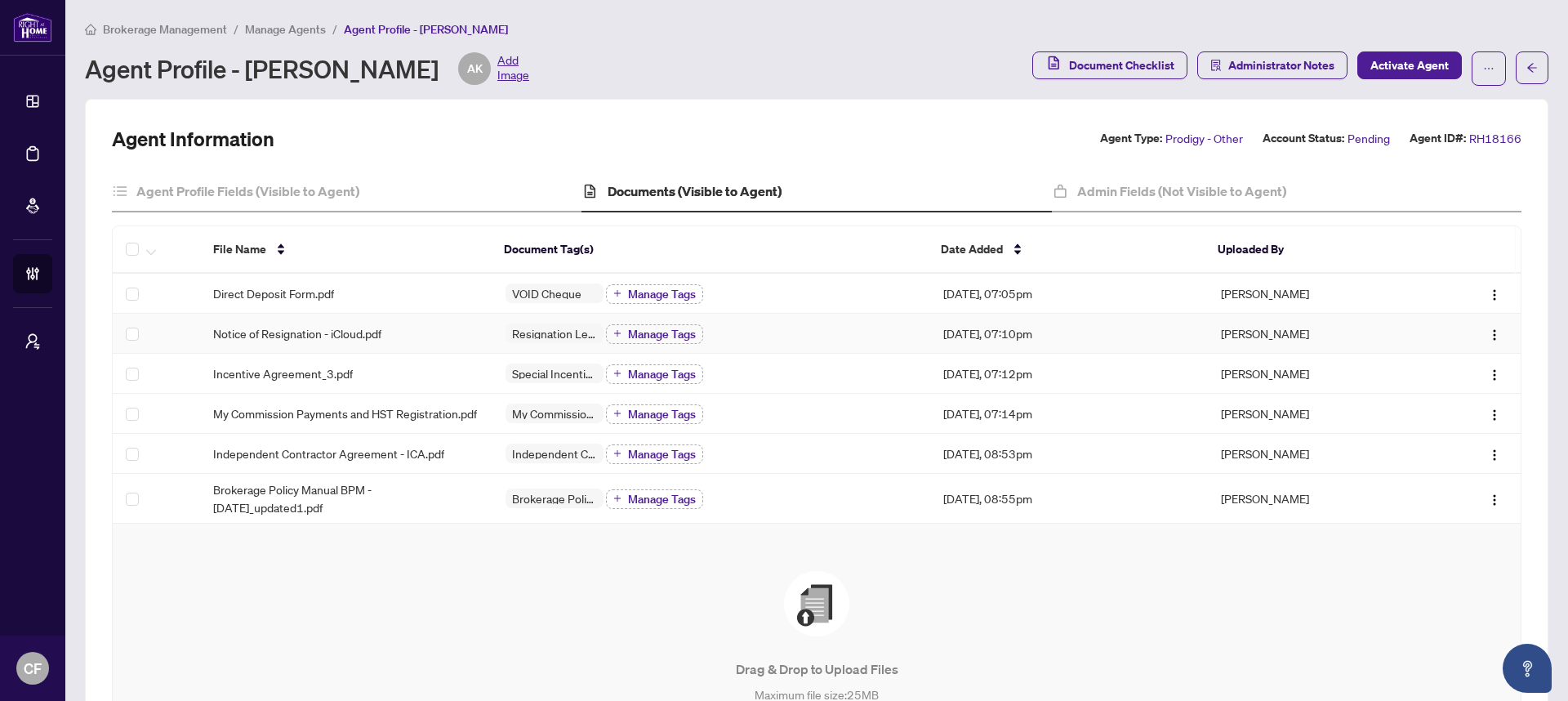
click at [347, 344] on td "Notice of Resignation - iCloud.pdf" at bounding box center [346, 333] width 293 height 40
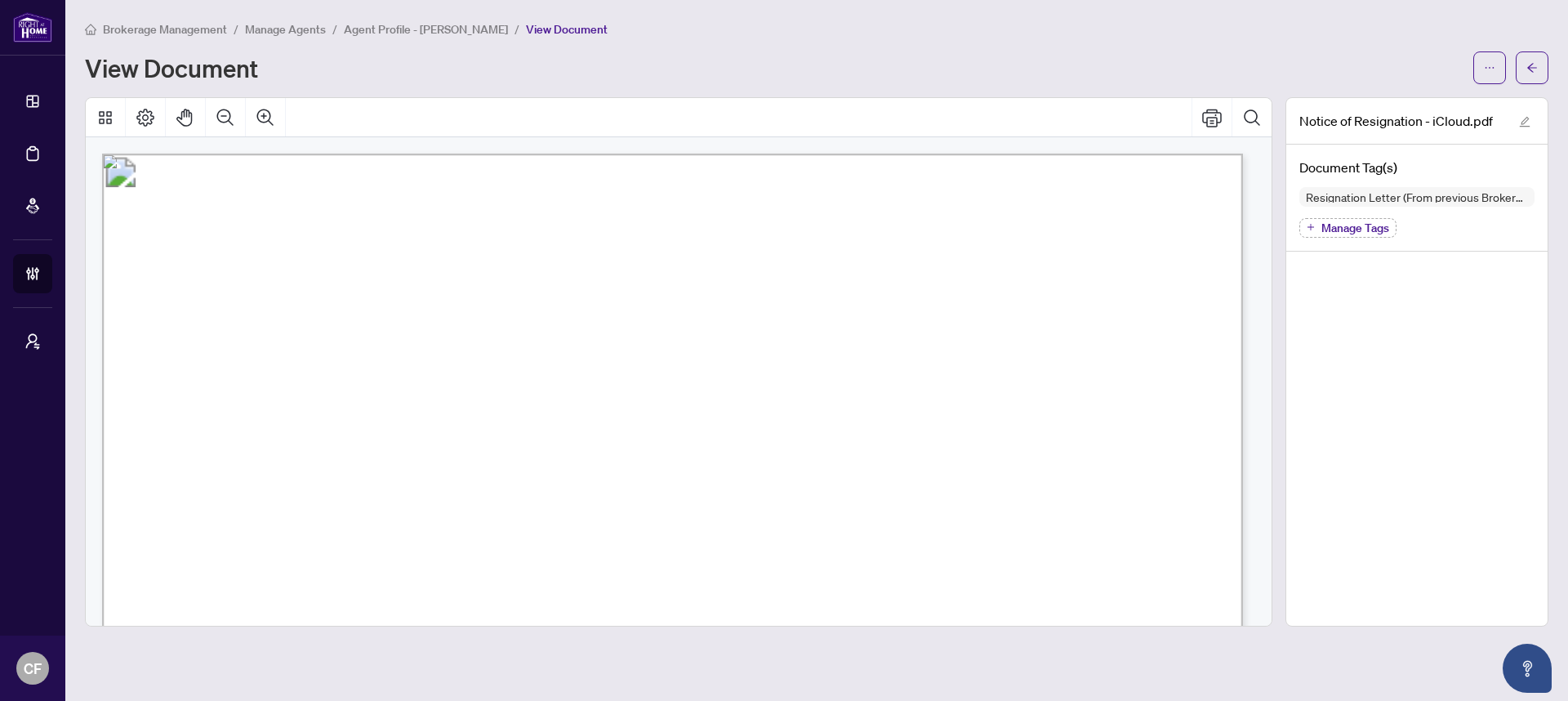
click at [390, 35] on span "Agent Profile - Alex Kalra" at bounding box center [426, 29] width 164 height 14
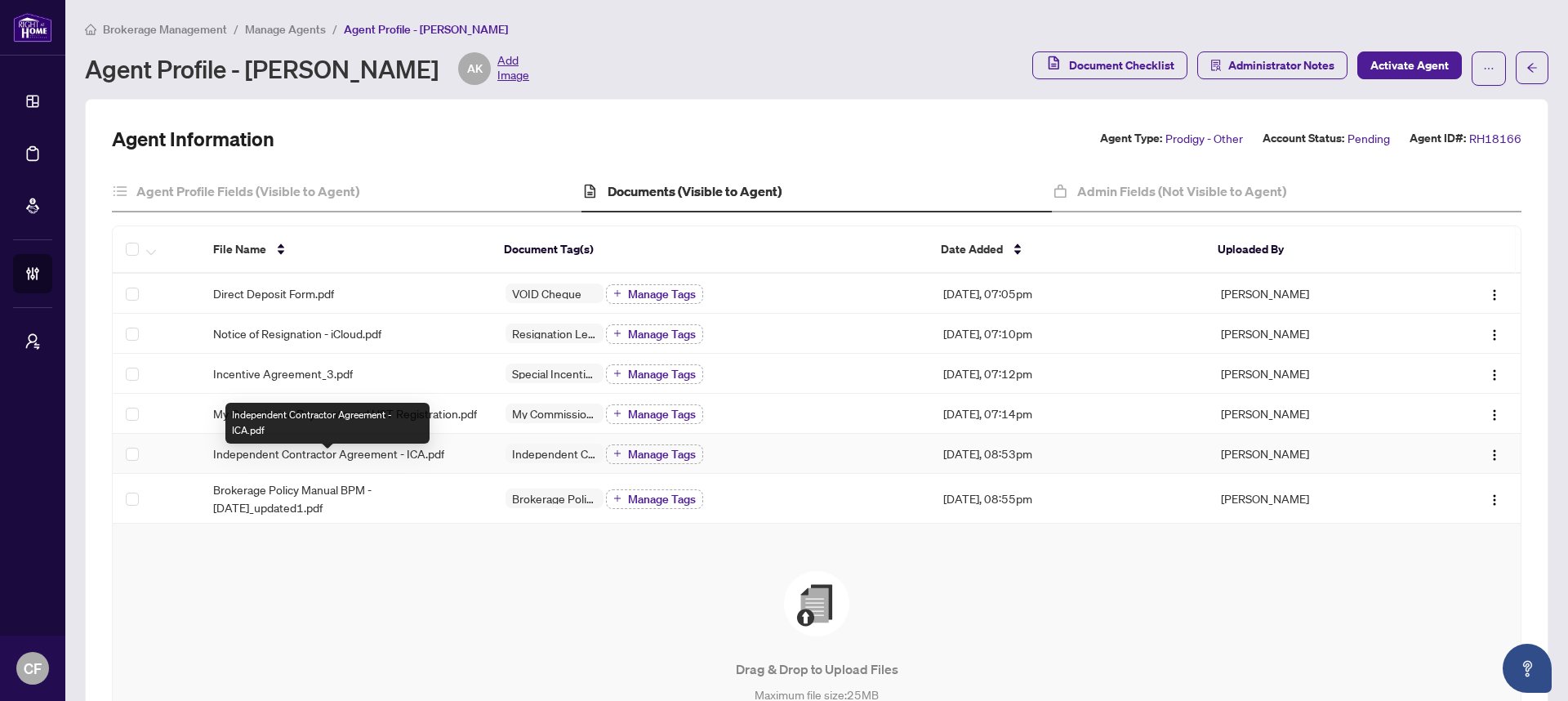
click at [354, 456] on span "Independent Contractor Agreement - ICA.pdf" at bounding box center [329, 453] width 231 height 18
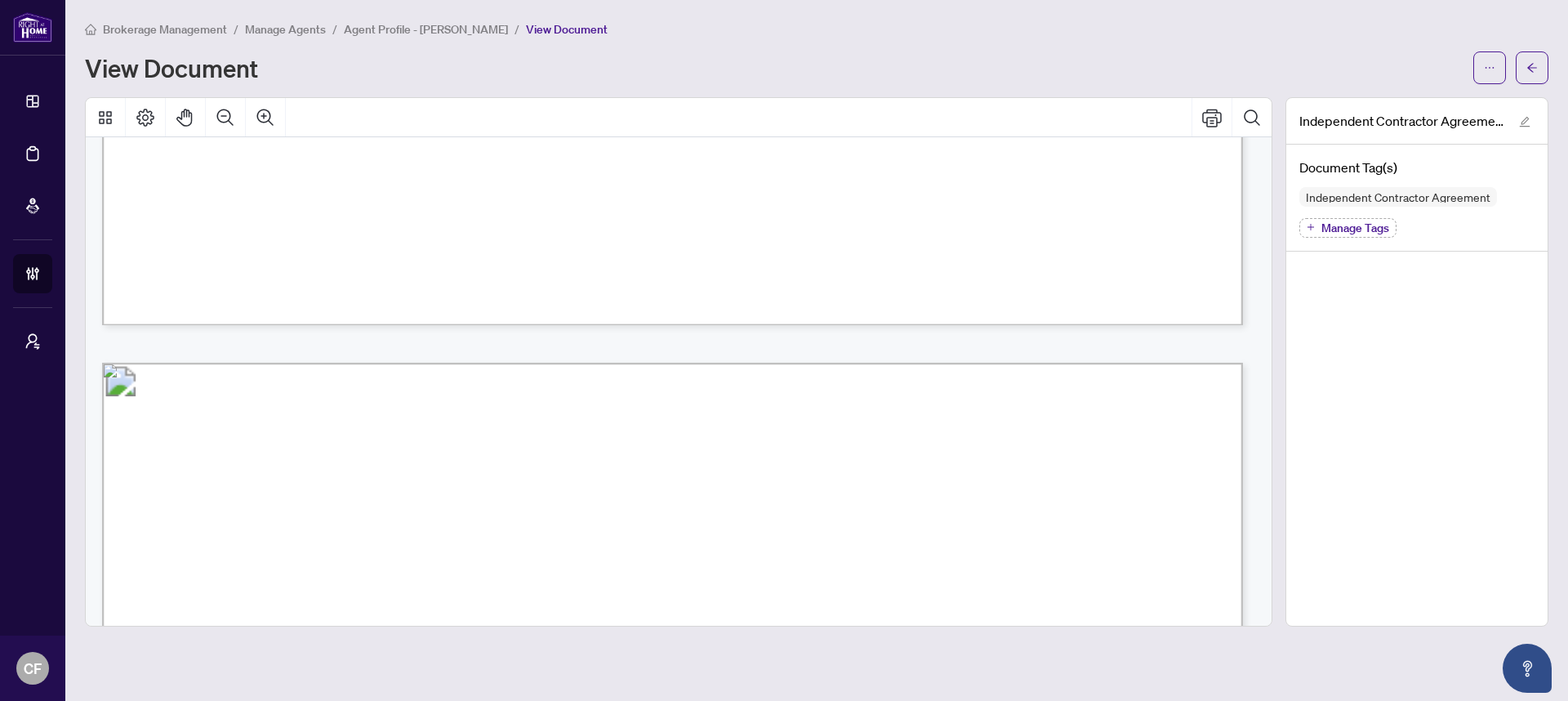
scroll to position [22771, 0]
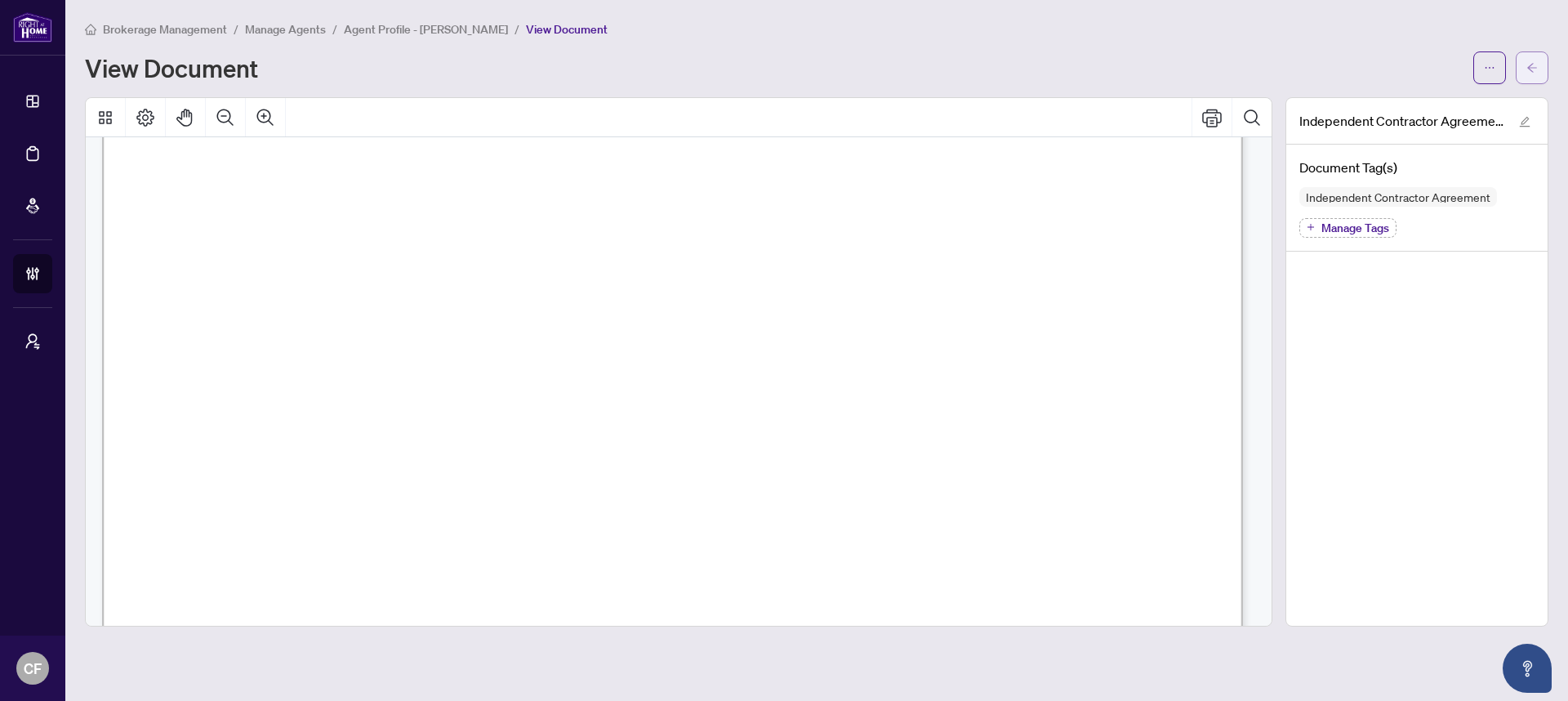
click at [1526, 70] on icon "arrow-left" at bounding box center [1531, 68] width 12 height 12
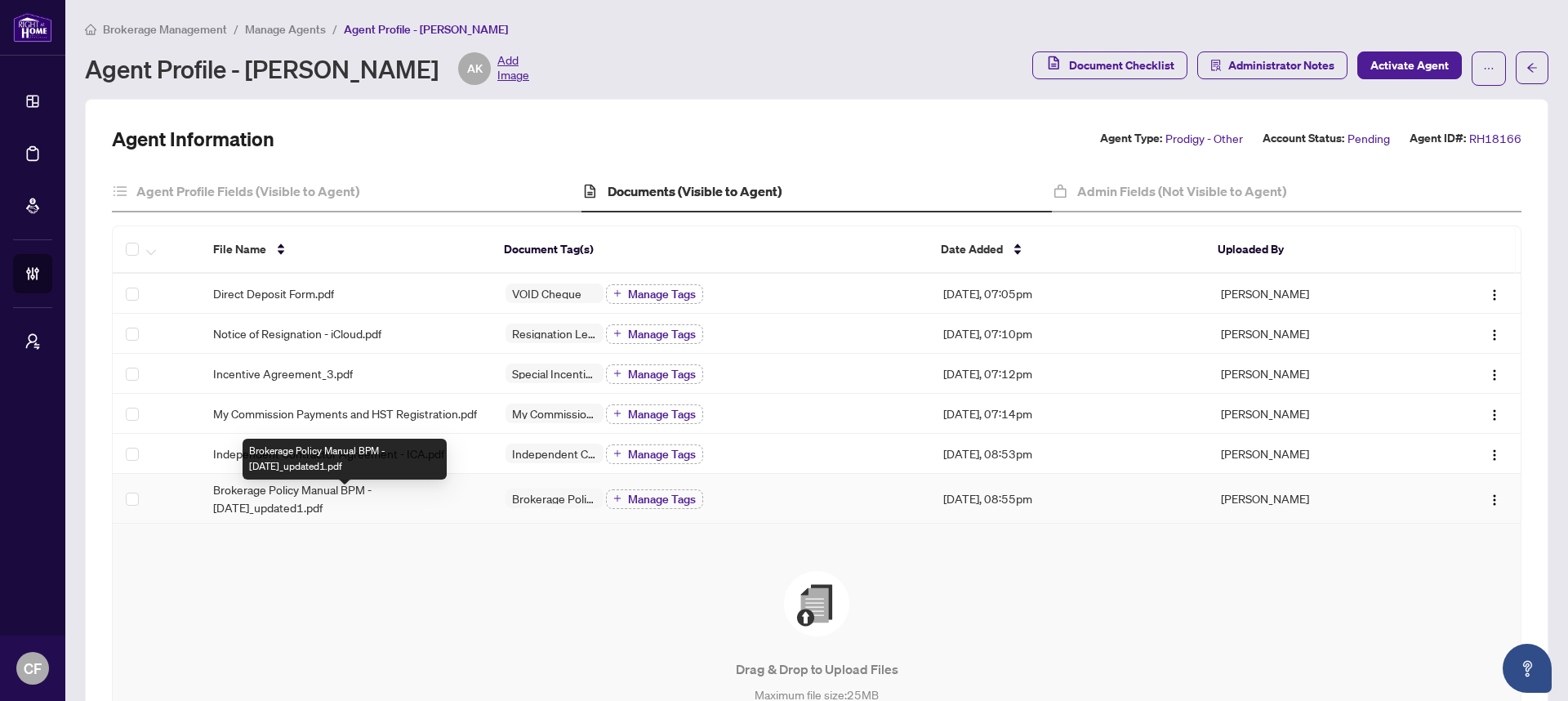
click at [376, 504] on span "Brokerage Policy Manual BPM - April 2025_updated1.pdf" at bounding box center [347, 498] width 267 height 36
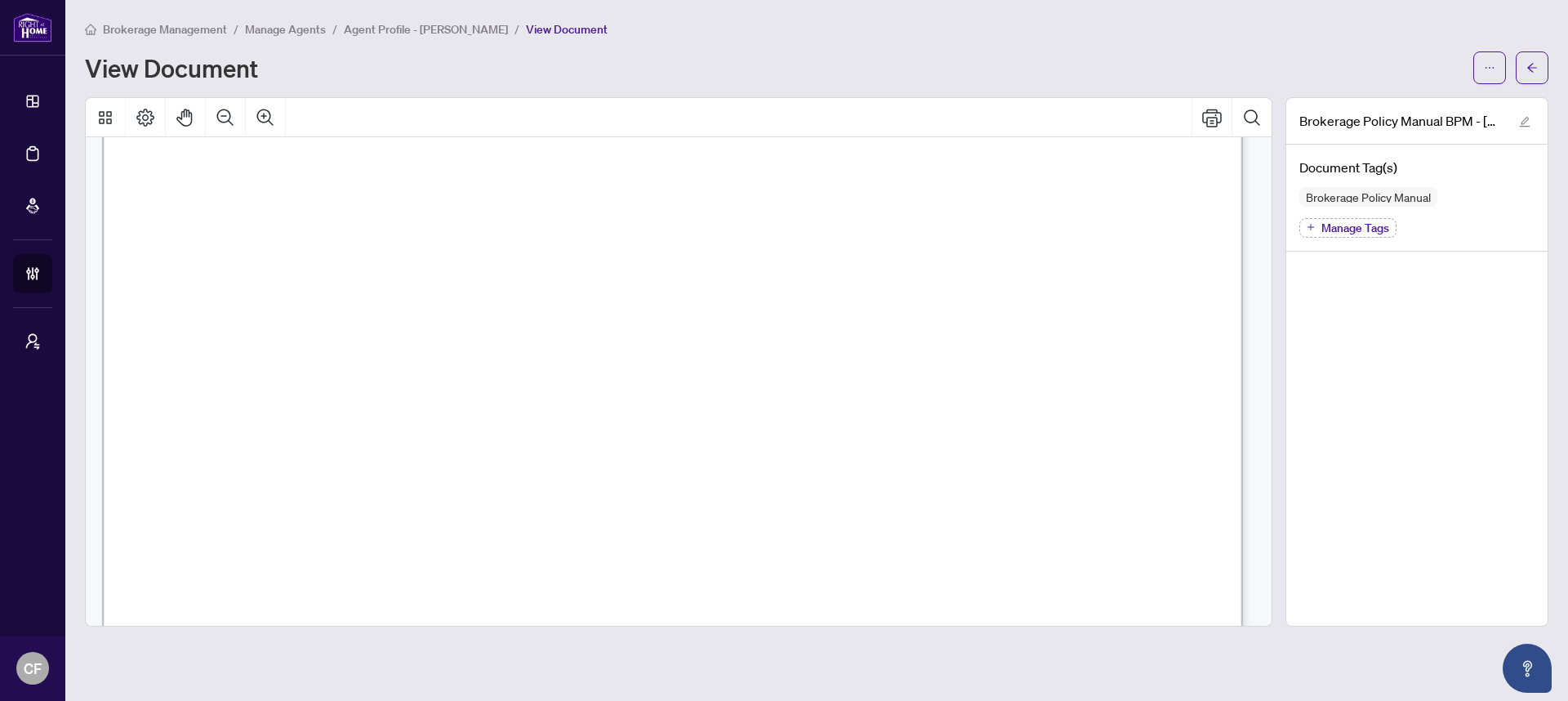
scroll to position [852, 0]
click at [1533, 80] on button "button" at bounding box center [1532, 68] width 32 height 32
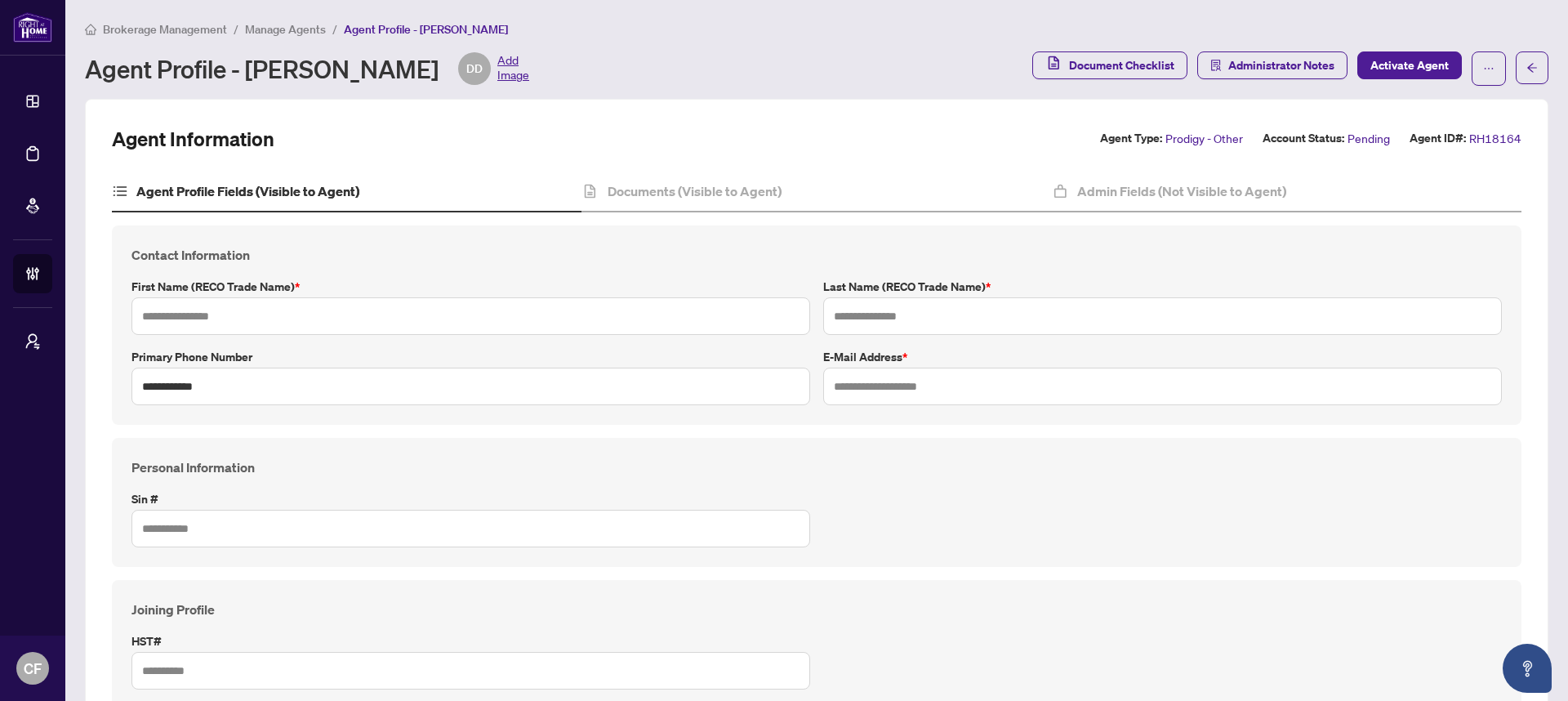
type input "*******"
type input "**********"
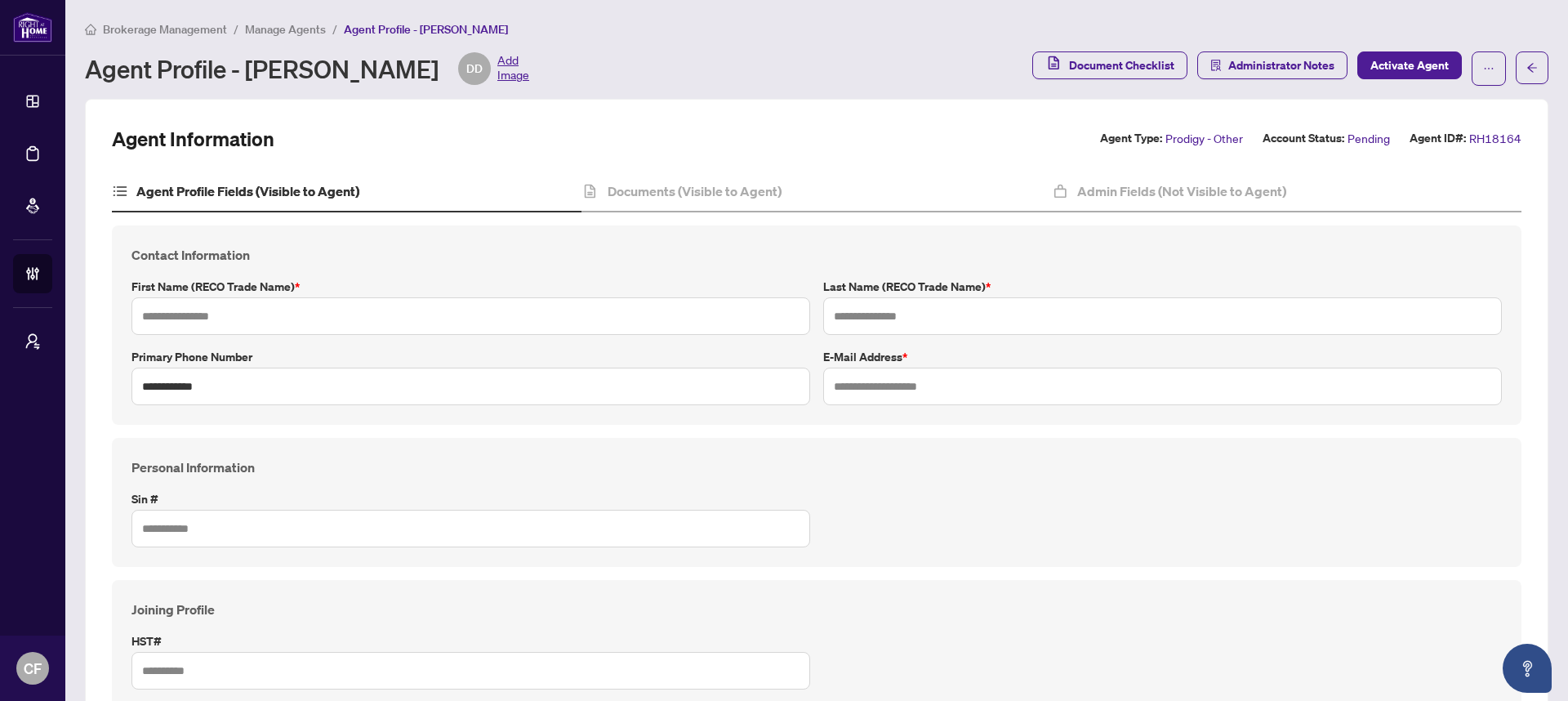
type input "**********"
type input "*******"
type input "****"
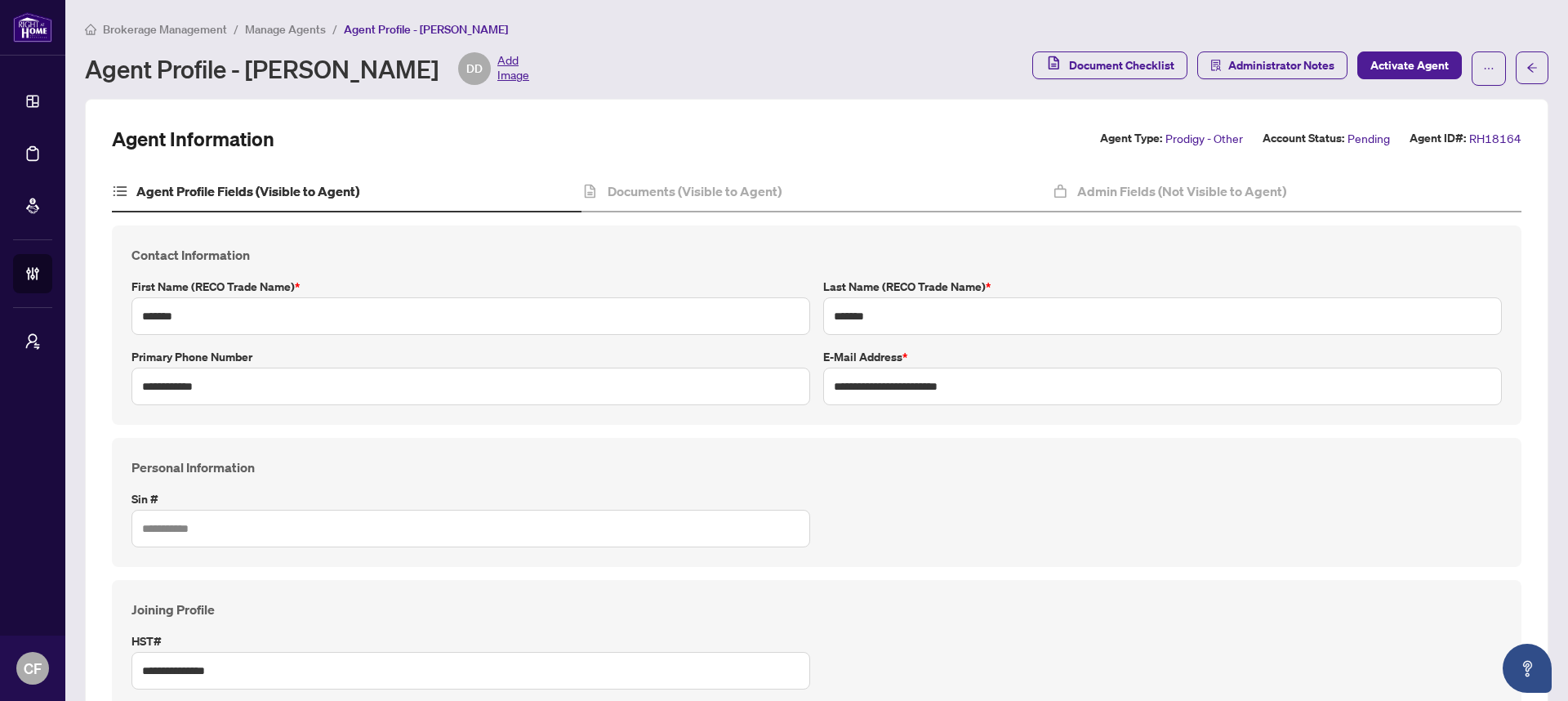
type input "**********"
click at [1482, 69] on icon "ellipsis" at bounding box center [1488, 68] width 12 height 12
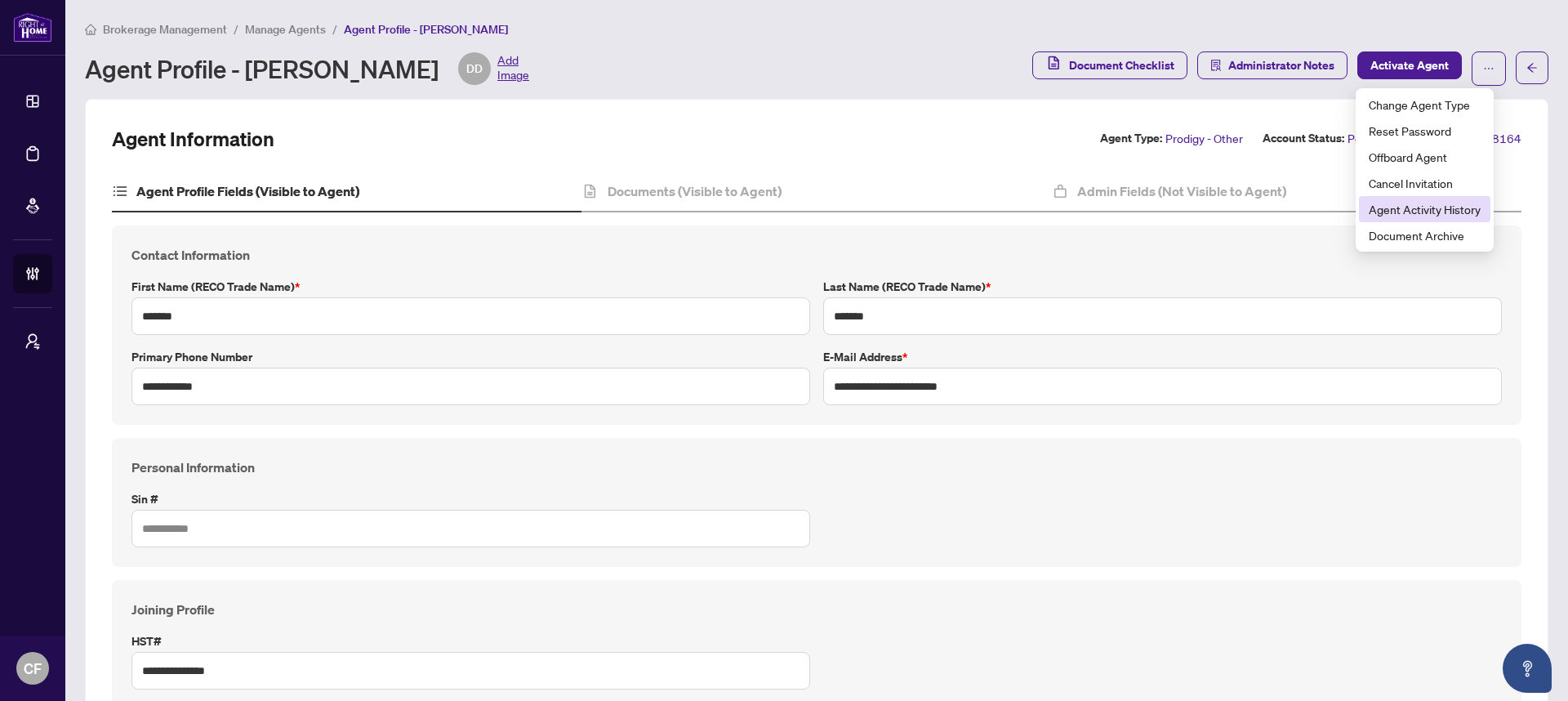
click at [1426, 205] on span "Agent Activity History" at bounding box center [1424, 209] width 112 height 18
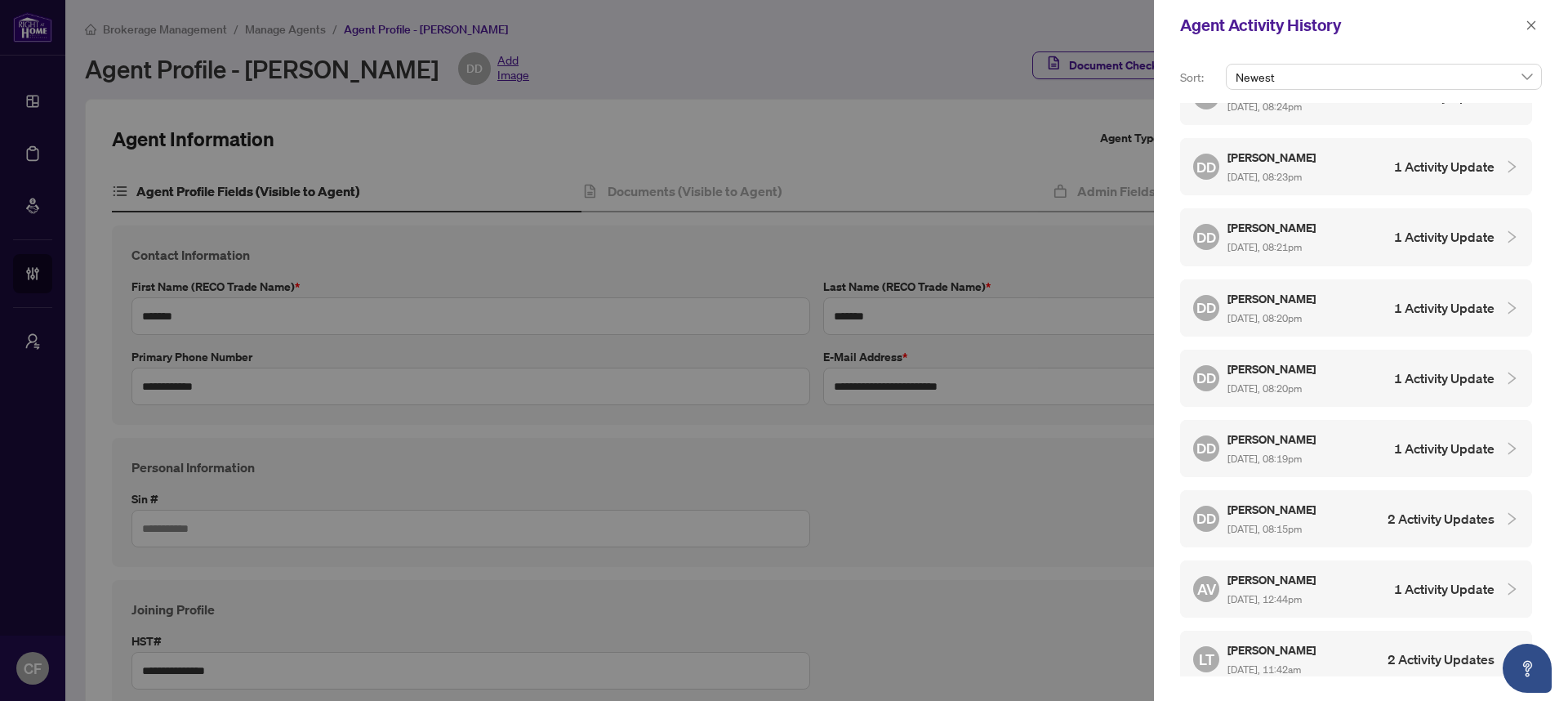
scroll to position [1080, 0]
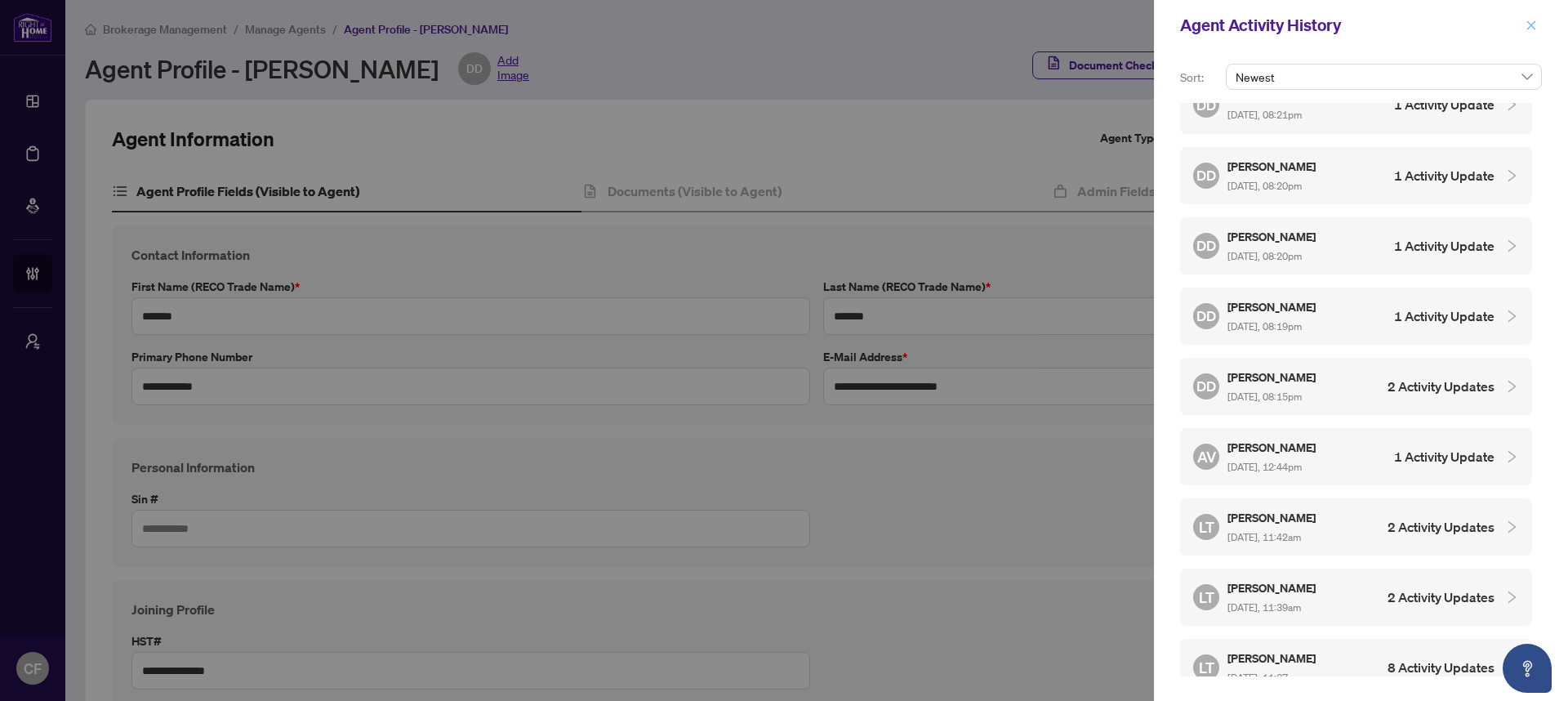
click at [1534, 22] on icon "close" at bounding box center [1531, 25] width 12 height 12
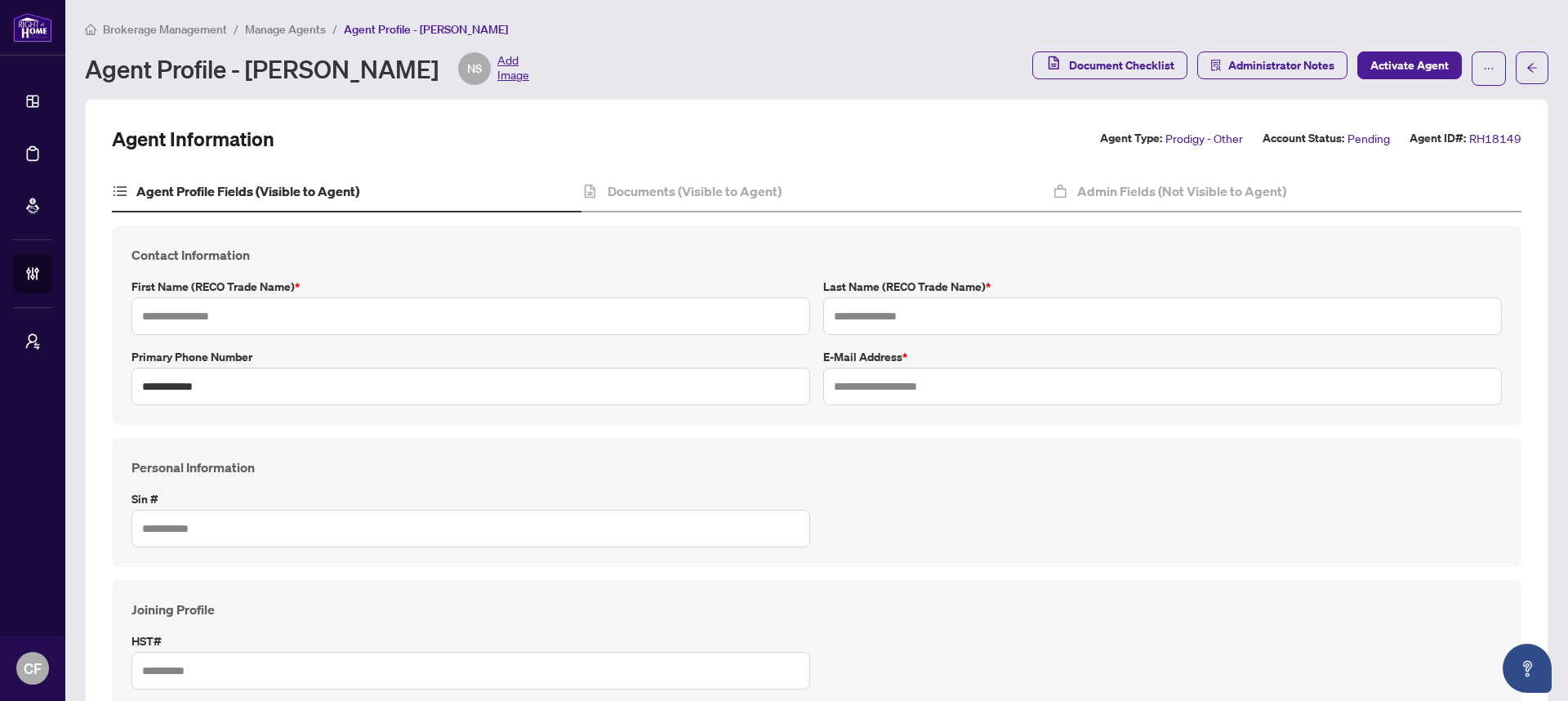
type input "******"
type input "*****"
type input "**********"
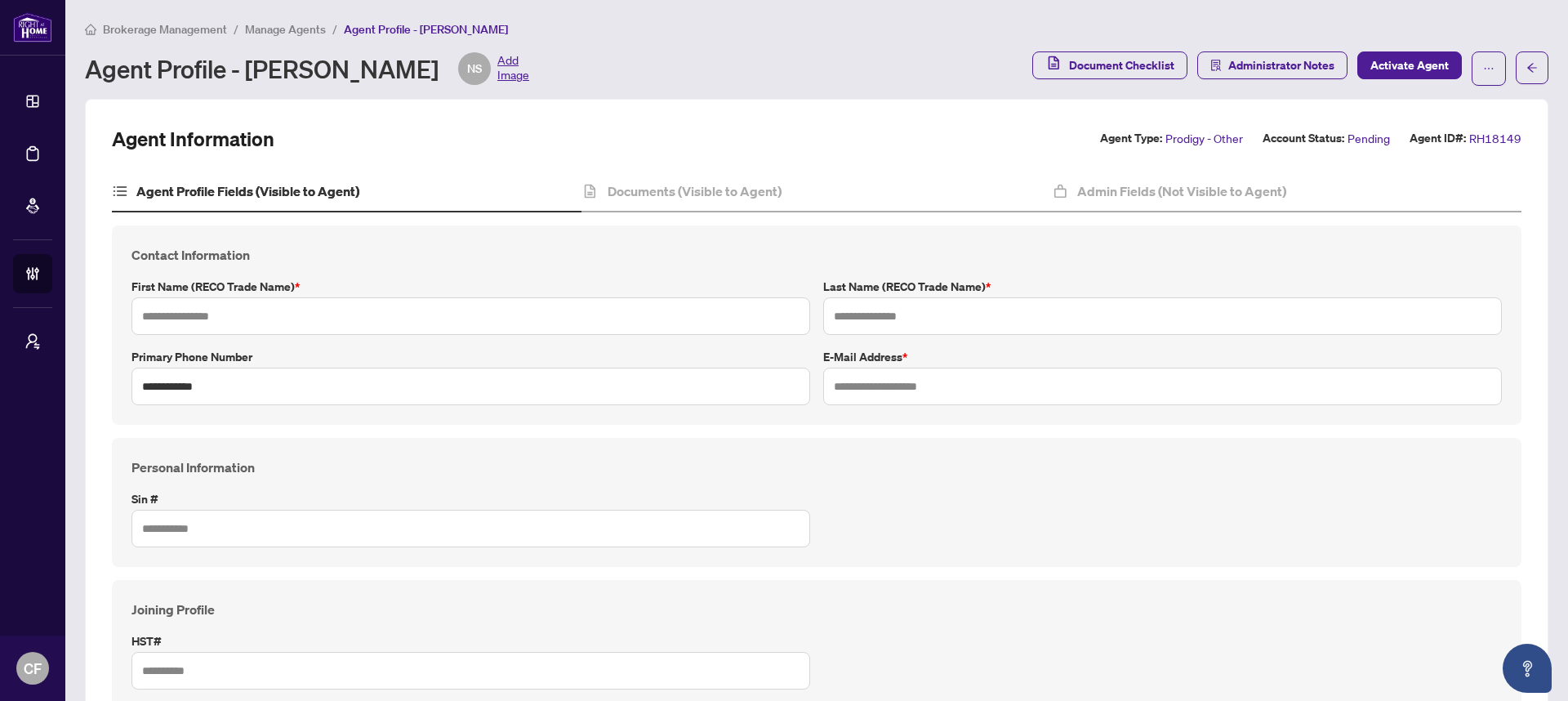
type input "*******"
type input "**********"
type input "*******"
type input "****"
type input "**********"
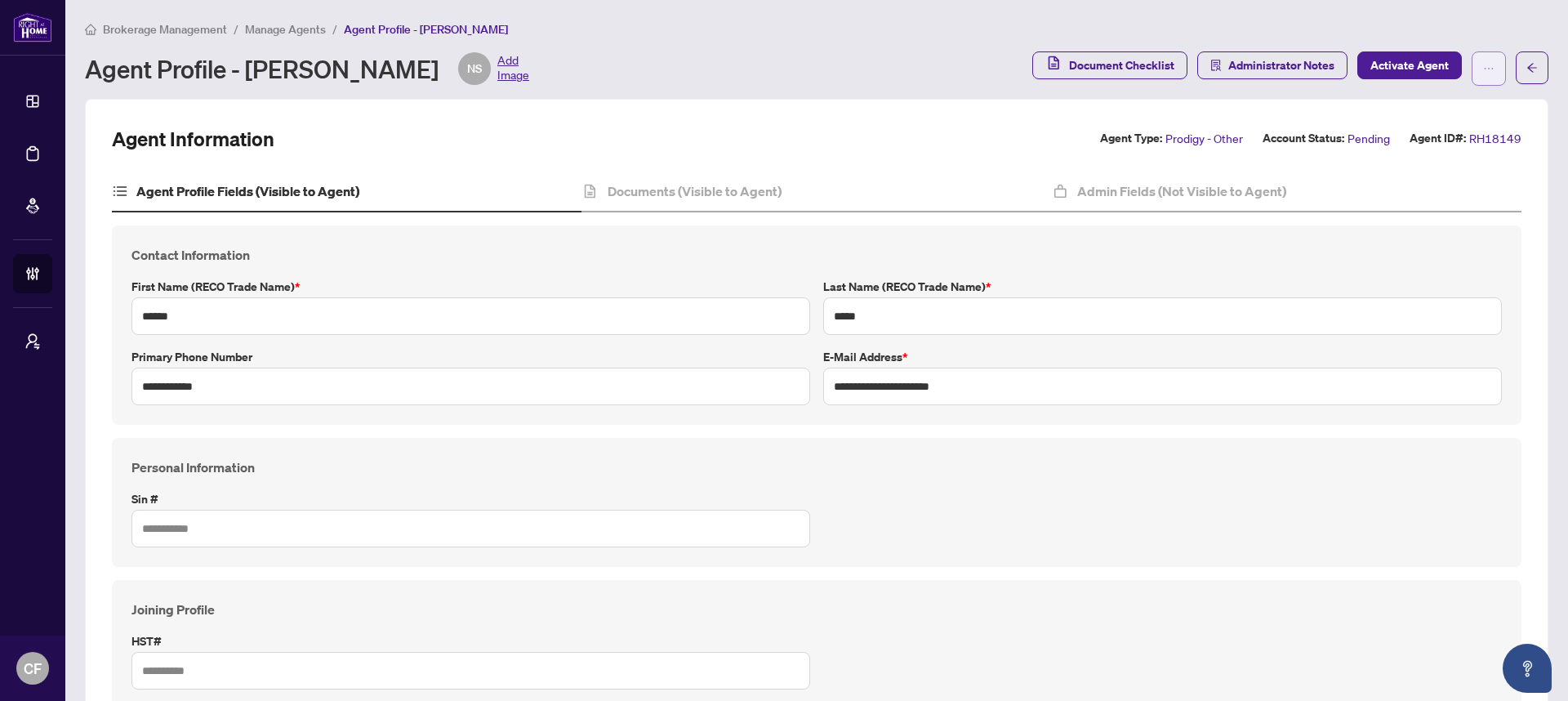
click at [1482, 75] on button "button" at bounding box center [1489, 68] width 34 height 34
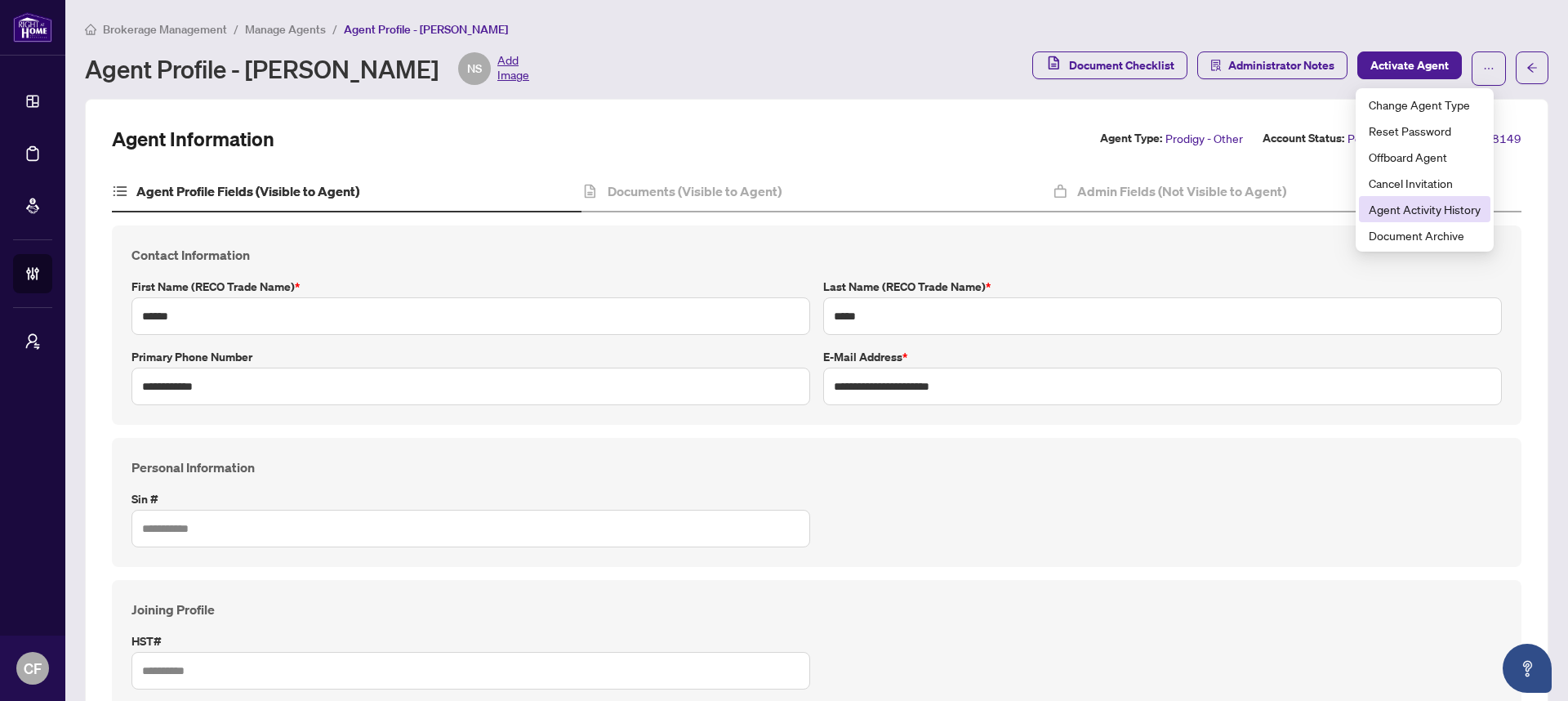
click at [1461, 210] on span "Agent Activity History" at bounding box center [1424, 209] width 112 height 18
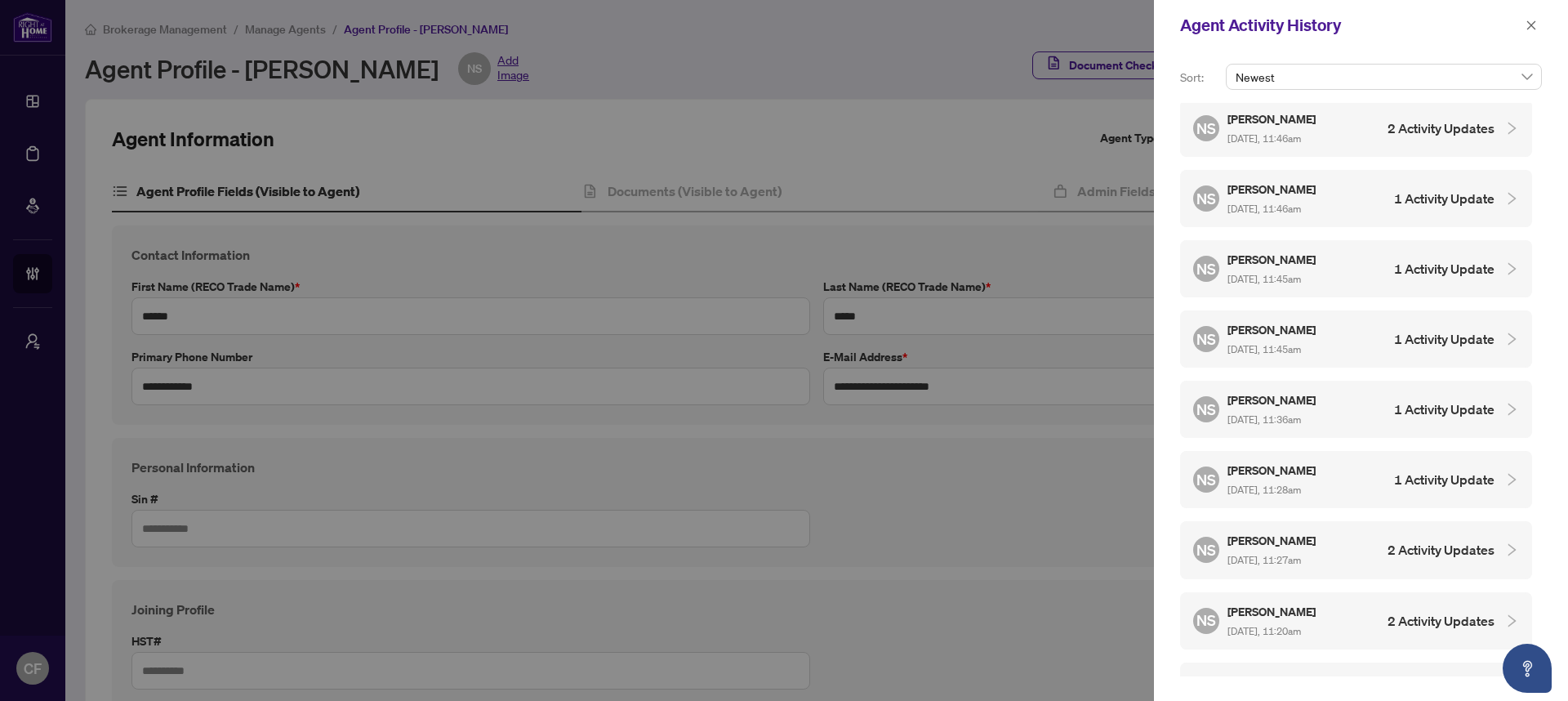
scroll to position [664, 0]
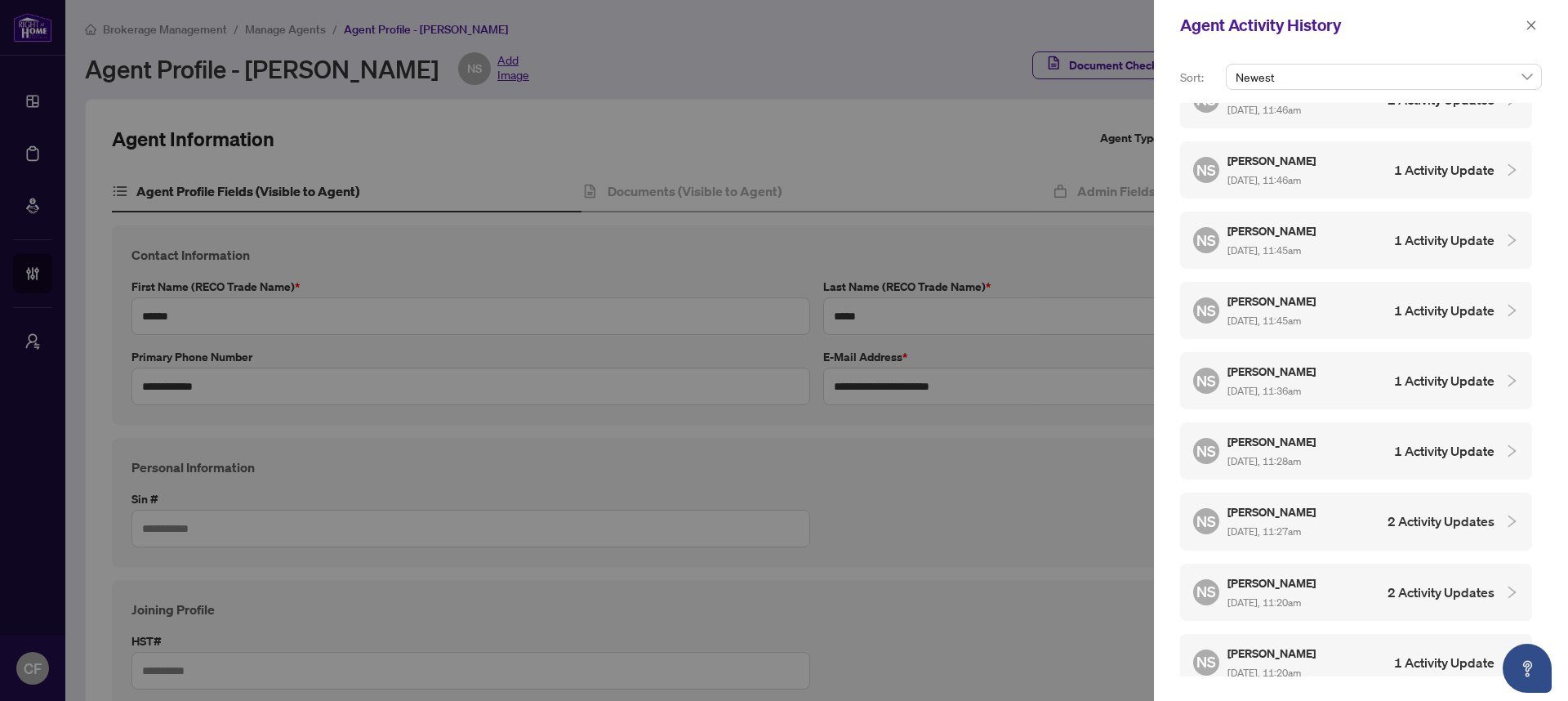
drag, startPoint x: 1526, startPoint y: 29, endPoint x: 1442, endPoint y: 26, distance: 84.1
click at [1526, 29] on icon "close" at bounding box center [1531, 25] width 12 height 12
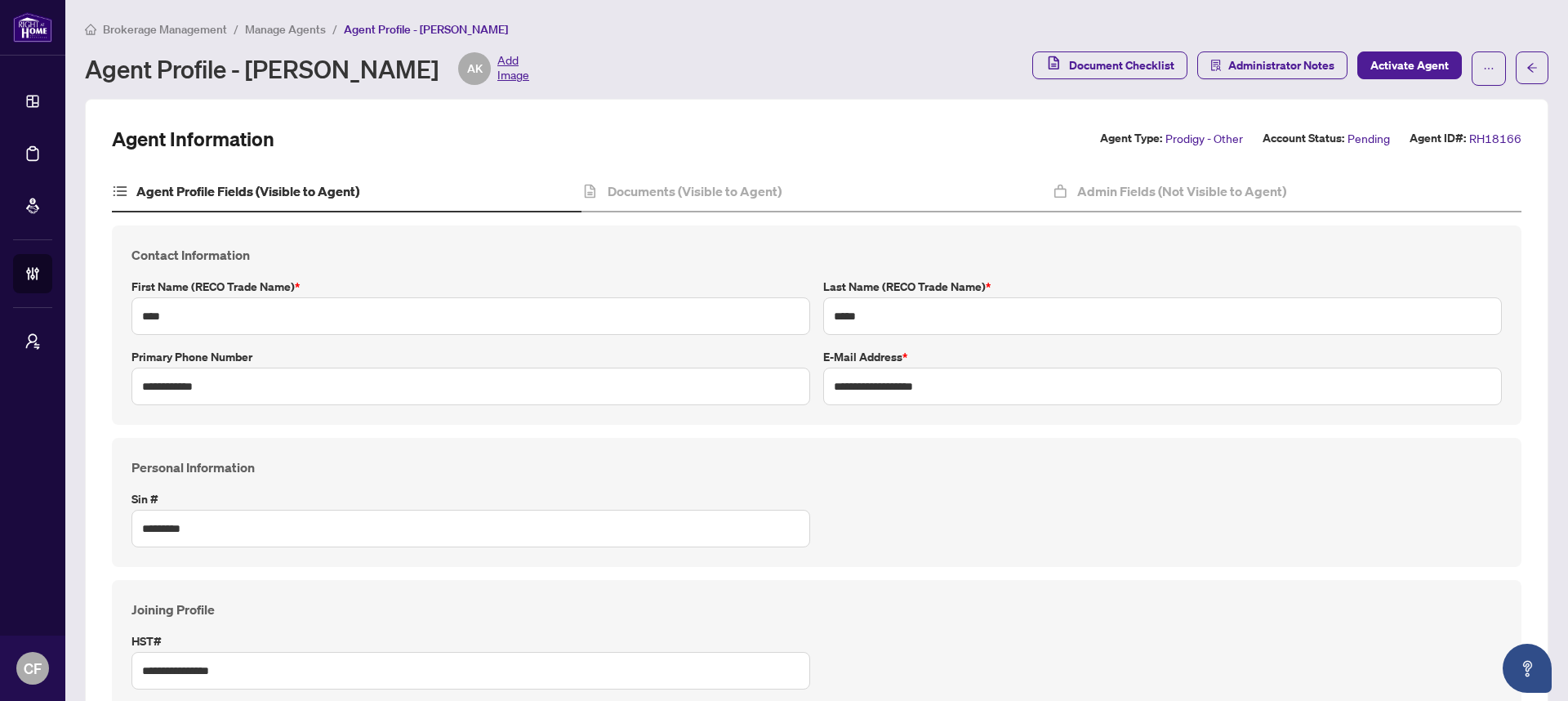
type input "****"
type input "**********"
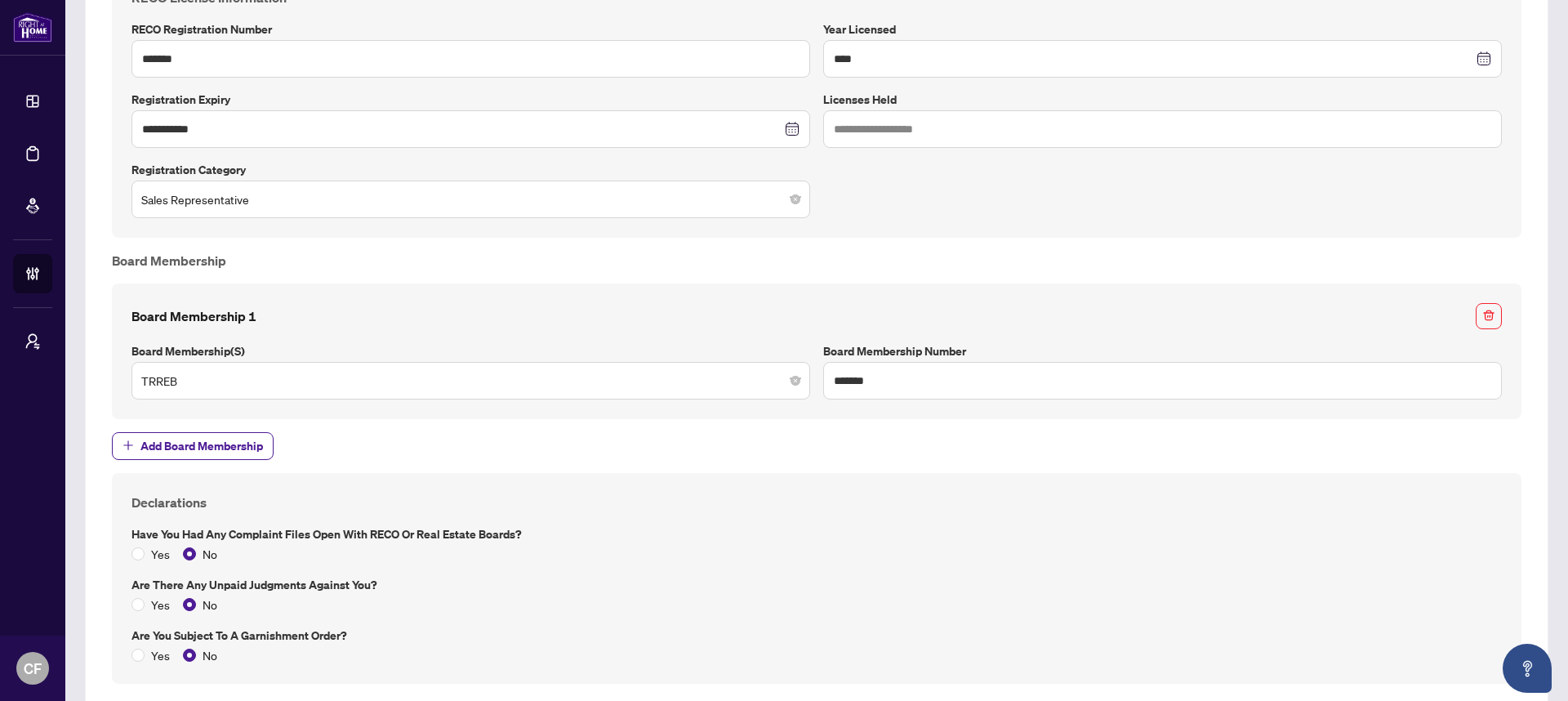
scroll to position [997, 0]
click at [314, 48] on input "*******" at bounding box center [470, 61] width 678 height 38
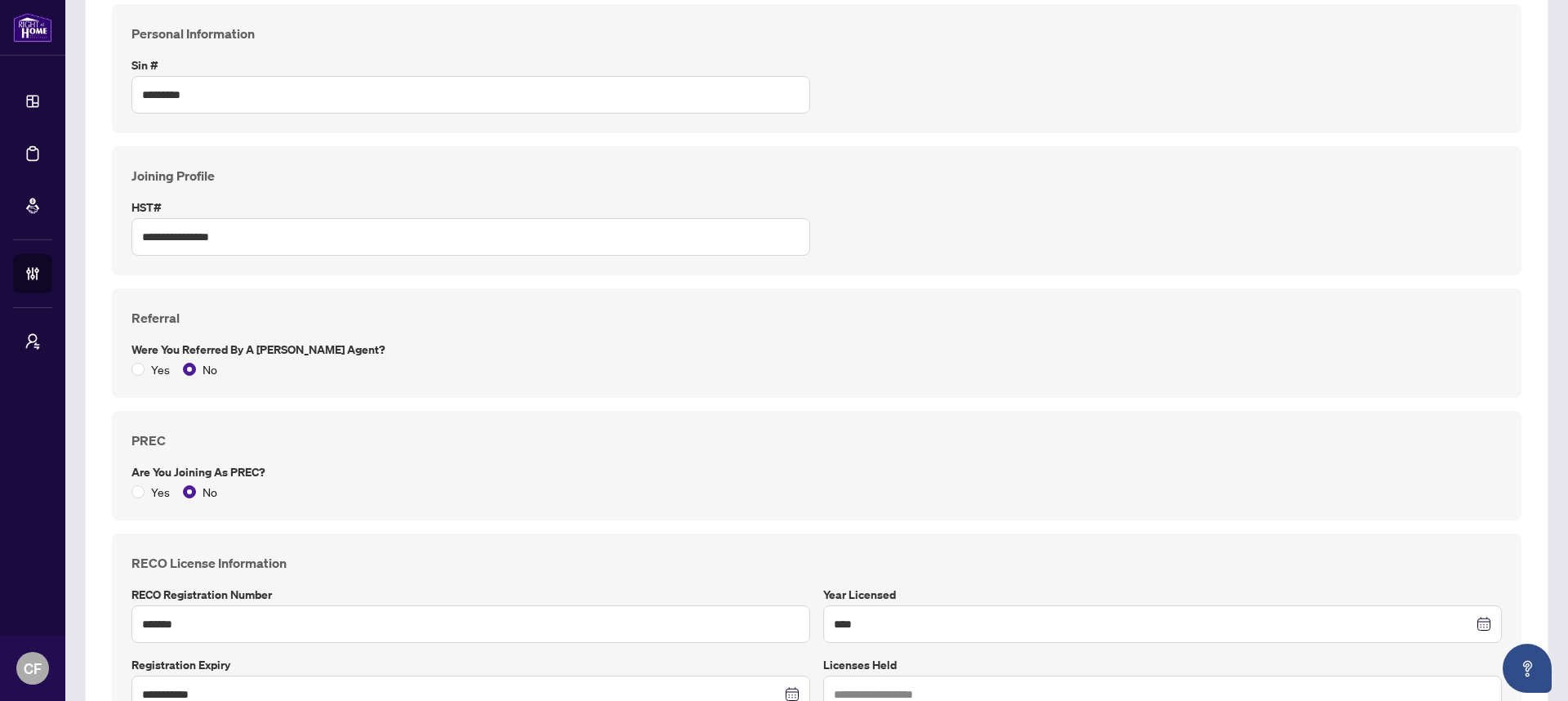
scroll to position [121, 0]
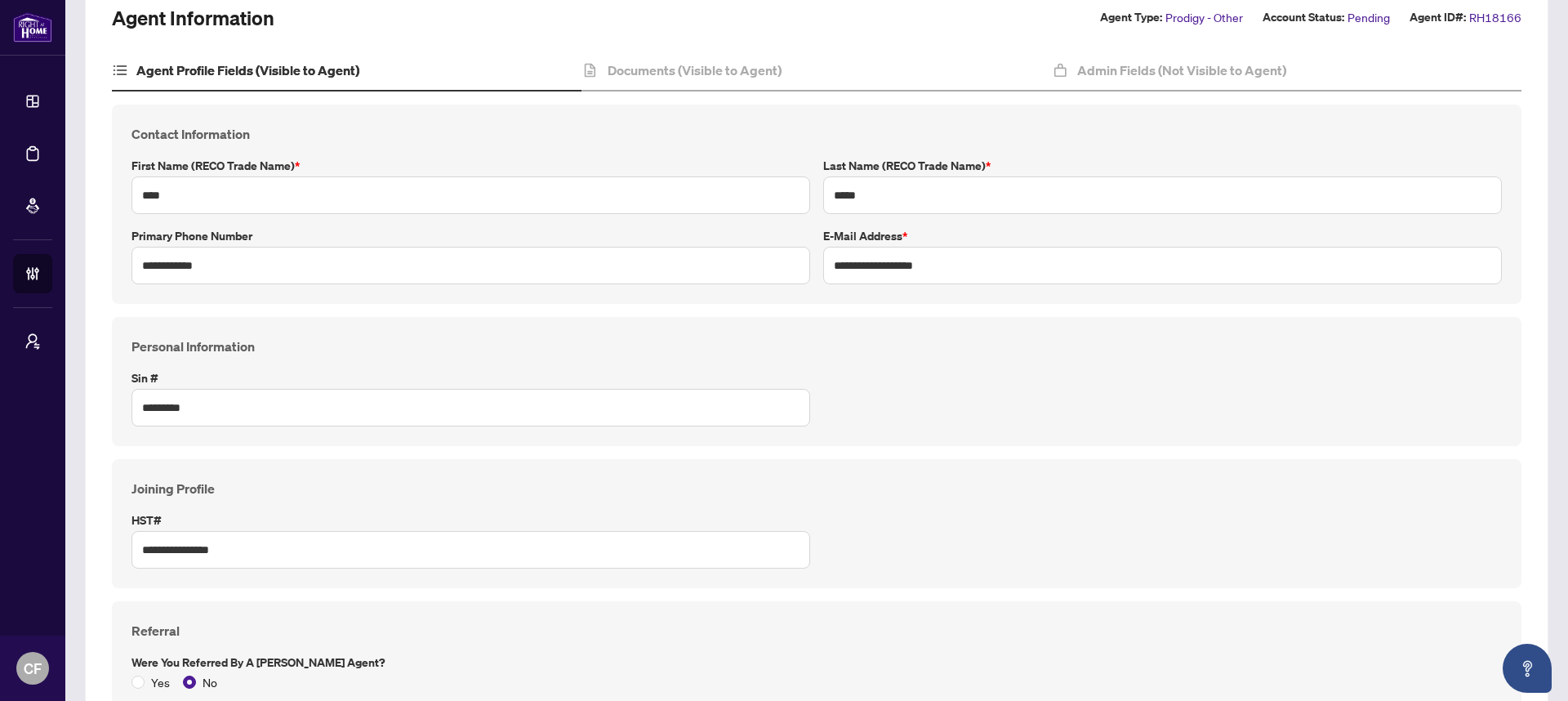
click at [711, 86] on div "Documents (Visible to Agent)" at bounding box center [815, 70] width 469 height 41
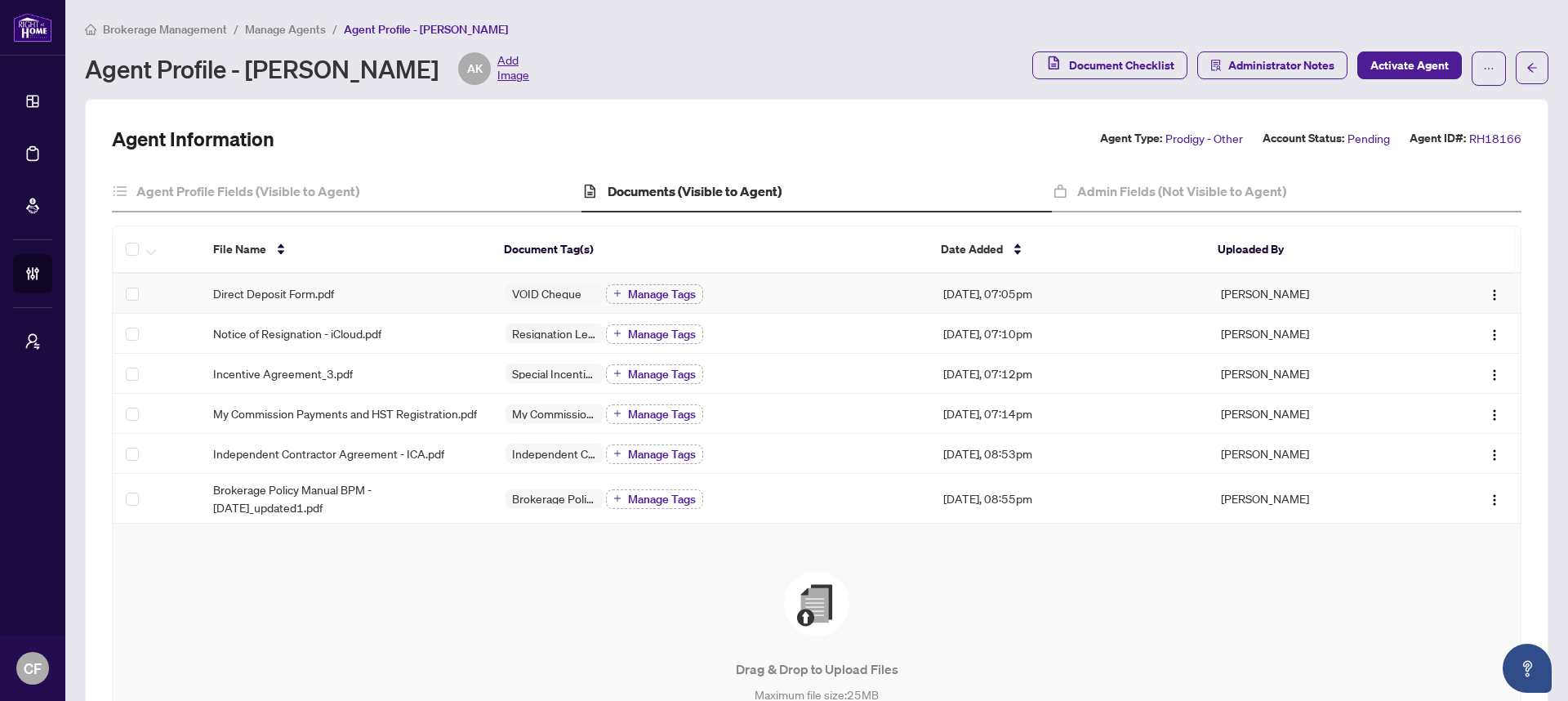
click at [272, 302] on td "Direct Deposit Form.pdf" at bounding box center [346, 294] width 293 height 40
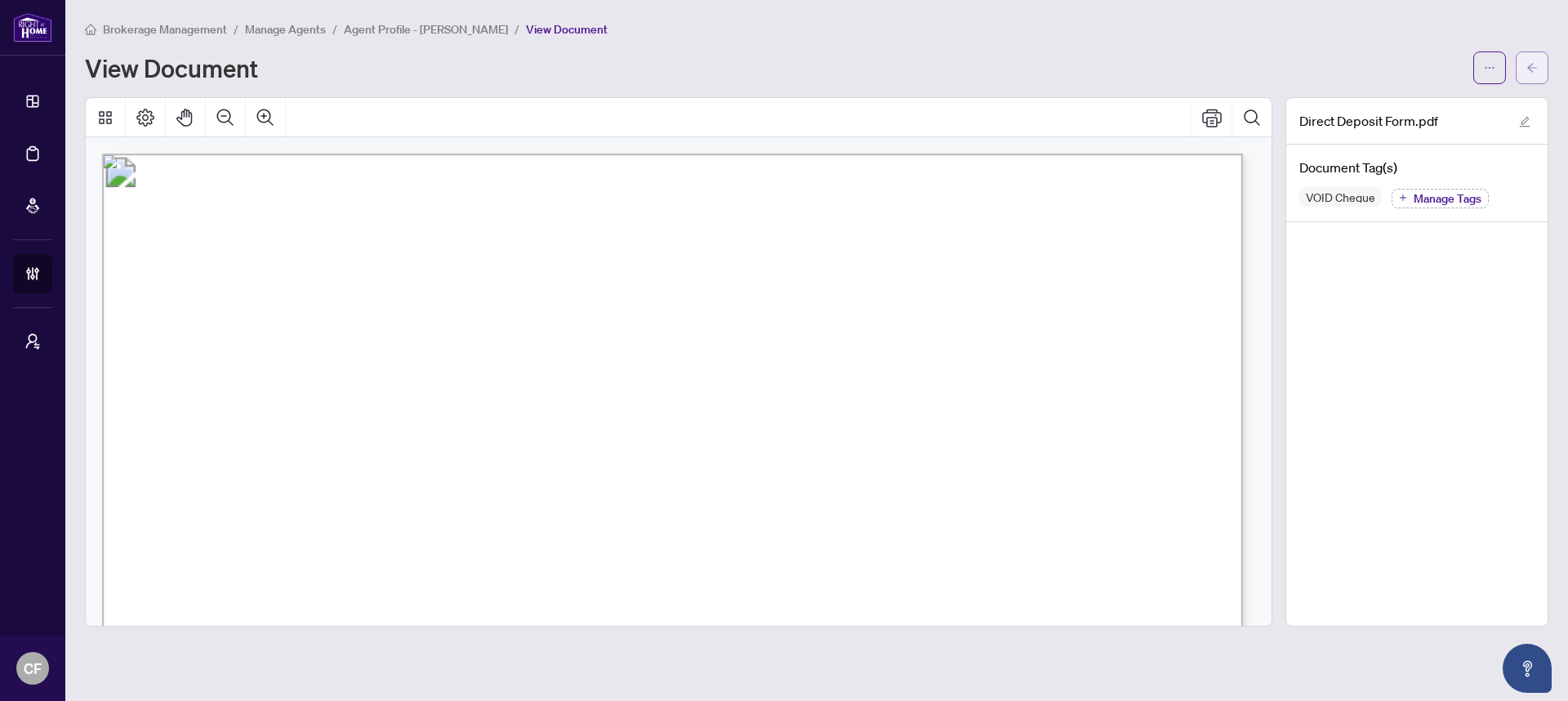
click at [1545, 73] on button "button" at bounding box center [1532, 68] width 32 height 32
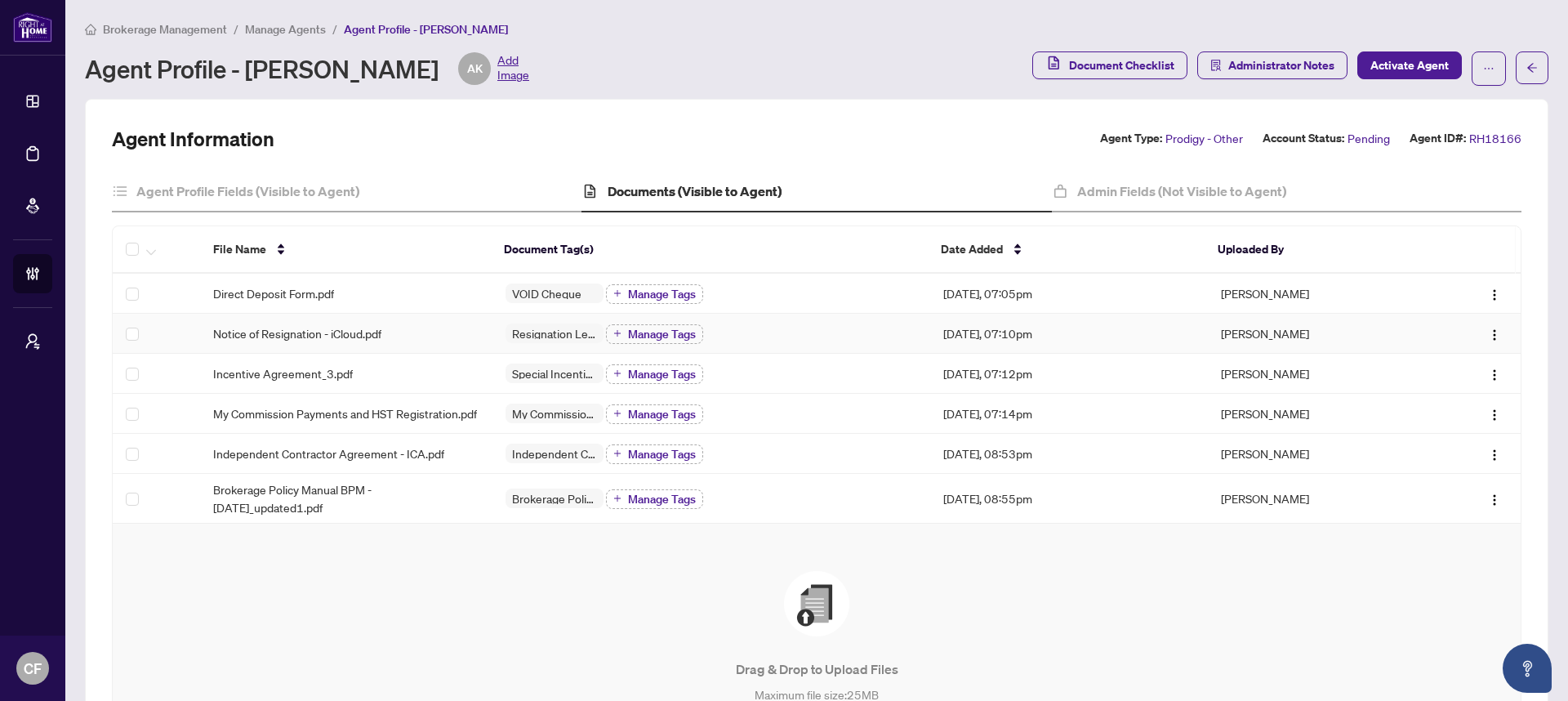
click at [328, 346] on td "Notice of Resignation - iCloud.pdf" at bounding box center [346, 333] width 293 height 40
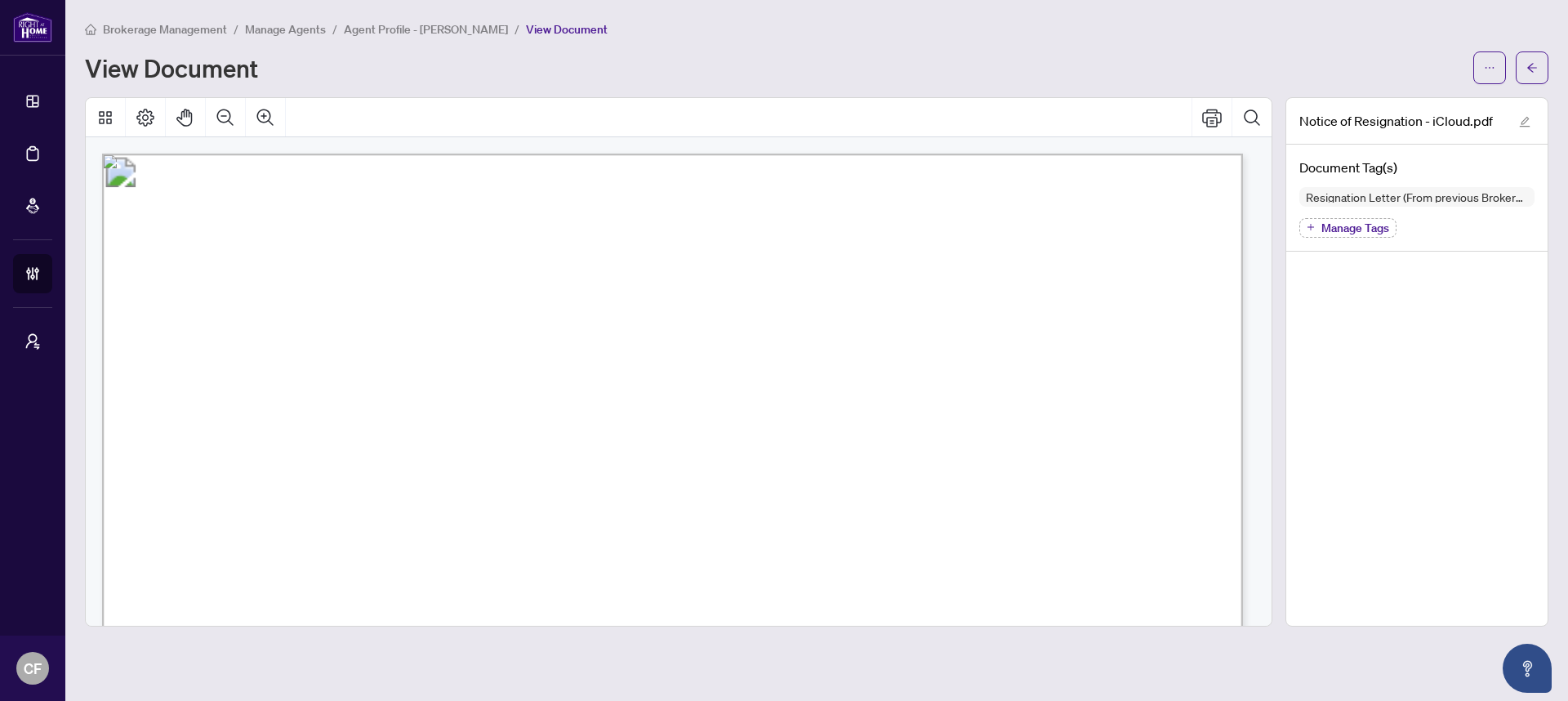
scroll to position [4, 0]
click at [1216, 116] on icon "Print" at bounding box center [1212, 118] width 20 height 18
click at [1536, 72] on icon "arrow-left" at bounding box center [1531, 68] width 12 height 12
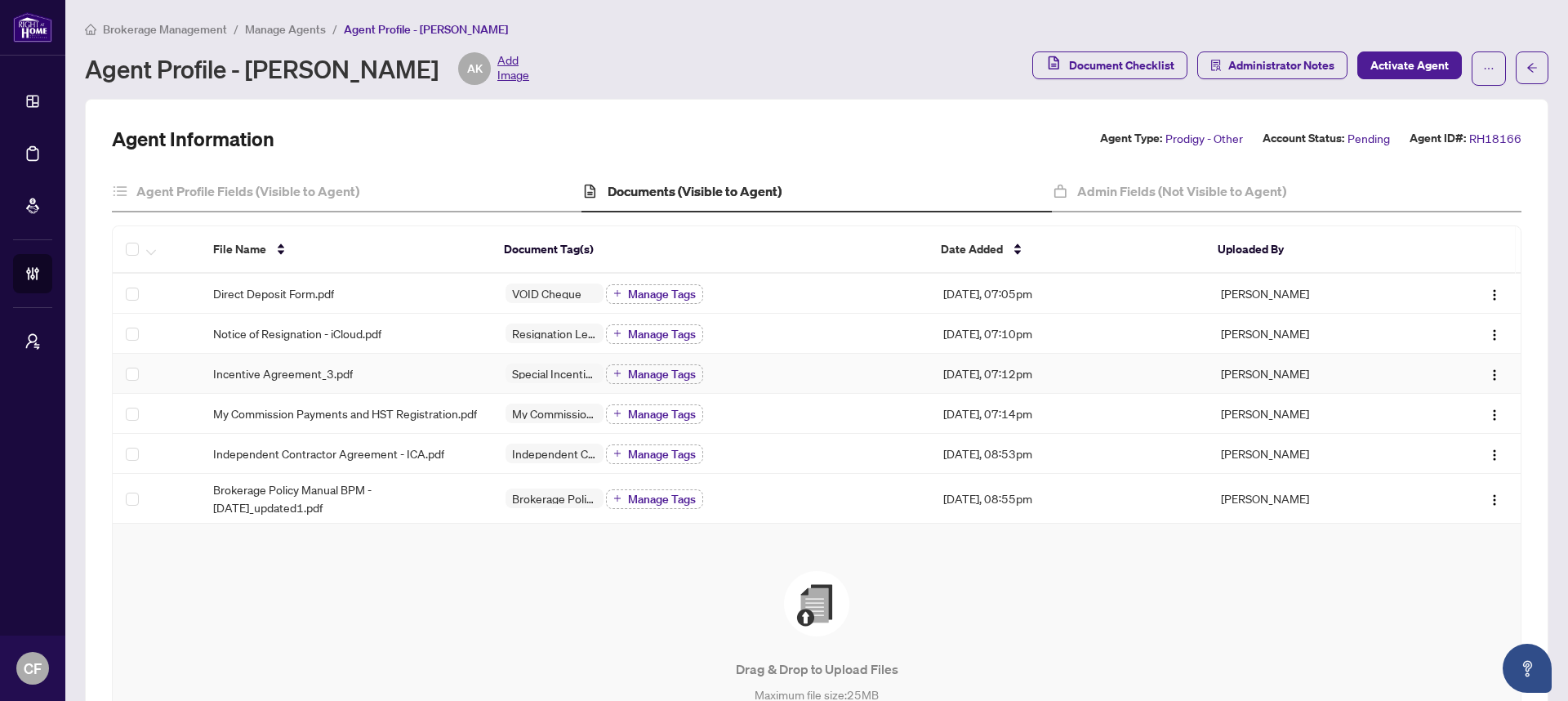
click at [383, 365] on div "Incentive Agreement_3.pdf" at bounding box center [347, 373] width 267 height 18
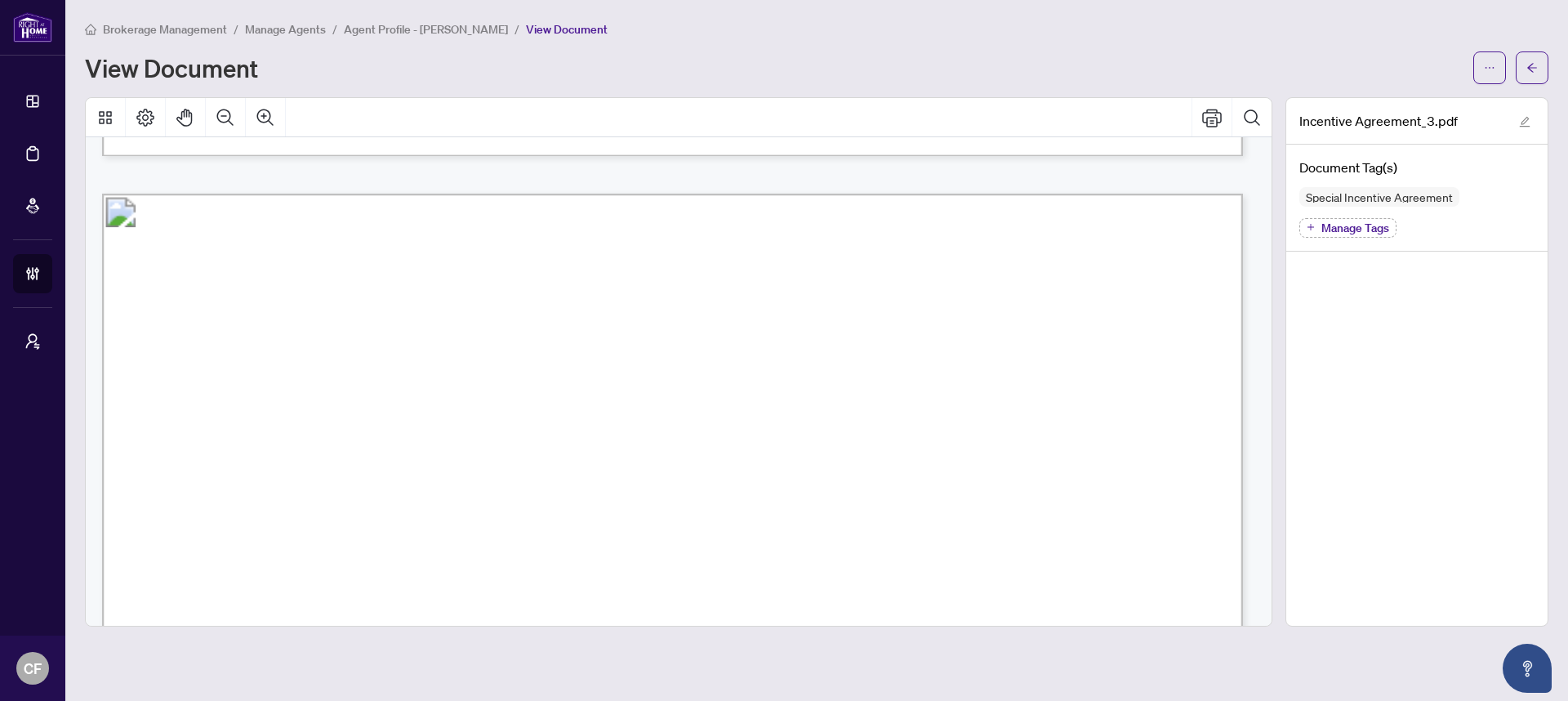
scroll to position [3323, 0]
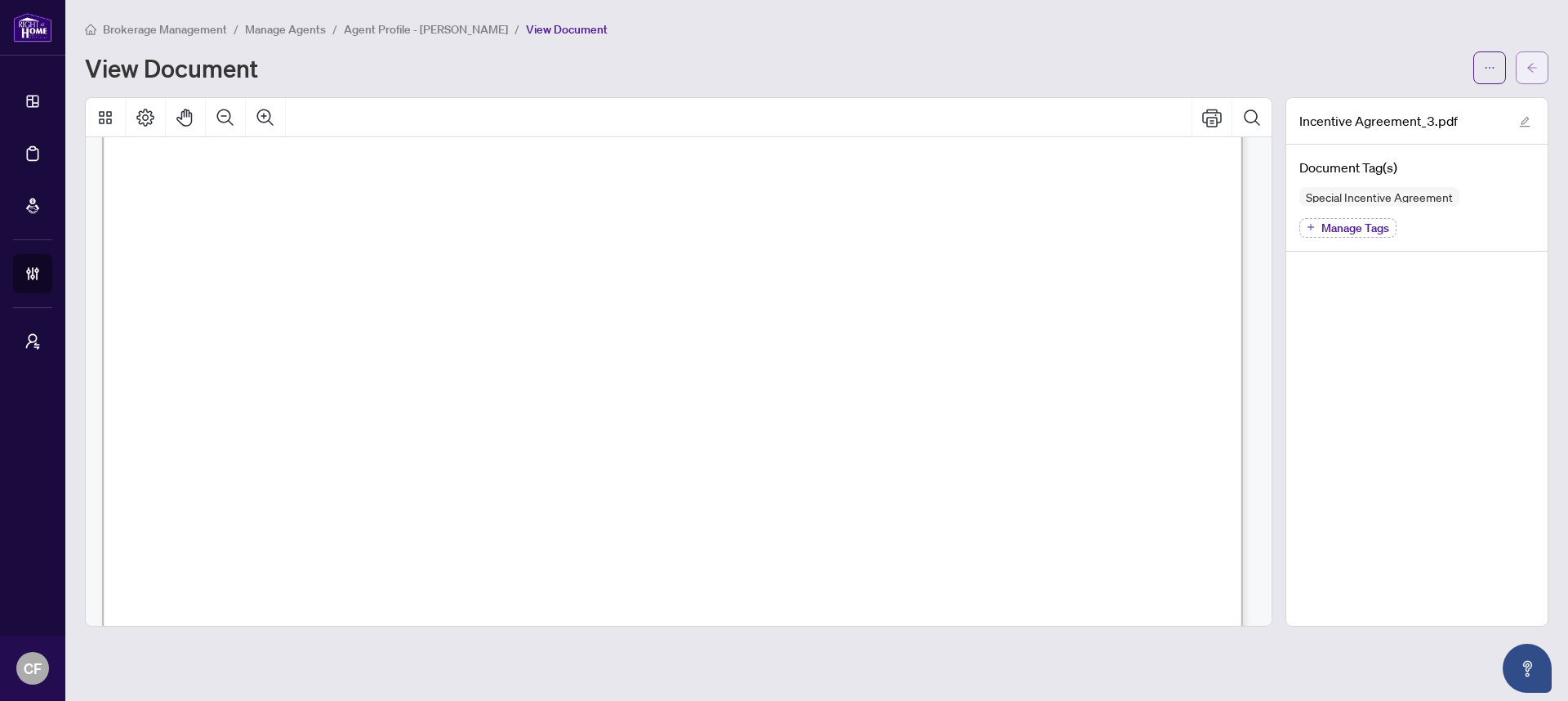
click at [1541, 68] on button "button" at bounding box center [1532, 68] width 32 height 32
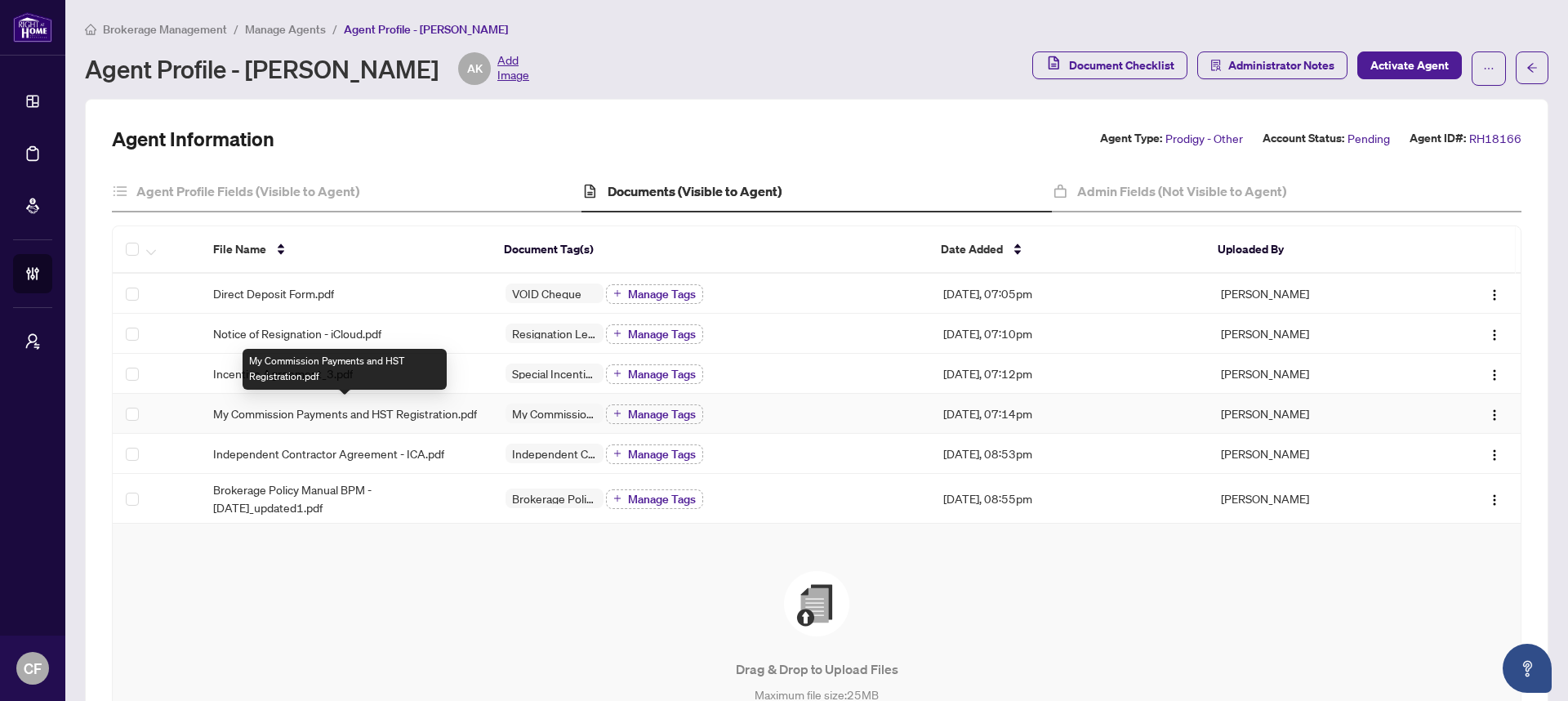
click at [348, 414] on span "My Commission Payments and HST Registration.pdf" at bounding box center [345, 414] width 264 height 18
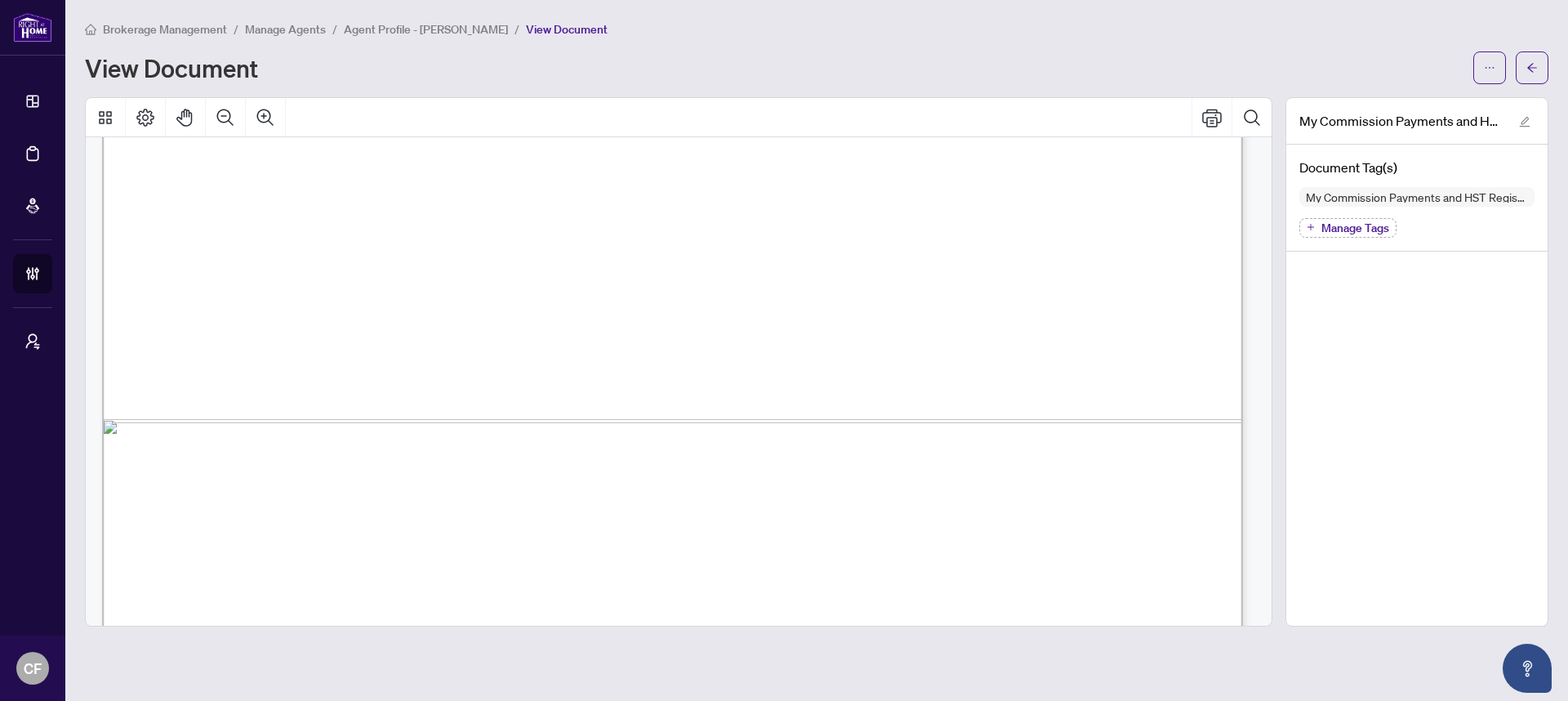
scroll to position [987, 0]
click at [1532, 69] on icon "arrow-left" at bounding box center [1531, 68] width 12 height 12
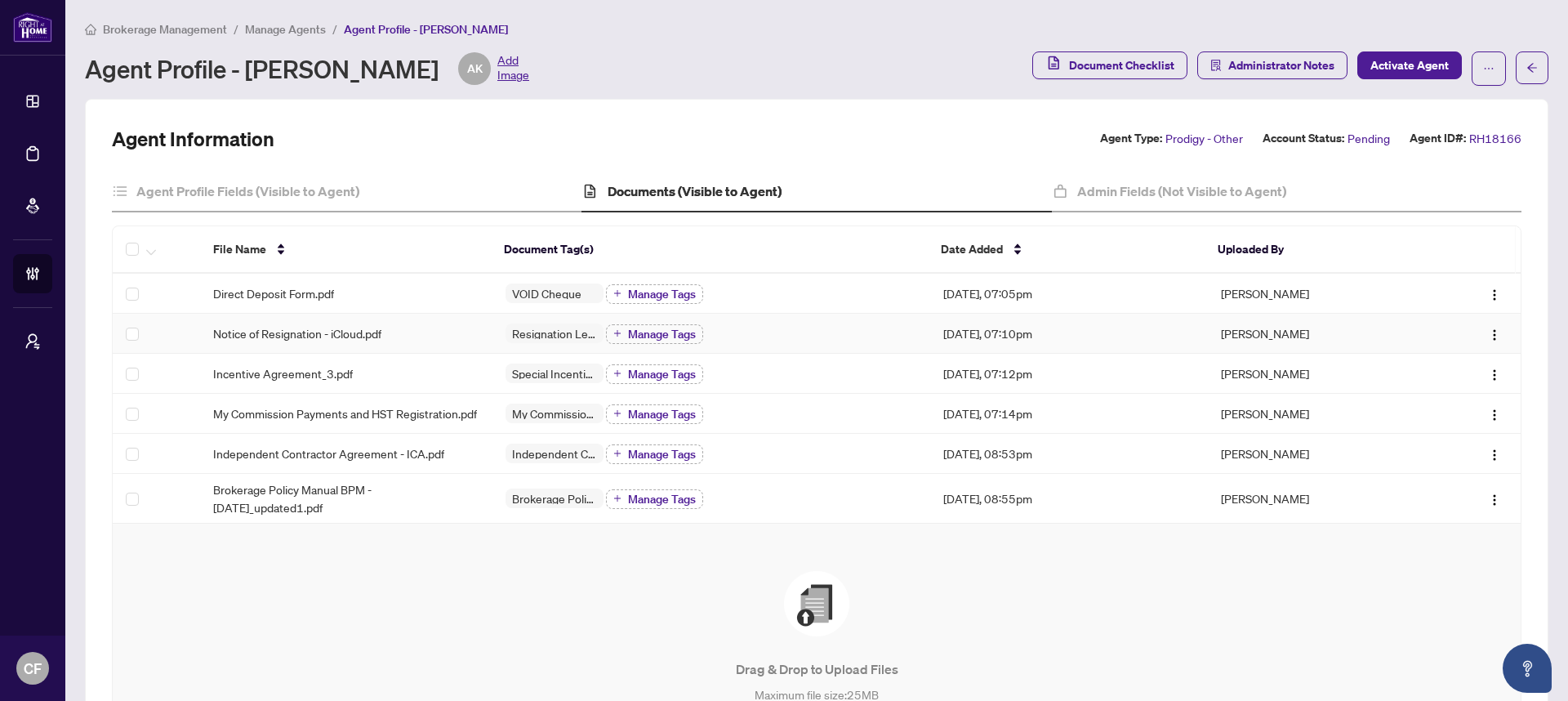
click at [332, 328] on span "Notice of Resignation - iCloud.pdf" at bounding box center [297, 333] width 168 height 18
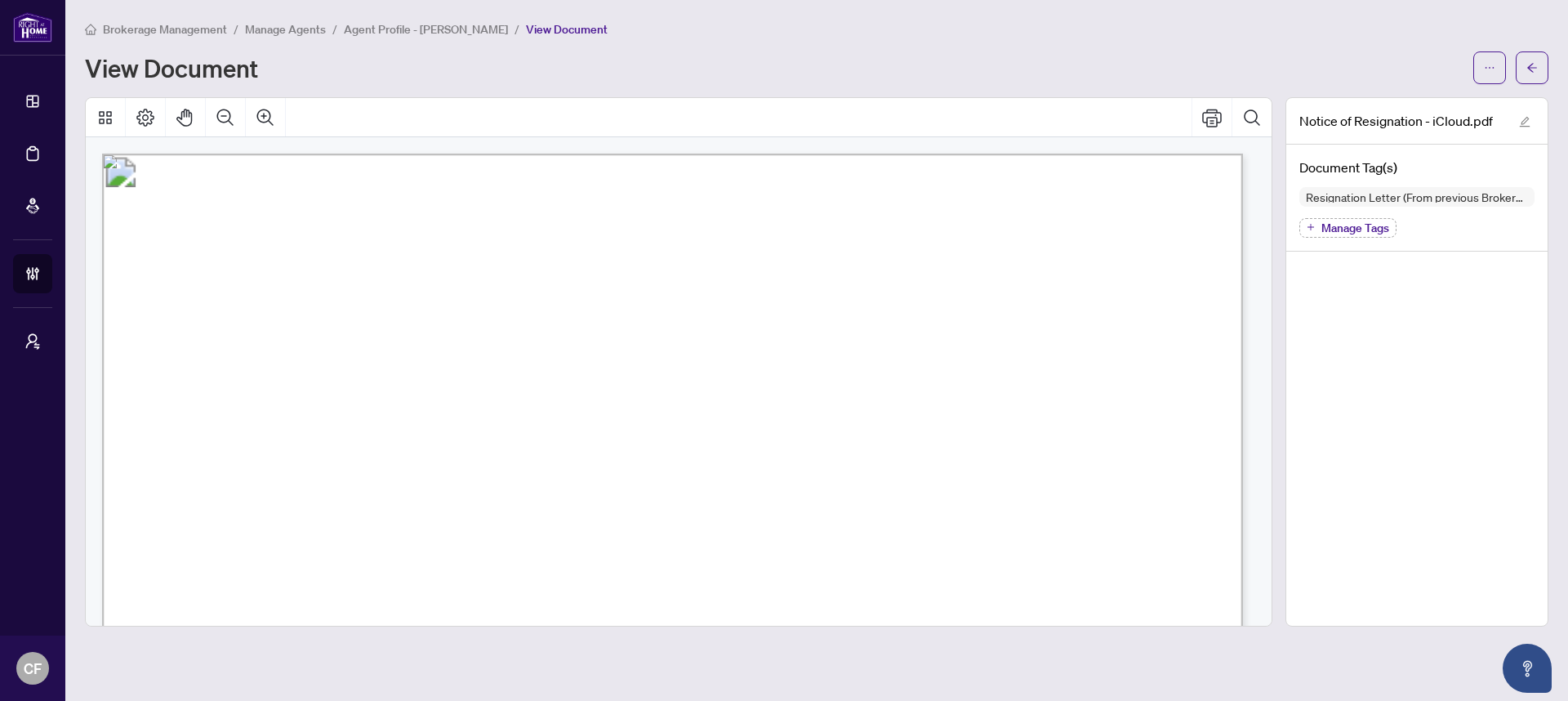
click at [277, 22] on span "Manage Agents" at bounding box center [286, 29] width 81 height 14
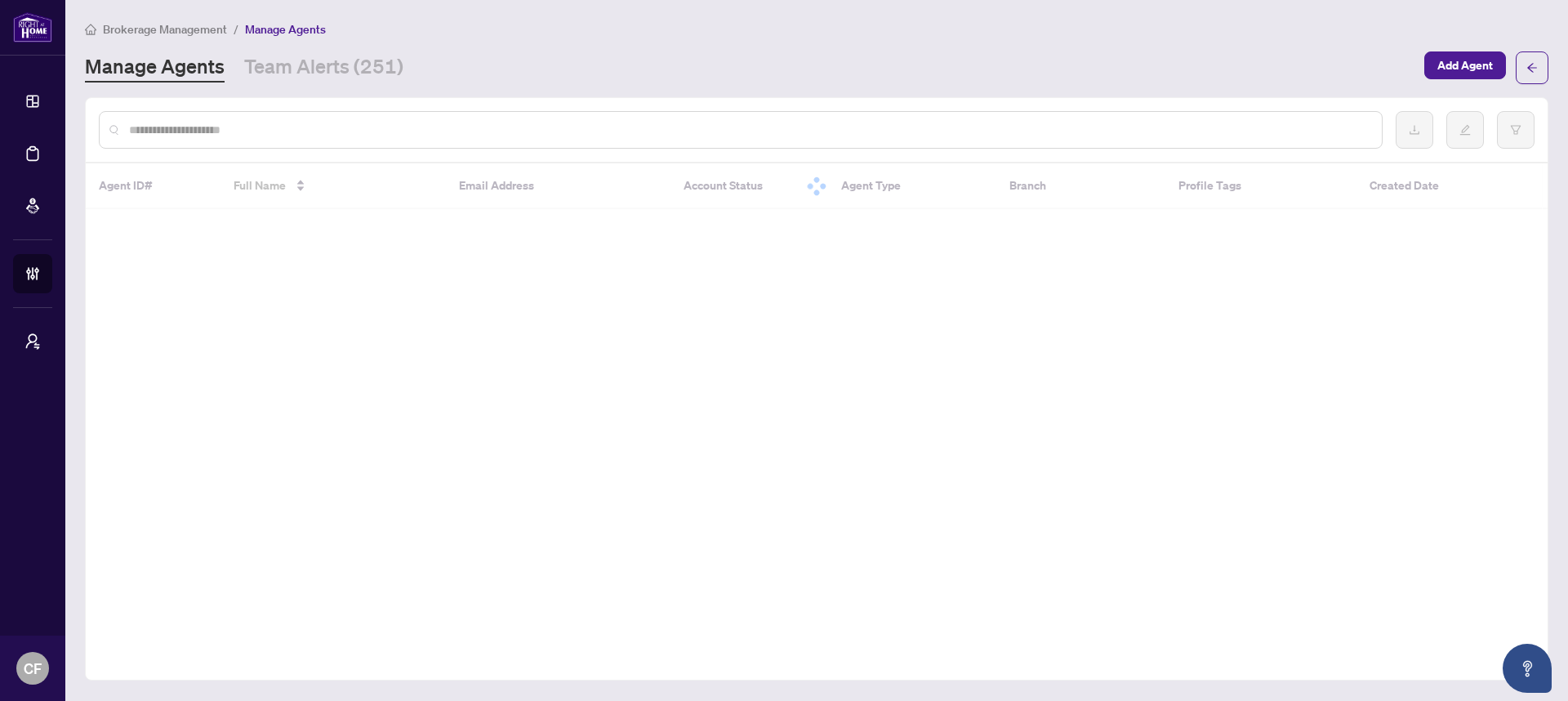
click at [159, 38] on div "Brokerage Management / Manage Agents Manage Agents Team Alerts (251) Add Agent" at bounding box center [816, 52] width 1464 height 65
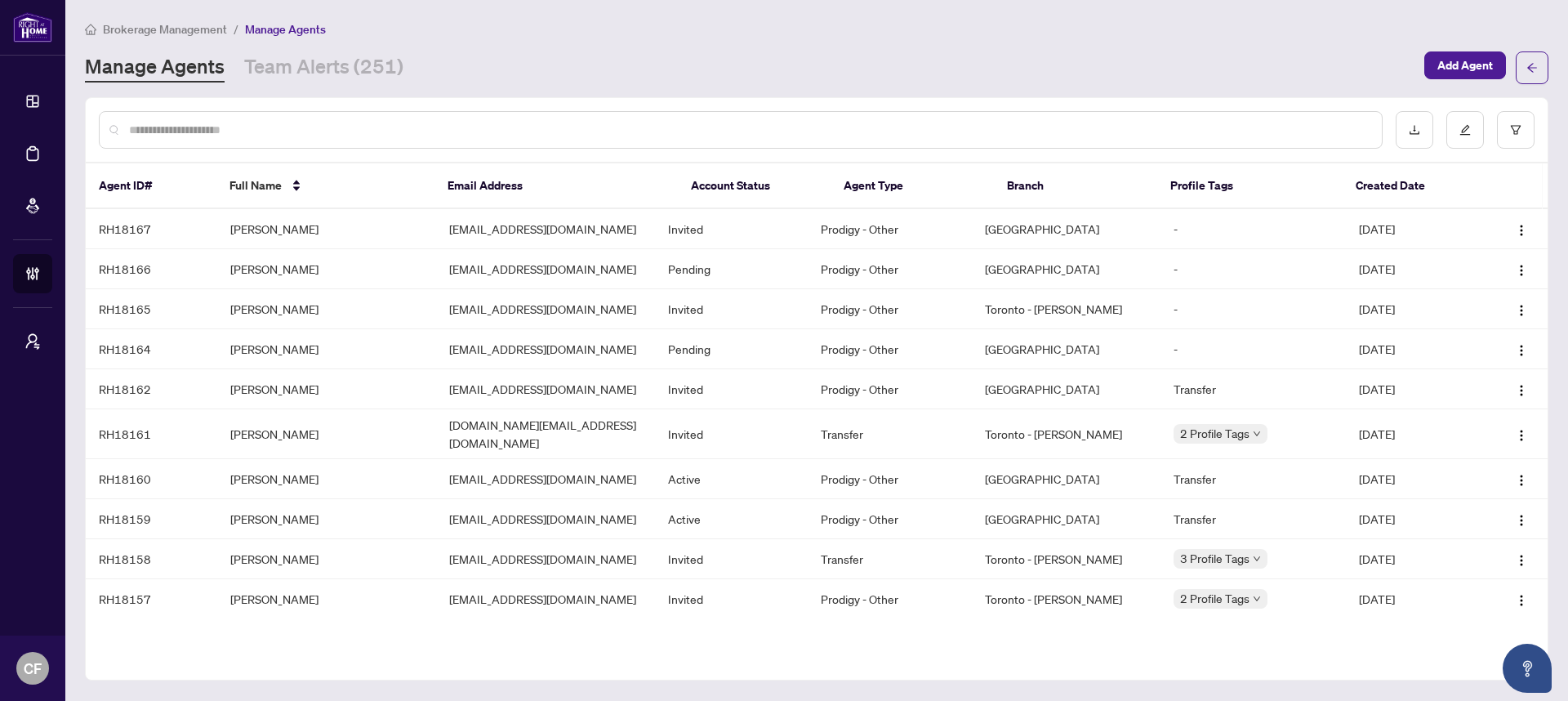
click at [158, 22] on span "Brokerage Management" at bounding box center [165, 29] width 124 height 14
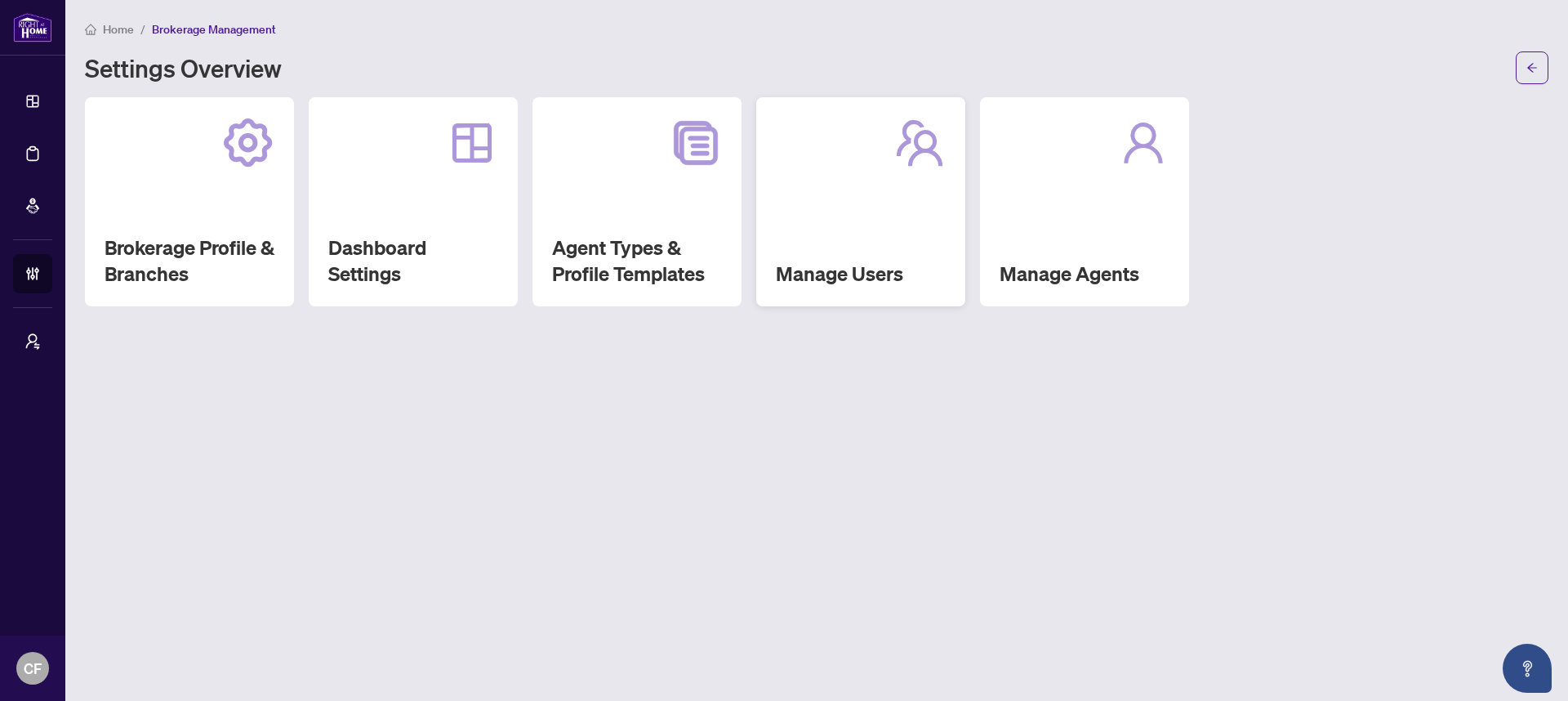
click at [772, 277] on div "Manage Users" at bounding box center [861, 202] width 209 height 209
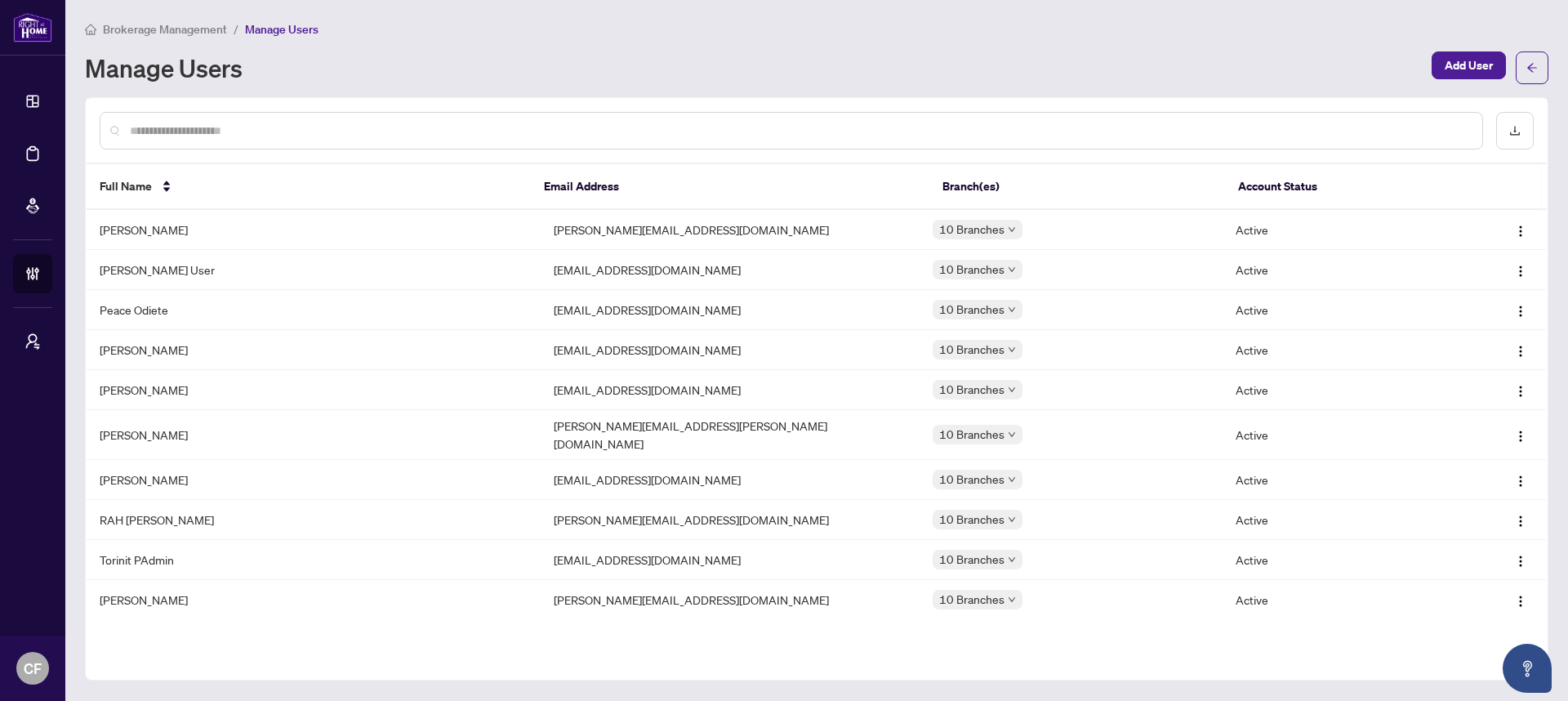
click at [772, 129] on input "text" at bounding box center [799, 131] width 1339 height 18
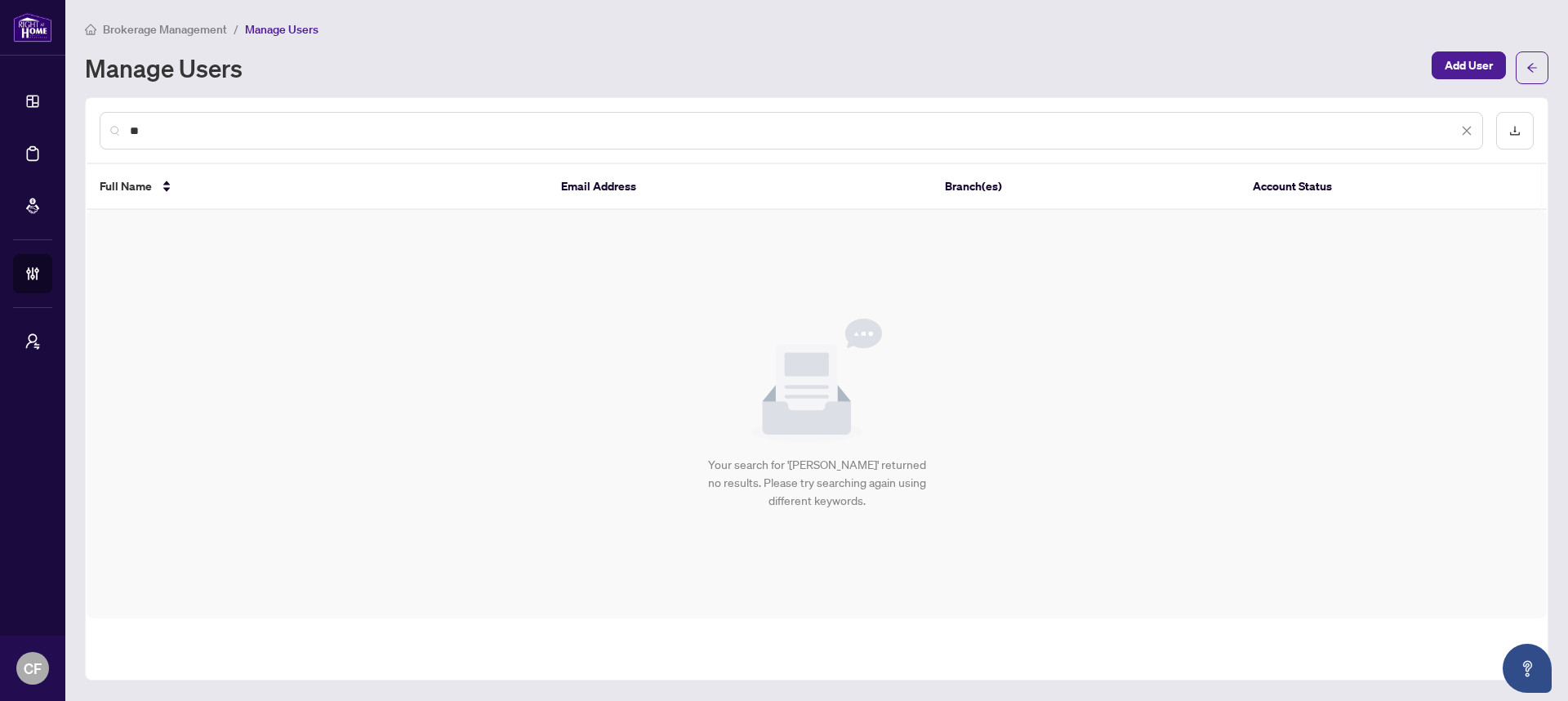
type input "*"
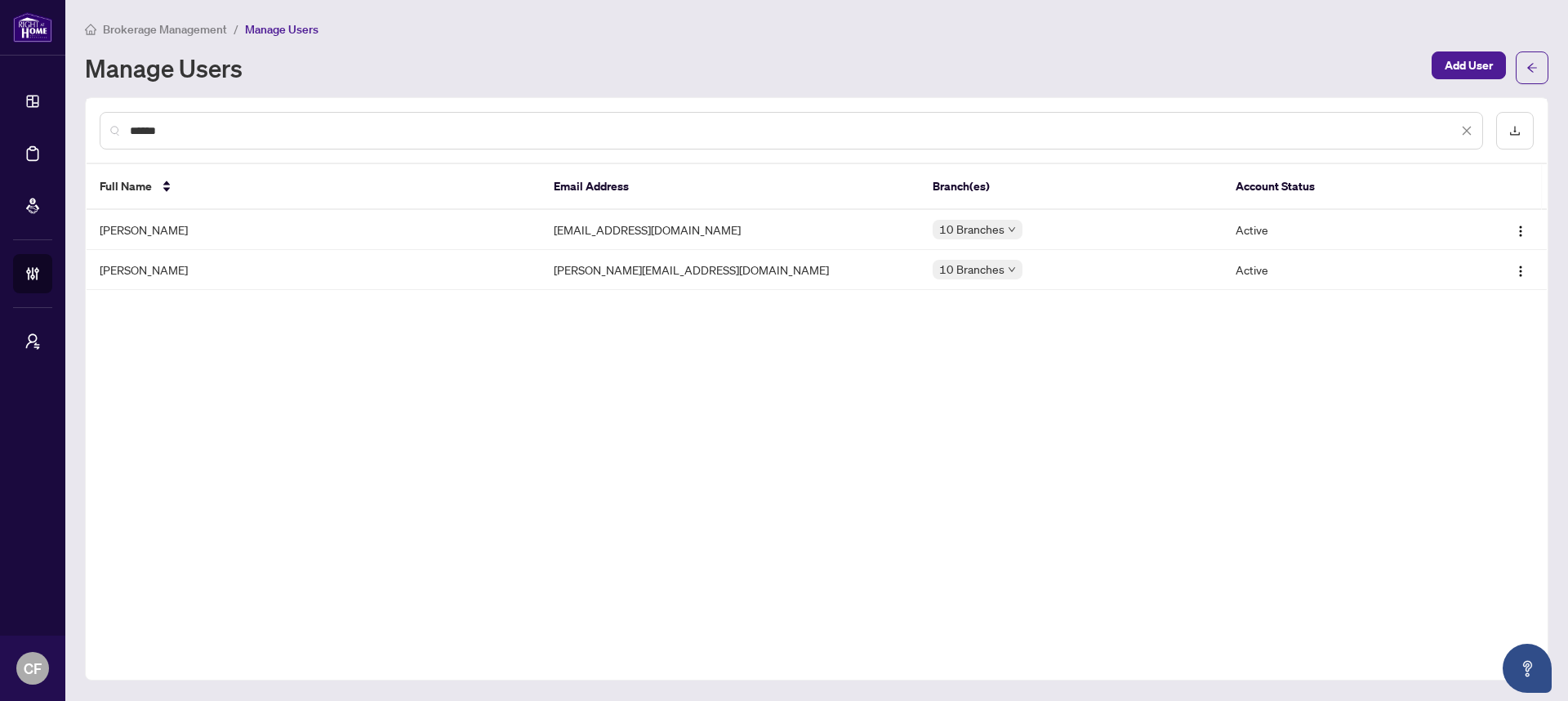
type input "******"
click at [1473, 113] on div "******" at bounding box center [792, 131] width 1383 height 38
click at [1469, 132] on icon "close" at bounding box center [1467, 132] width 9 height 9
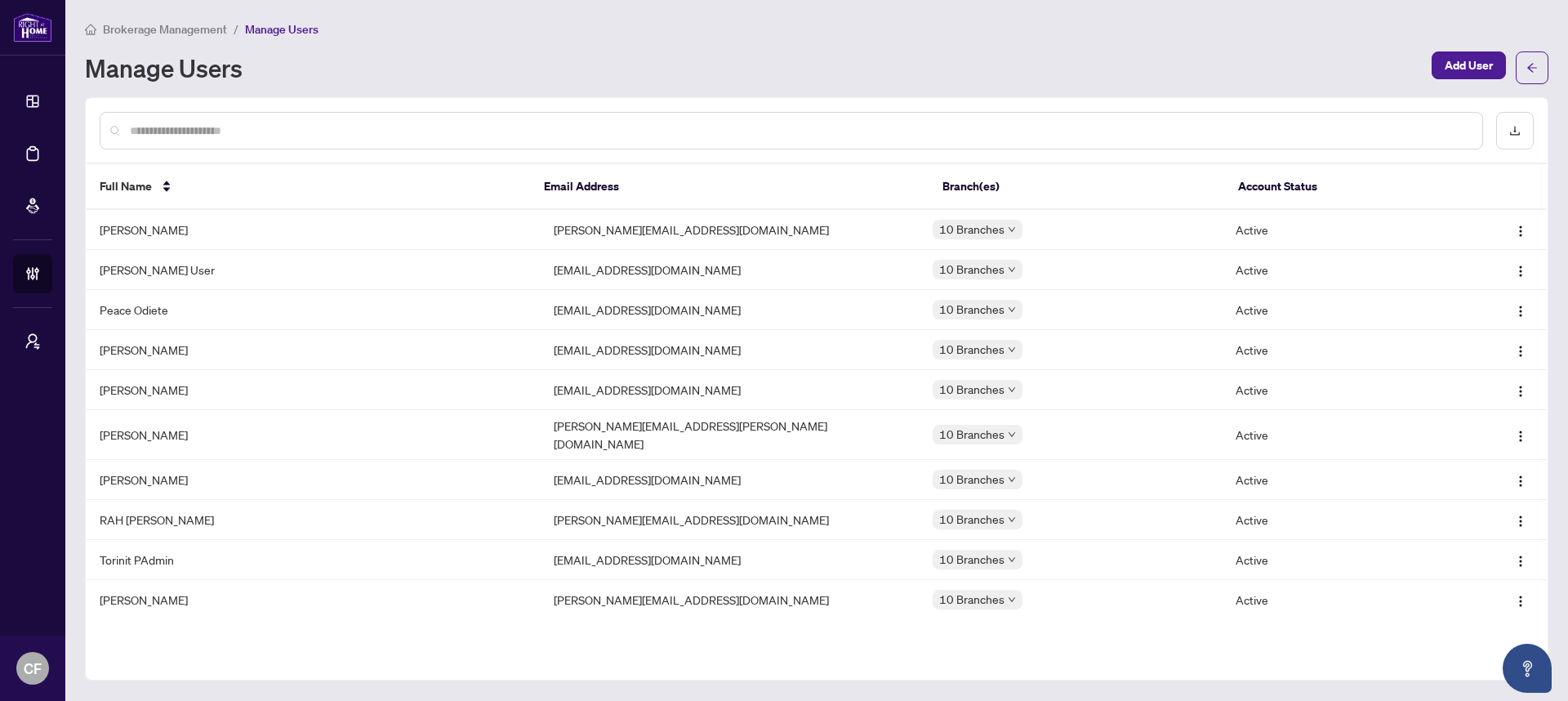
click at [151, 32] on span "Brokerage Management" at bounding box center [165, 29] width 124 height 14
